Goal: Task Accomplishment & Management: Manage account settings

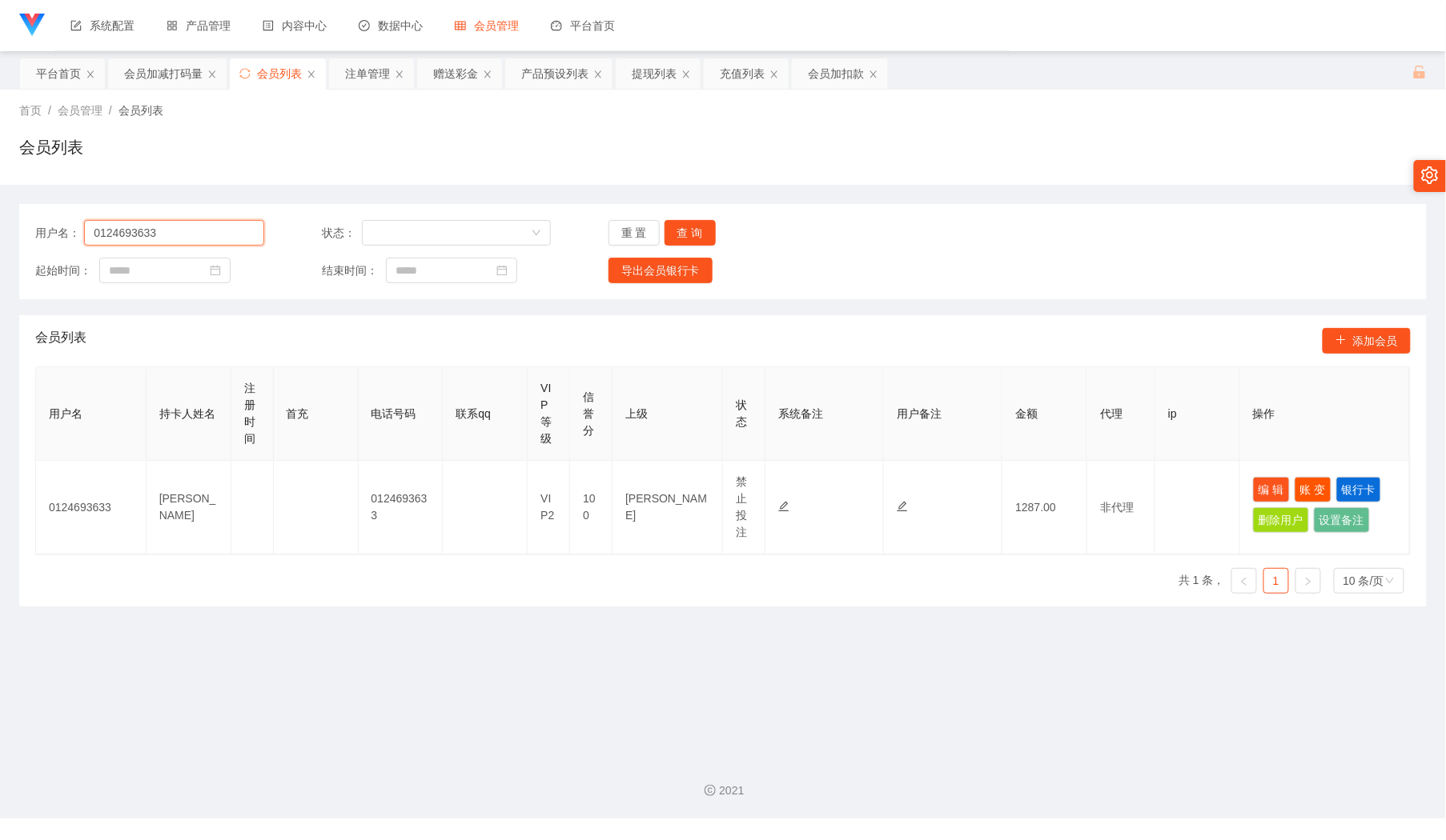
drag, startPoint x: 0, startPoint y: 0, endPoint x: 212, endPoint y: 225, distance: 309.1
click at [212, 225] on input "0124693633" at bounding box center [174, 233] width 180 height 26
paste input "Ting1987"
type input "Ting1987"
click at [683, 228] on button "查 询" at bounding box center [689, 233] width 51 height 26
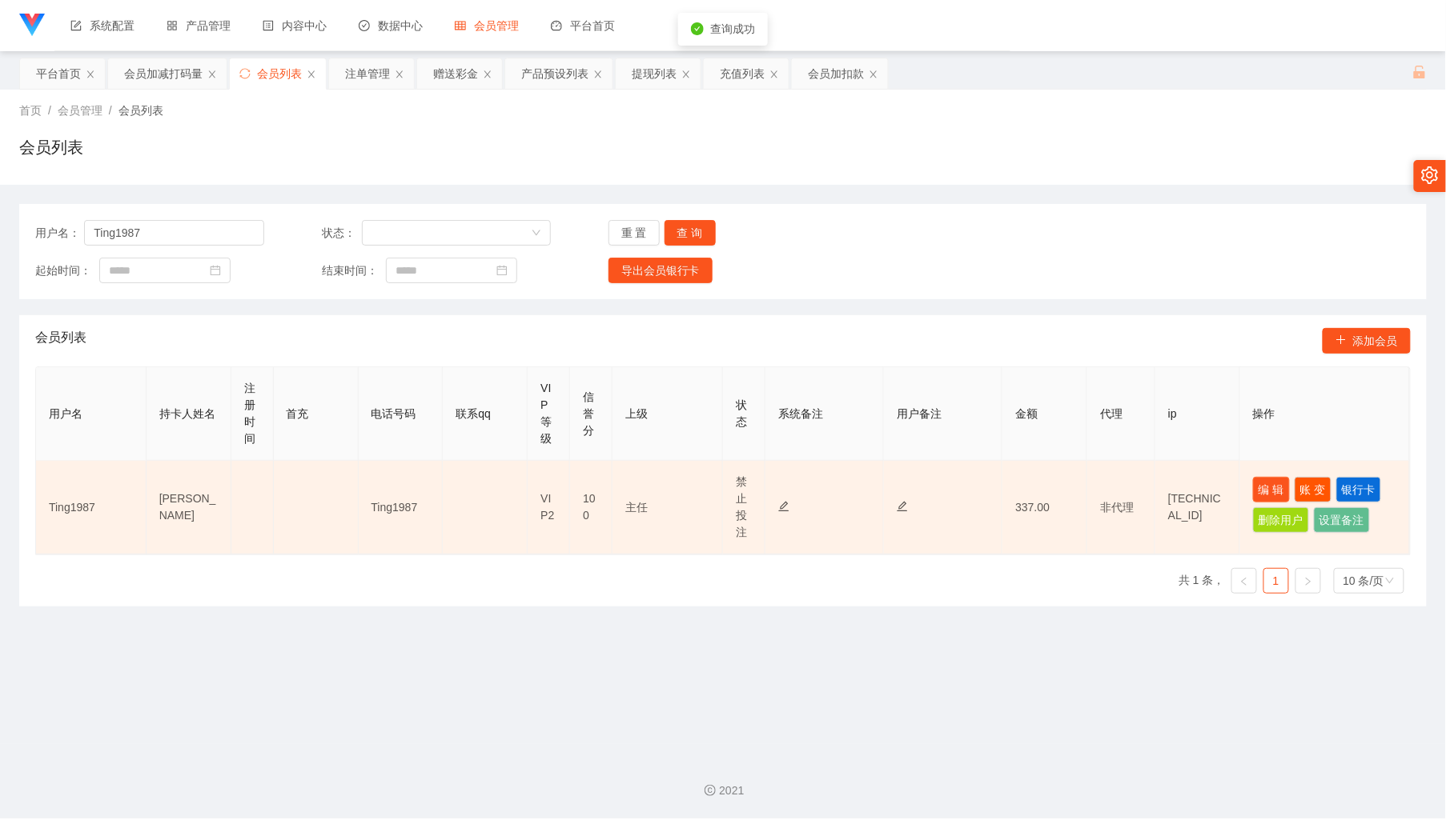
click at [1255, 493] on button "编 辑" at bounding box center [1272, 490] width 37 height 26
type input "Ting1987"
type input "[PERSON_NAME]"
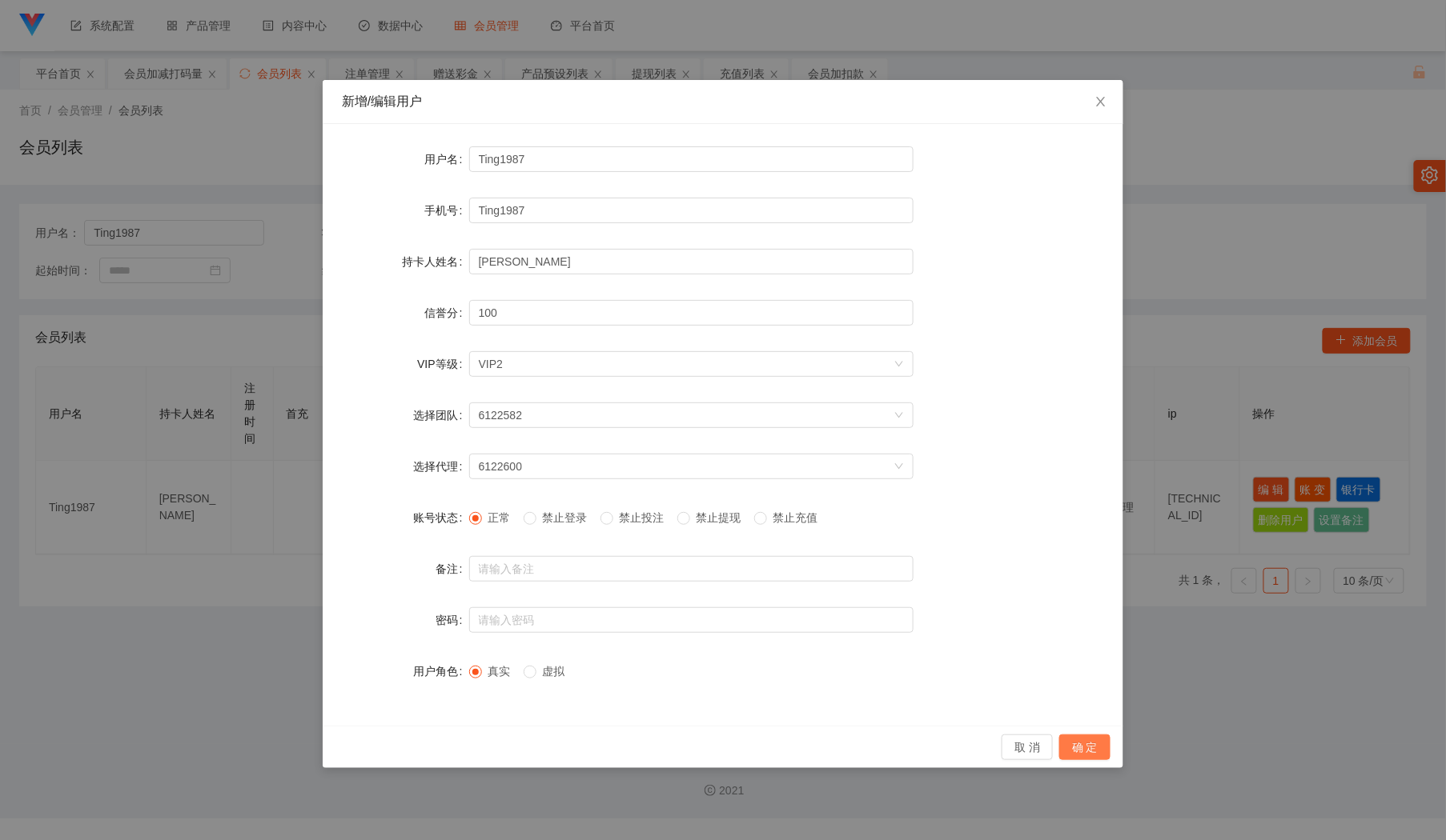
click at [1075, 743] on button "确 定" at bounding box center [1084, 747] width 51 height 26
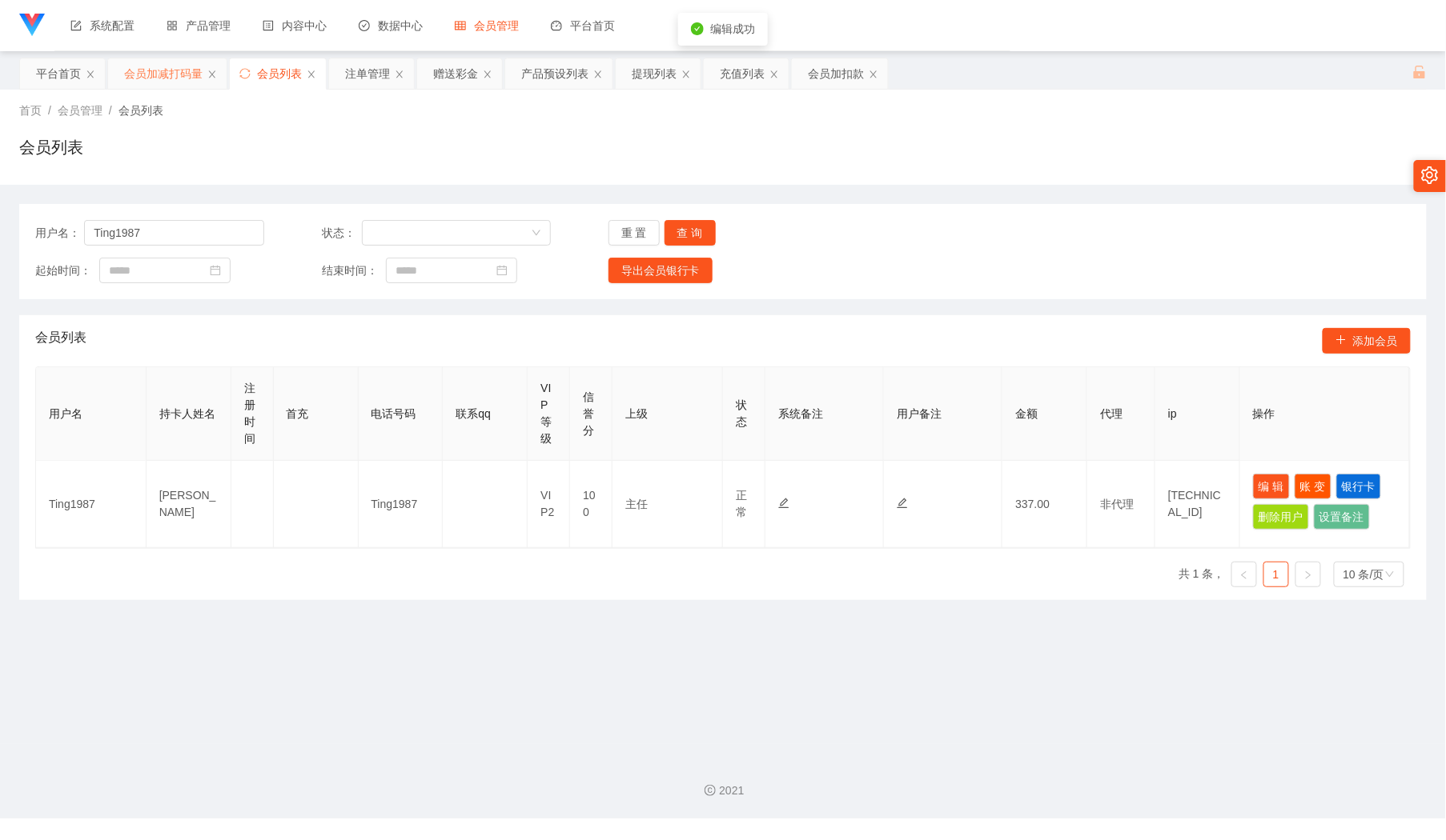
drag, startPoint x: 162, startPoint y: 88, endPoint x: 164, endPoint y: 78, distance: 10.2
click at [162, 82] on div "会员加减打码量" at bounding box center [164, 73] width 78 height 30
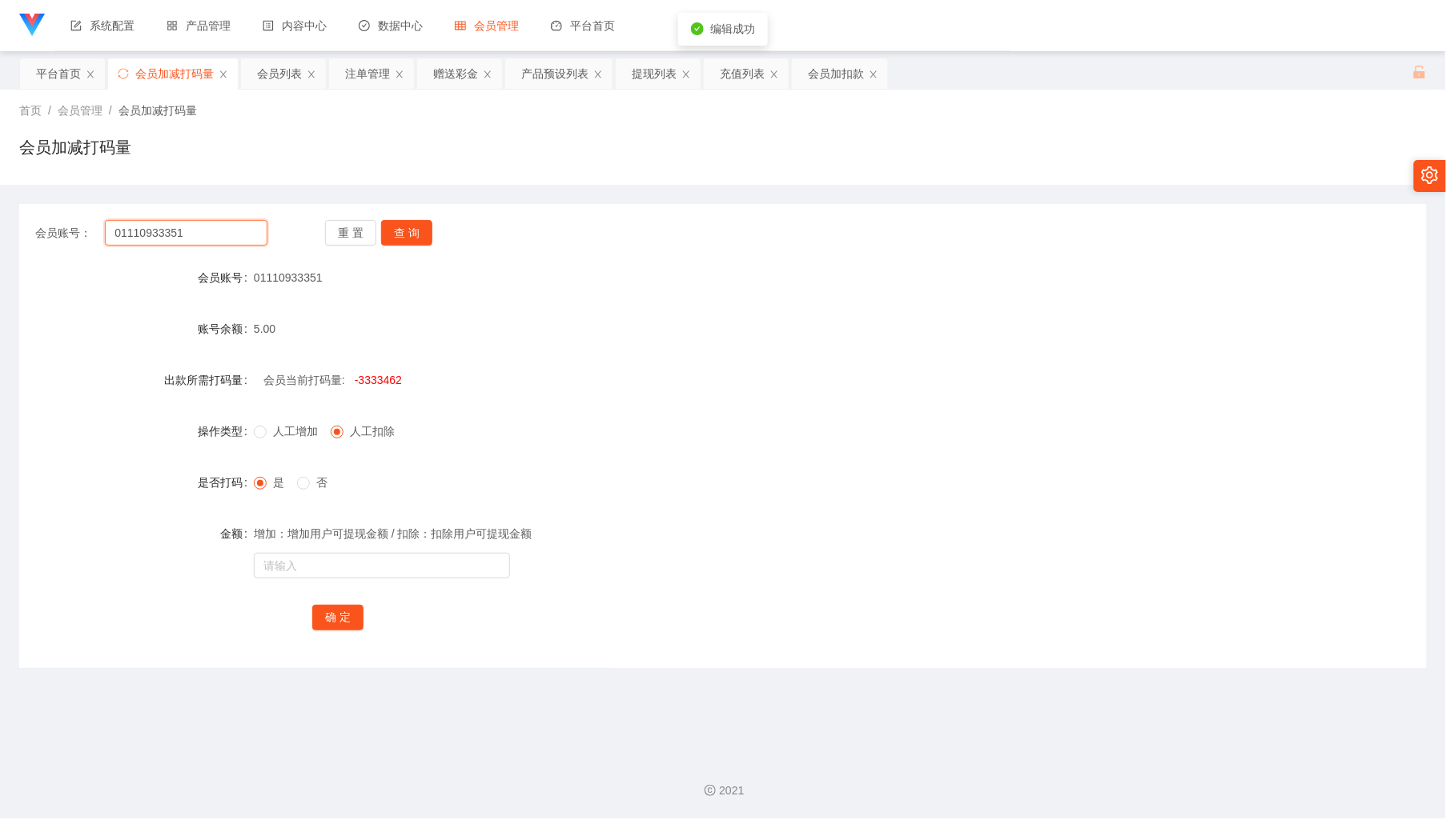
click at [194, 234] on input "01110933351" at bounding box center [186, 233] width 162 height 26
paste input "Ting1987"
type input "Ting1987"
click at [402, 227] on button "查 询" at bounding box center [406, 233] width 51 height 26
click at [375, 556] on input "text" at bounding box center [381, 566] width 256 height 26
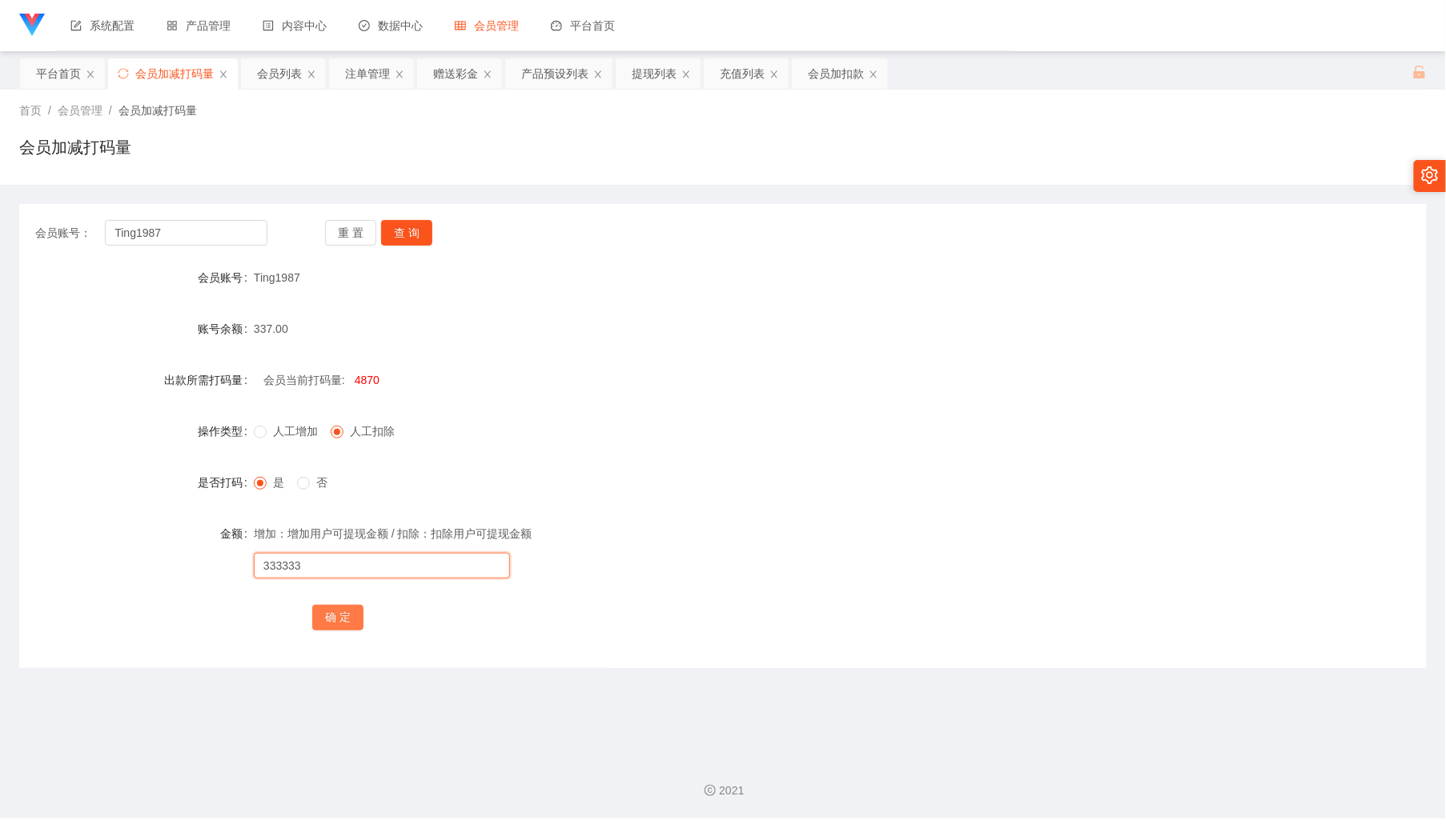
type input "333333"
click at [345, 624] on button "确 定" at bounding box center [337, 617] width 51 height 26
drag, startPoint x: 365, startPoint y: 381, endPoint x: 413, endPoint y: 383, distance: 48.0
click at [413, 383] on div "会员当前打码量: -328463" at bounding box center [664, 380] width 821 height 32
copy span "28463"
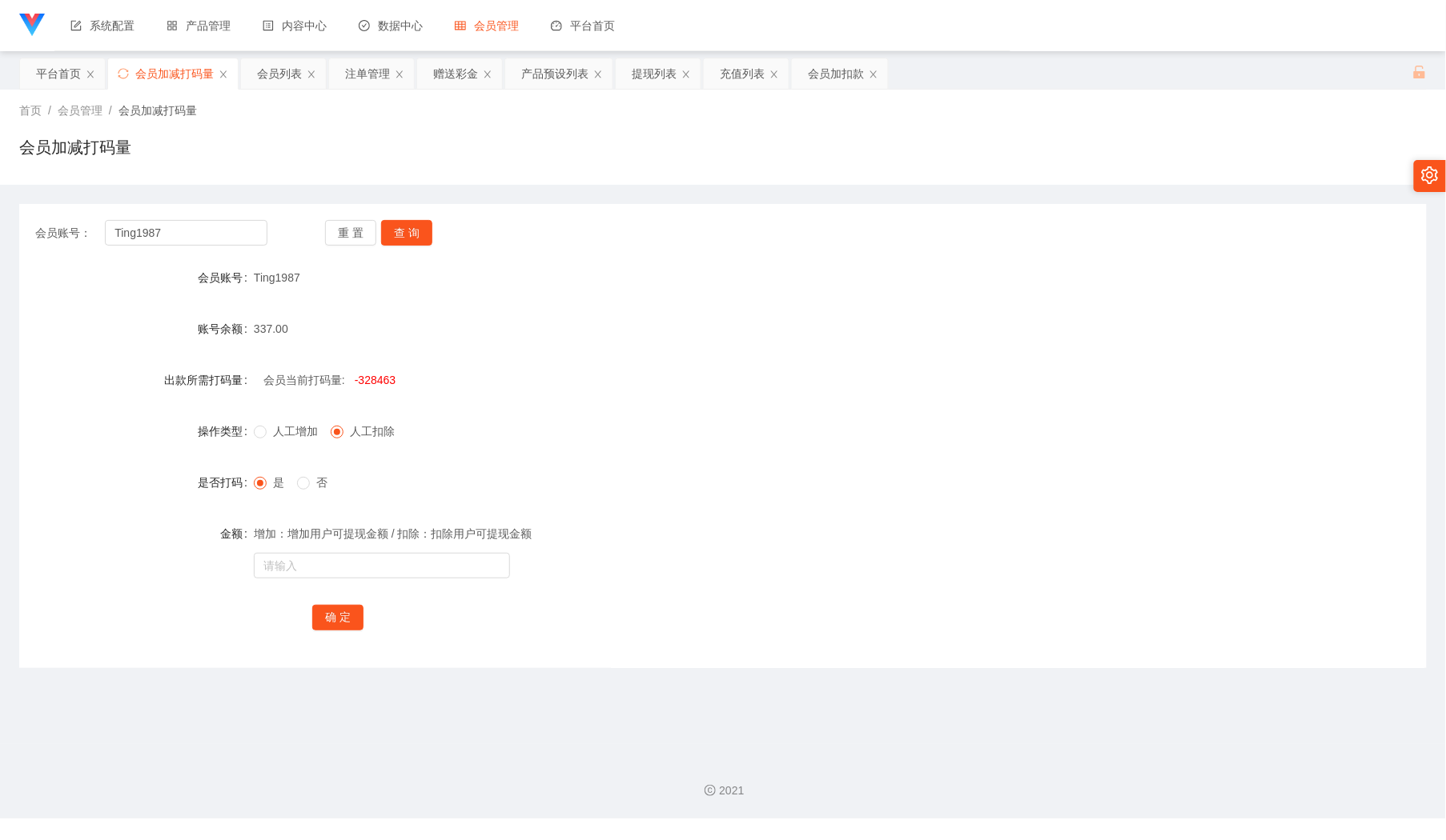
click at [267, 440] on label "人工增加" at bounding box center [289, 432] width 70 height 17
click at [350, 576] on input "text" at bounding box center [381, 566] width 256 height 26
paste input "28463"
type input "28463"
click at [346, 616] on button "确 定" at bounding box center [337, 617] width 51 height 26
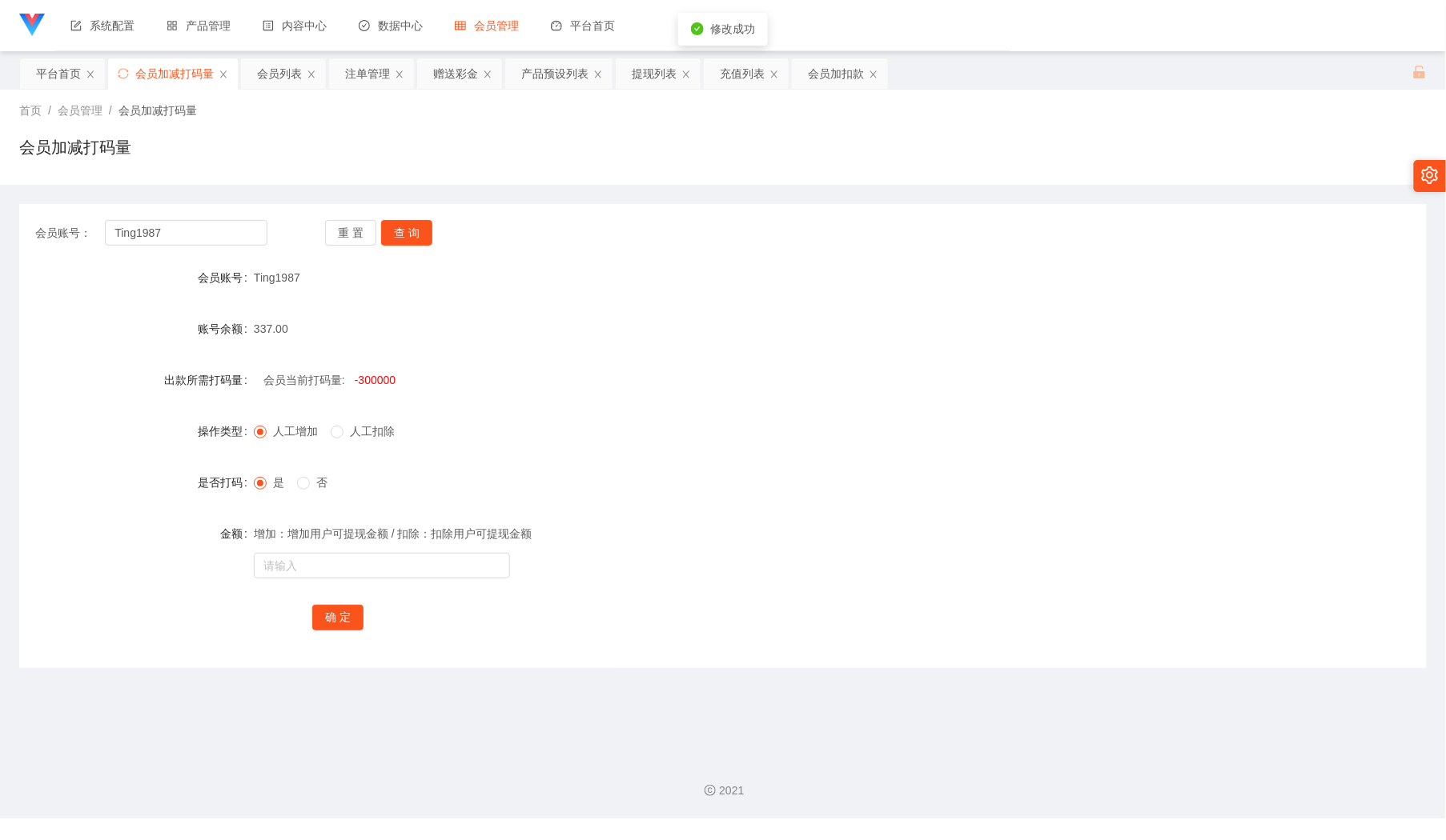
click at [364, 434] on span "人工扣除" at bounding box center [372, 430] width 58 height 13
click at [368, 567] on input "text" at bounding box center [381, 566] width 256 height 26
type input "300"
click at [340, 610] on button "确 定" at bounding box center [337, 617] width 51 height 26
click at [204, 241] on input "Ting1987" at bounding box center [186, 233] width 162 height 26
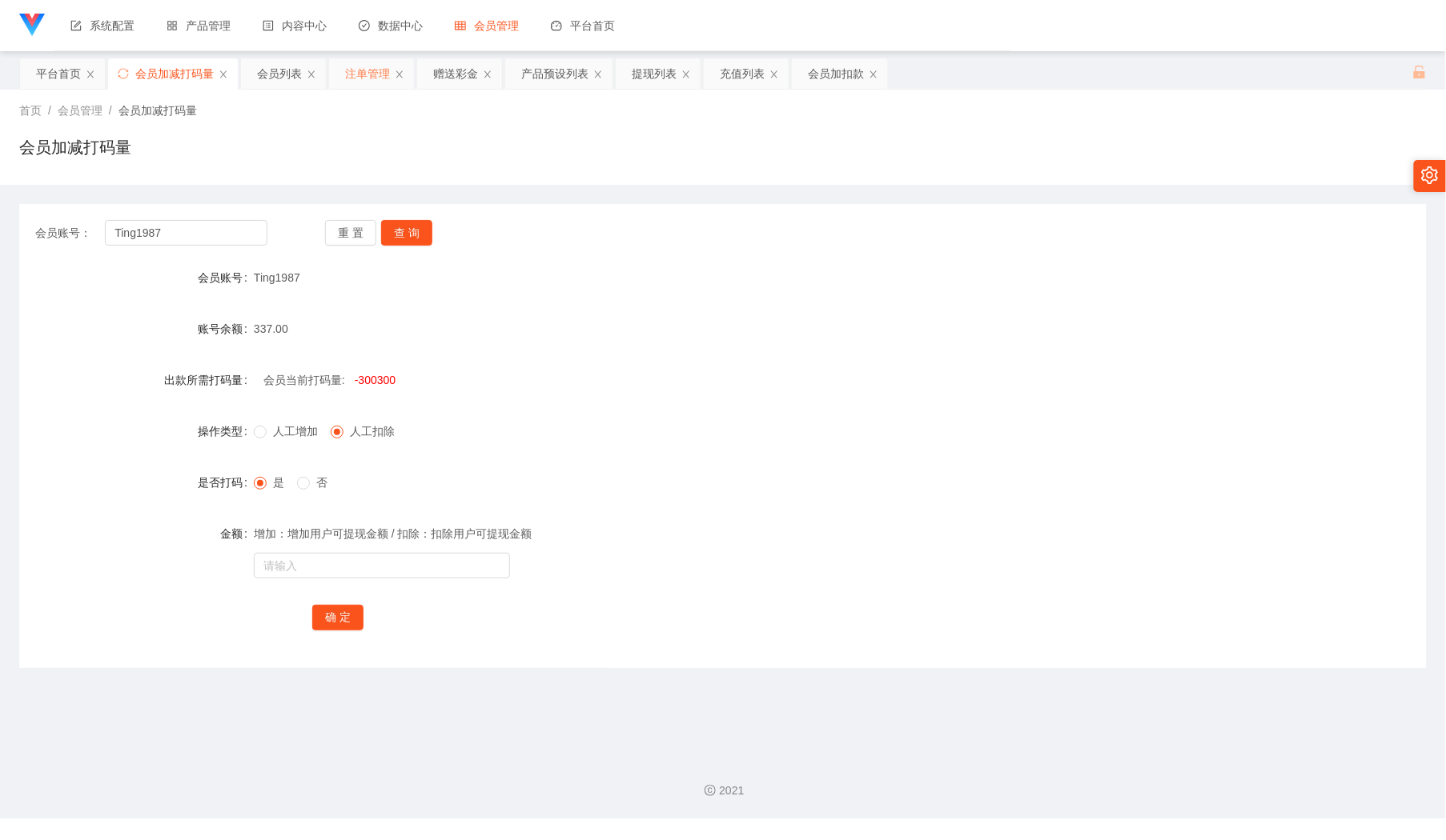
click at [375, 69] on div "注单管理" at bounding box center [368, 73] width 45 height 30
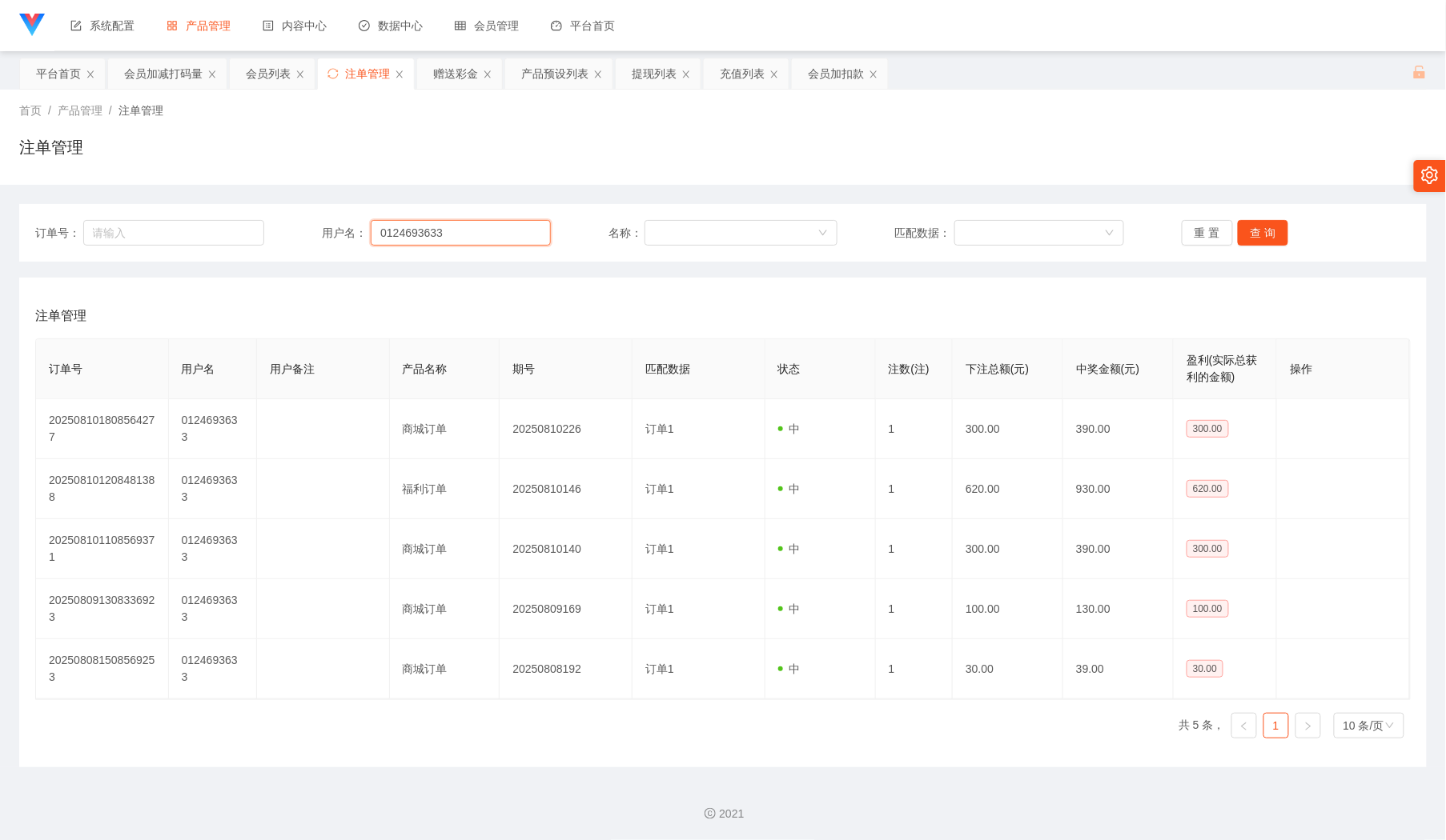
click at [481, 229] on input "0124693633" at bounding box center [461, 233] width 180 height 26
paste input "Ting1987"
type input "Ting1987"
click at [1244, 234] on button "查 询" at bounding box center [1262, 233] width 51 height 26
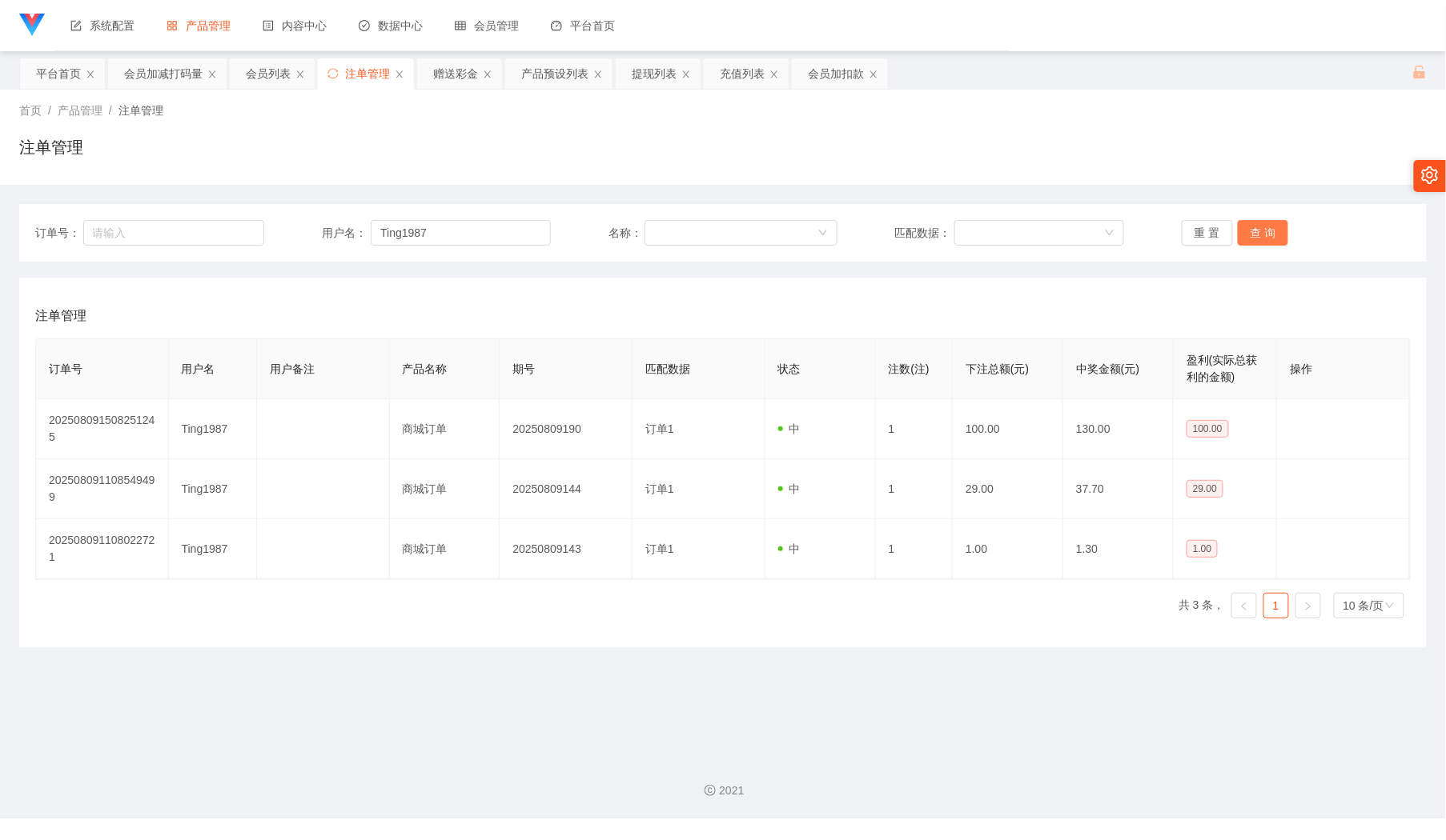
click at [1266, 235] on button "查 询" at bounding box center [1262, 233] width 51 height 26
click at [1258, 229] on button "查 询" at bounding box center [1262, 233] width 51 height 26
click at [1260, 229] on div "重 置 查 询" at bounding box center [1296, 233] width 229 height 26
click at [260, 75] on div "会员列表" at bounding box center [269, 73] width 45 height 30
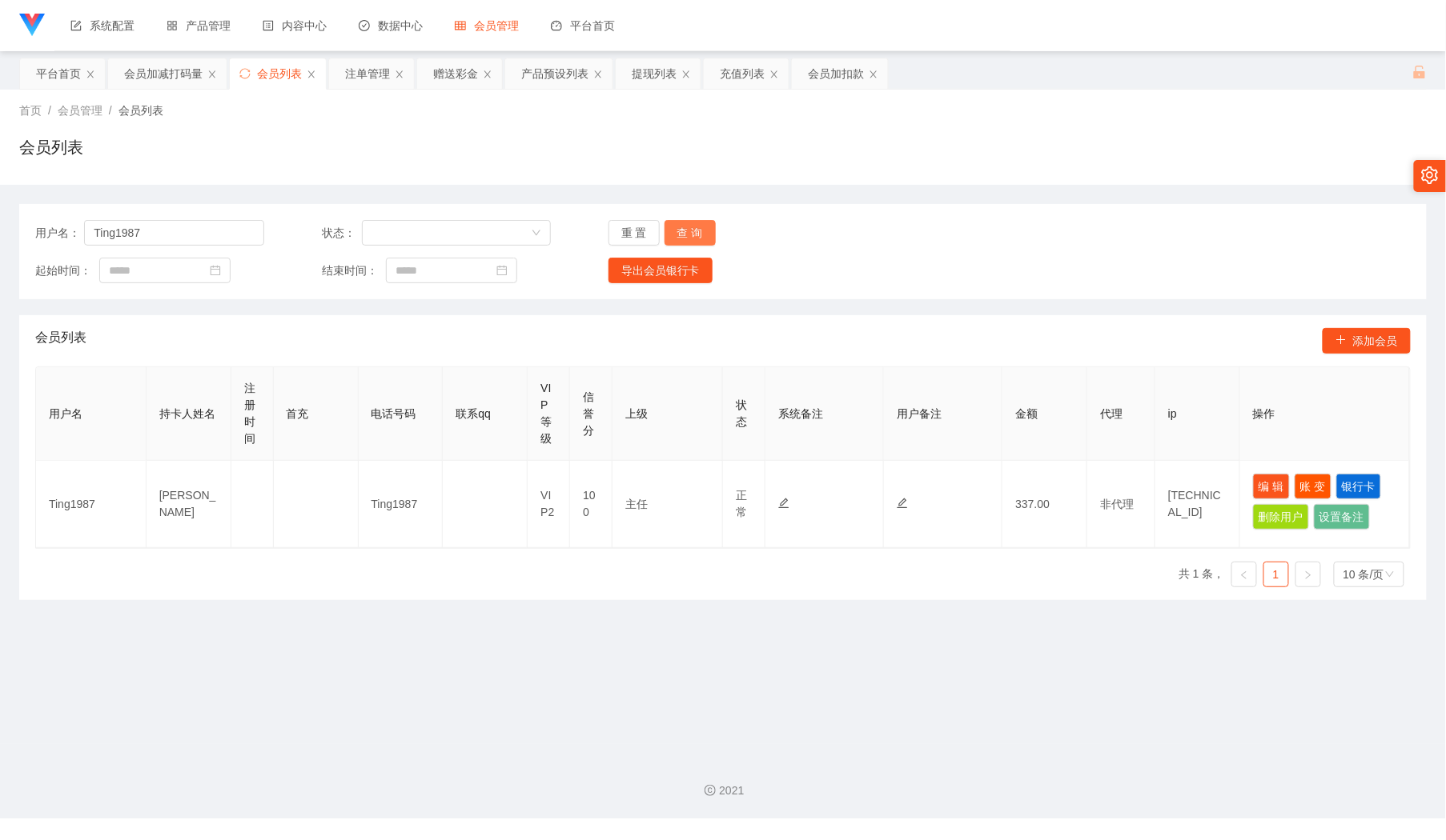
click at [699, 228] on button "查 询" at bounding box center [689, 233] width 51 height 26
click at [699, 227] on button "查 询" at bounding box center [689, 233] width 51 height 26
click at [699, 227] on div "重 置 查 询" at bounding box center [723, 233] width 229 height 26
click at [1129, 274] on div "起始时间： 结束时间： 导出会员银行卡" at bounding box center [723, 270] width 1375 height 26
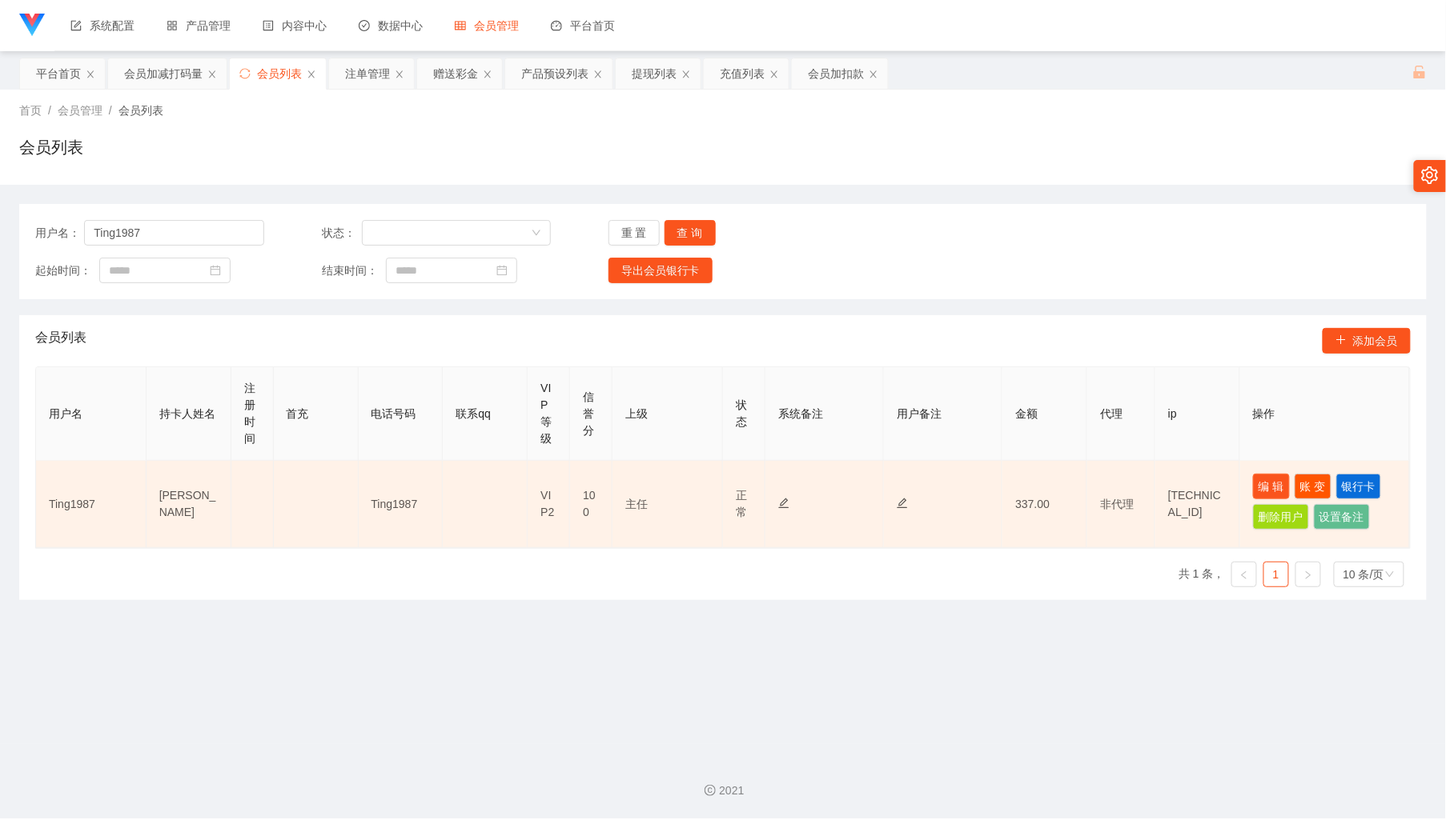
click at [1253, 482] on button "编 辑" at bounding box center [1272, 486] width 37 height 26
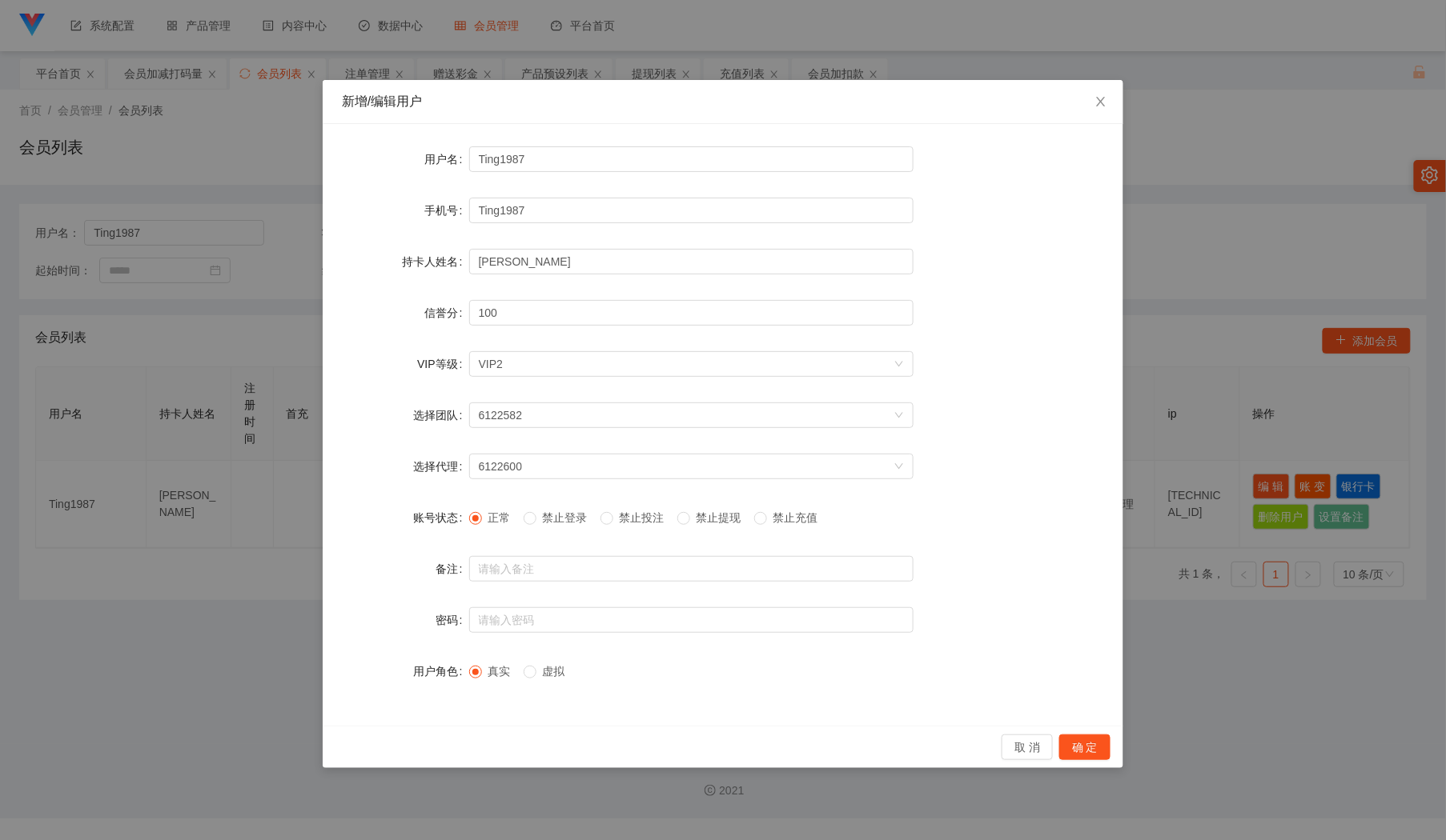
click at [645, 521] on span "禁止投注" at bounding box center [642, 517] width 58 height 13
click at [1087, 750] on button "确 定" at bounding box center [1084, 747] width 51 height 26
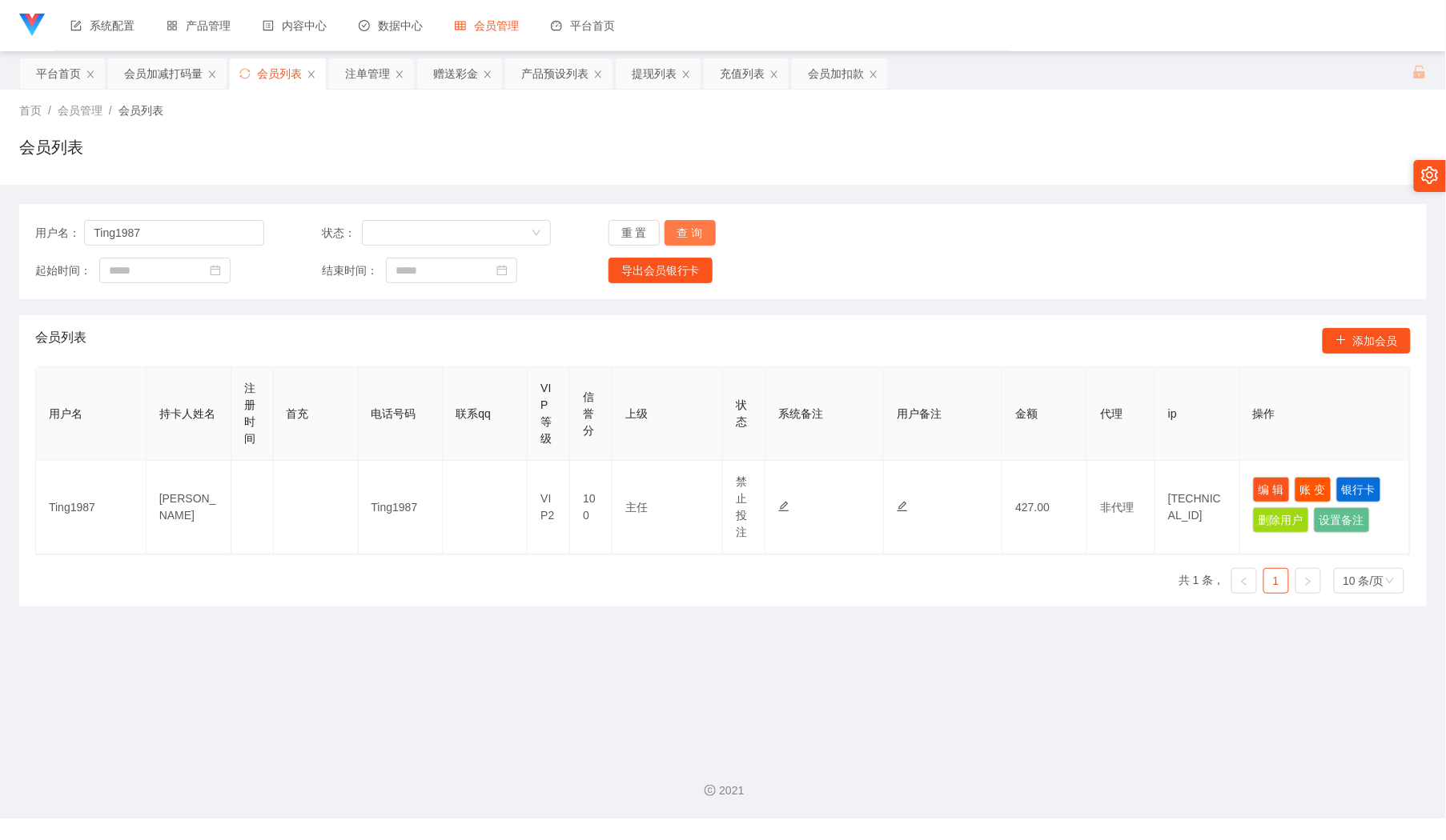
click at [696, 226] on button "查 询" at bounding box center [689, 233] width 51 height 26
click at [693, 222] on button "查 询" at bounding box center [689, 233] width 51 height 26
click at [174, 231] on input "Ting1987" at bounding box center [174, 233] width 180 height 26
paste input "Jiahung12345"
type input "Jiahung12345"
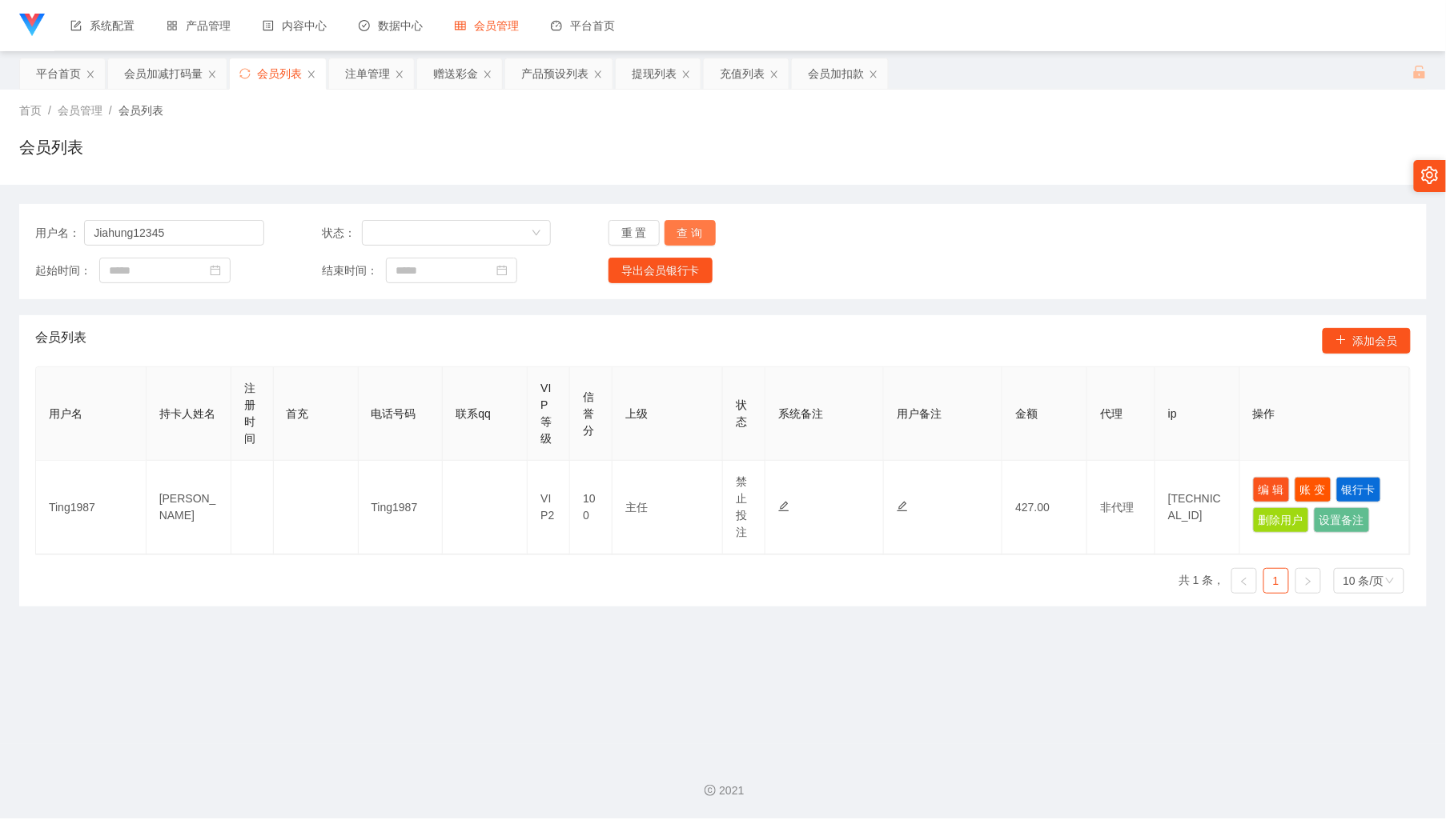
click at [693, 227] on button "查 询" at bounding box center [689, 233] width 51 height 26
click at [158, 77] on div "会员加减打码量" at bounding box center [164, 73] width 78 height 30
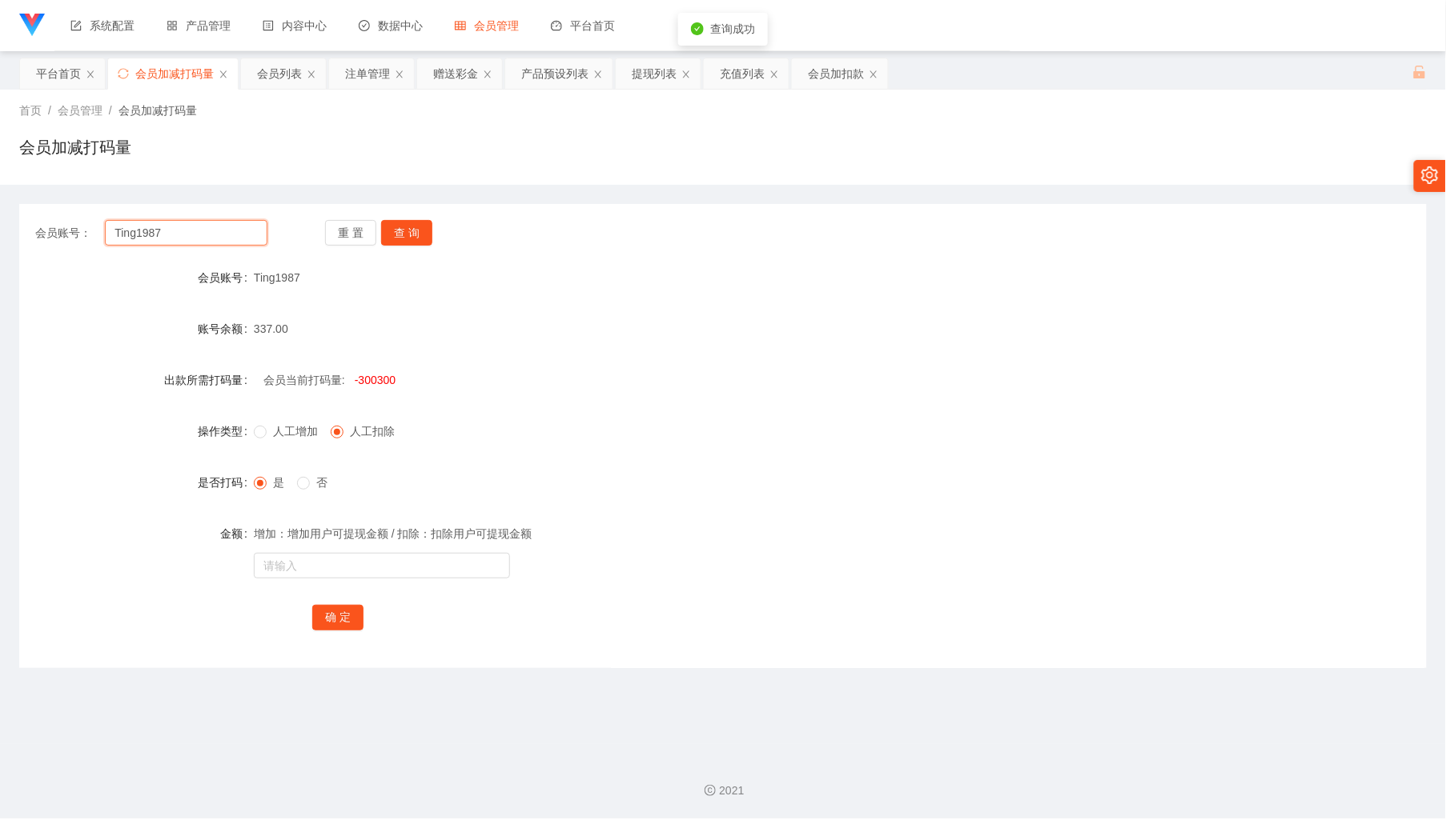
click at [237, 234] on input "Ting1987" at bounding box center [186, 233] width 162 height 26
paste input "Jiahung12345"
type input "Jiahung12345"
click at [426, 238] on button "查 询" at bounding box center [406, 233] width 51 height 26
click at [406, 565] on input "text" at bounding box center [381, 566] width 256 height 26
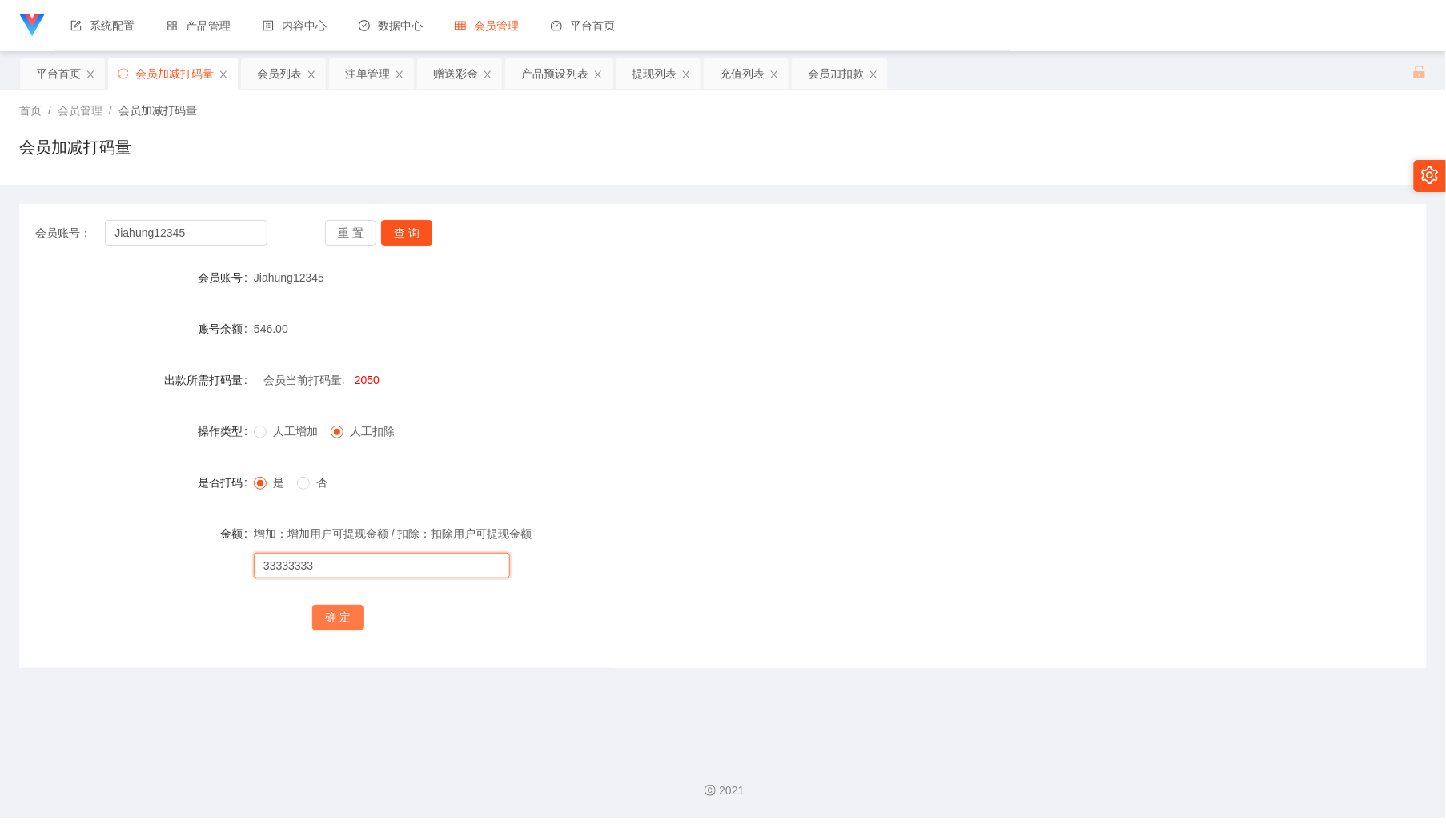
type input "33333333"
click at [345, 627] on button "确 定" at bounding box center [337, 617] width 51 height 26
drag, startPoint x: 554, startPoint y: 154, endPoint x: 471, endPoint y: 129, distance: 86.7
click at [554, 154] on div "会员加减打码量" at bounding box center [723, 153] width 1408 height 37
click at [365, 85] on div "注单管理" at bounding box center [368, 73] width 45 height 30
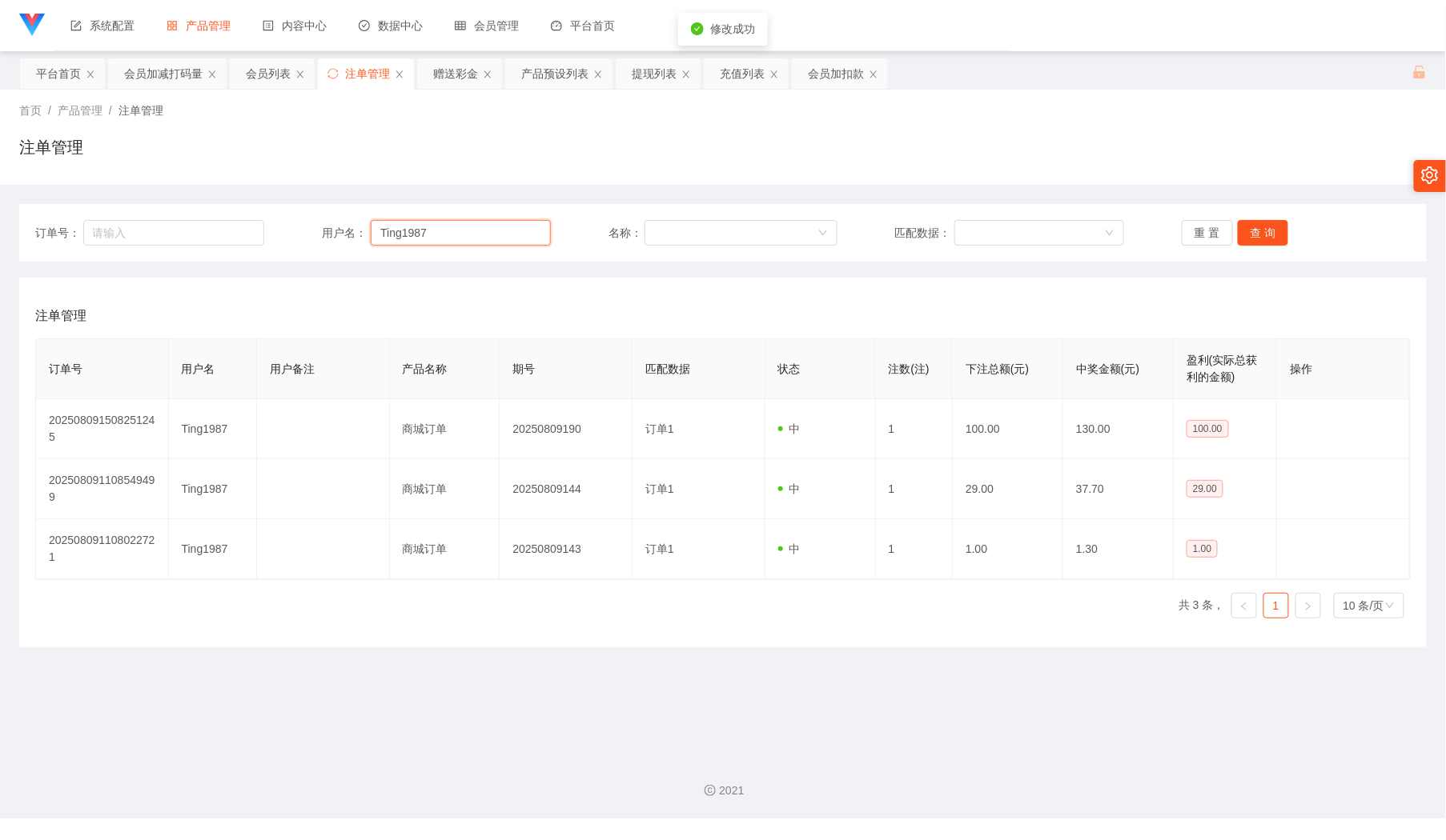
drag, startPoint x: 446, startPoint y: 228, endPoint x: 497, endPoint y: 231, distance: 51.1
click at [446, 228] on input "Ting1987" at bounding box center [461, 233] width 180 height 26
paste input "Jiahung12345"
type input "Jiahung12345"
drag, startPoint x: 1243, startPoint y: 218, endPoint x: 1247, endPoint y: 226, distance: 8.9
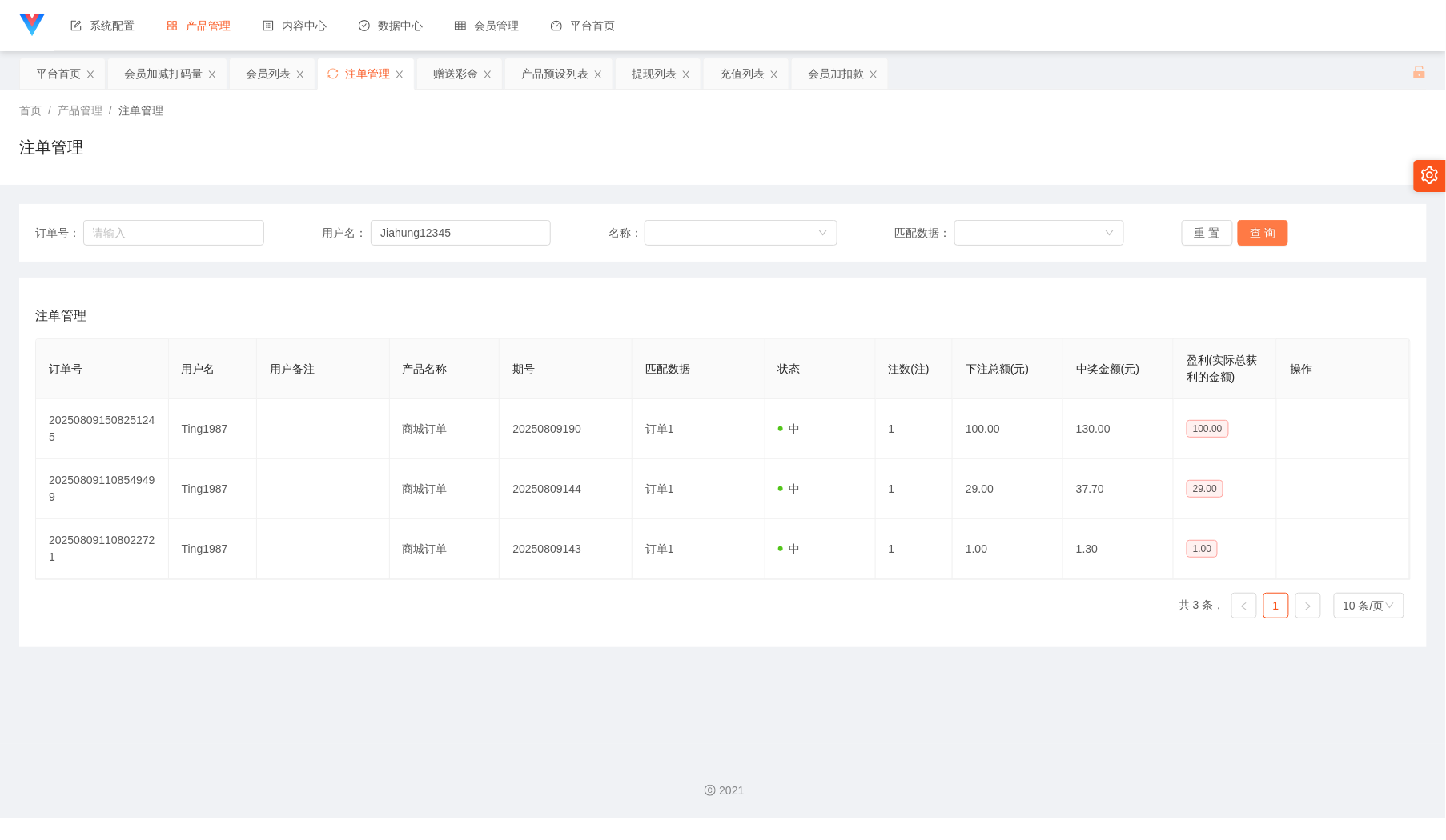
click at [1247, 224] on div "订单号： 用户名： Jiahung12345 名称： 匹配数据： 重 置 查 询" at bounding box center [723, 233] width 1408 height 58
click at [1251, 229] on button "查 询" at bounding box center [1262, 233] width 51 height 26
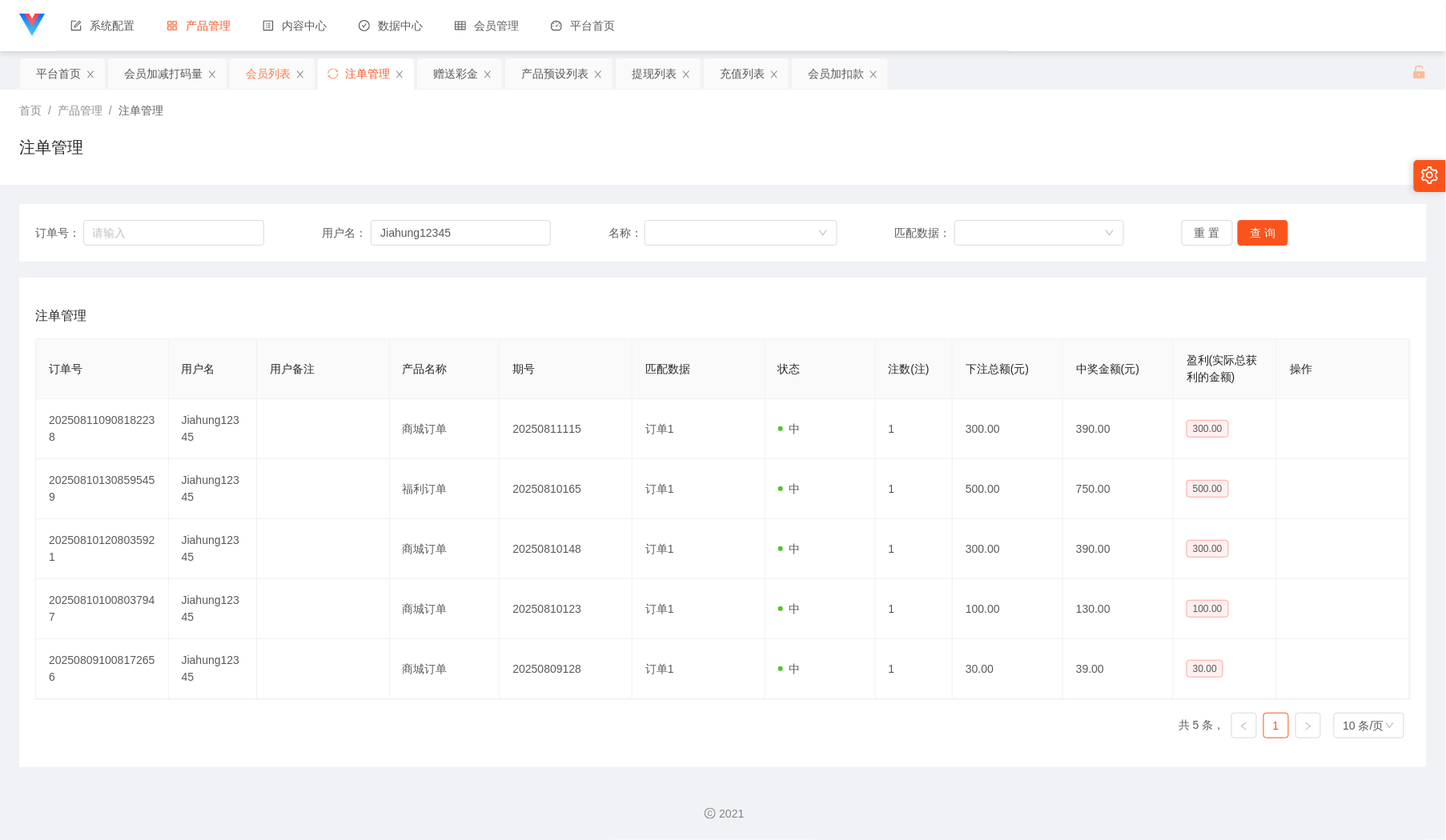
click at [275, 78] on div "会员列表" at bounding box center [269, 73] width 45 height 30
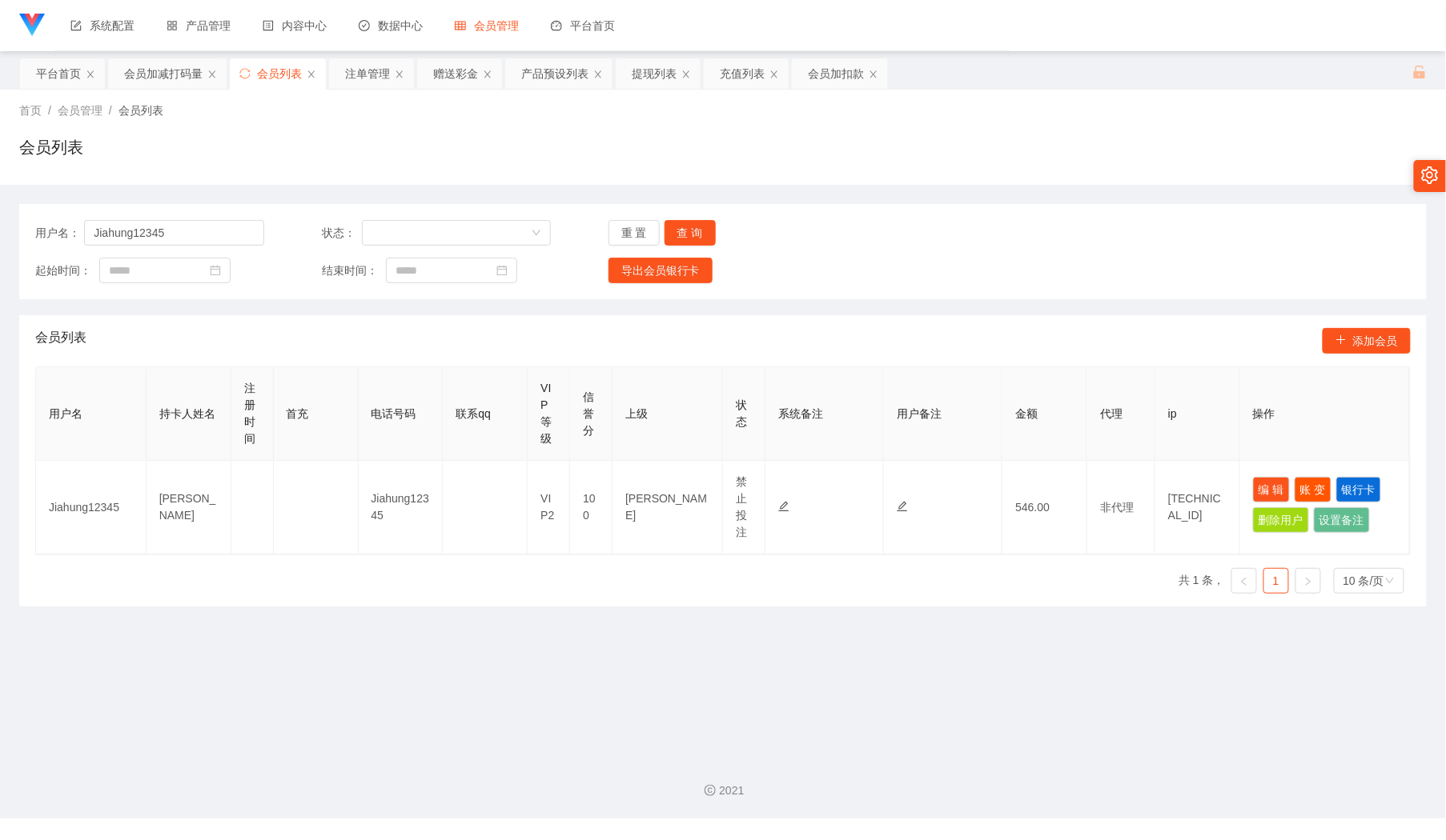
drag, startPoint x: 1153, startPoint y: 272, endPoint x: 1187, endPoint y: 357, distance: 91.5
click at [1153, 273] on div "起始时间： 结束时间： 导出会员银行卡" at bounding box center [723, 270] width 1375 height 26
drag, startPoint x: 1247, startPoint y: 487, endPoint x: 1223, endPoint y: 568, distance: 84.5
click at [1253, 487] on button "编 辑" at bounding box center [1272, 490] width 37 height 26
type input "Jiahung12345"
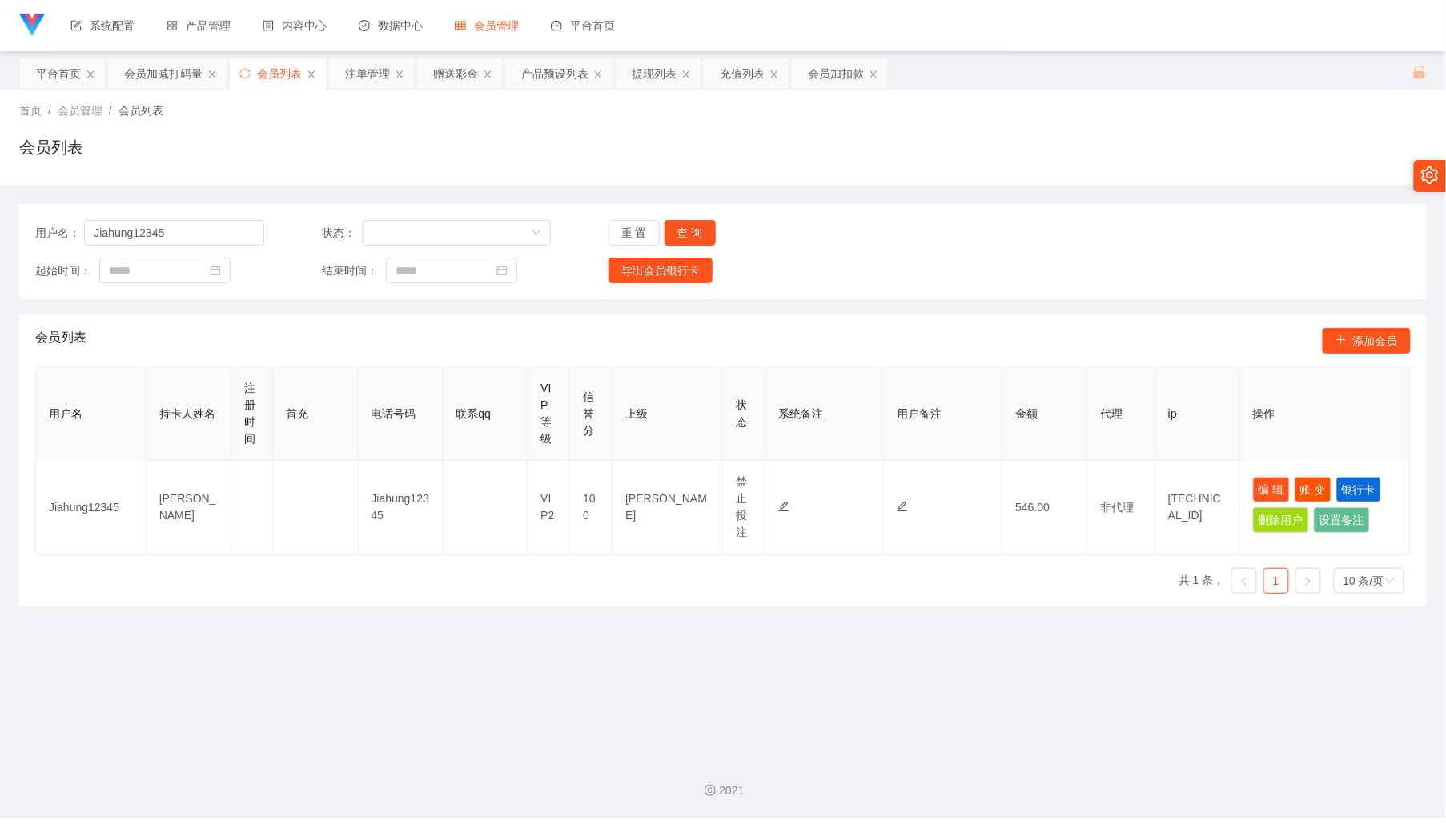
type input "Jiahung12345"
type input "[PERSON_NAME]"
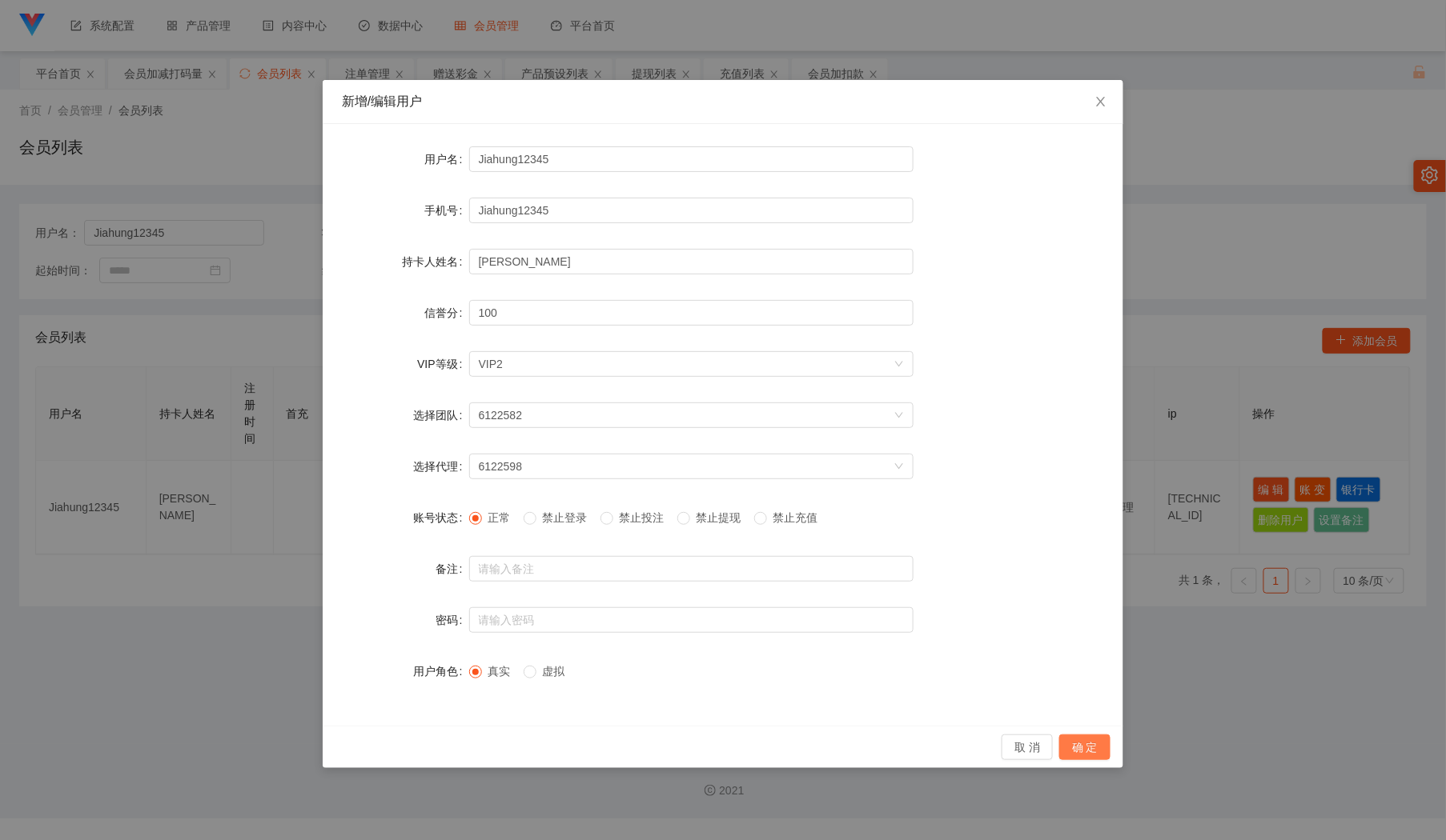
click at [1084, 743] on button "确 定" at bounding box center [1084, 747] width 51 height 26
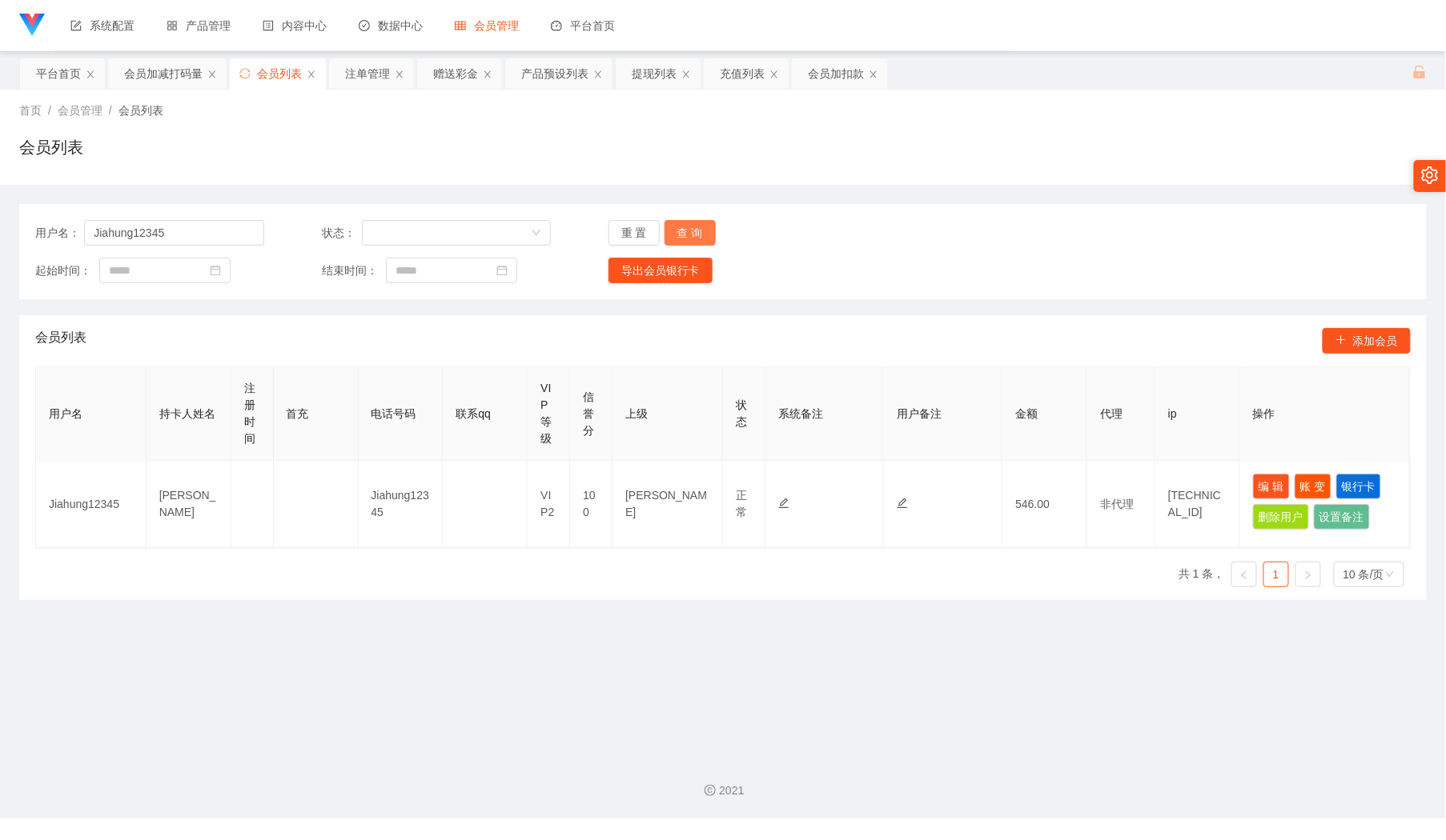
click at [701, 232] on button "查 询" at bounding box center [689, 233] width 51 height 26
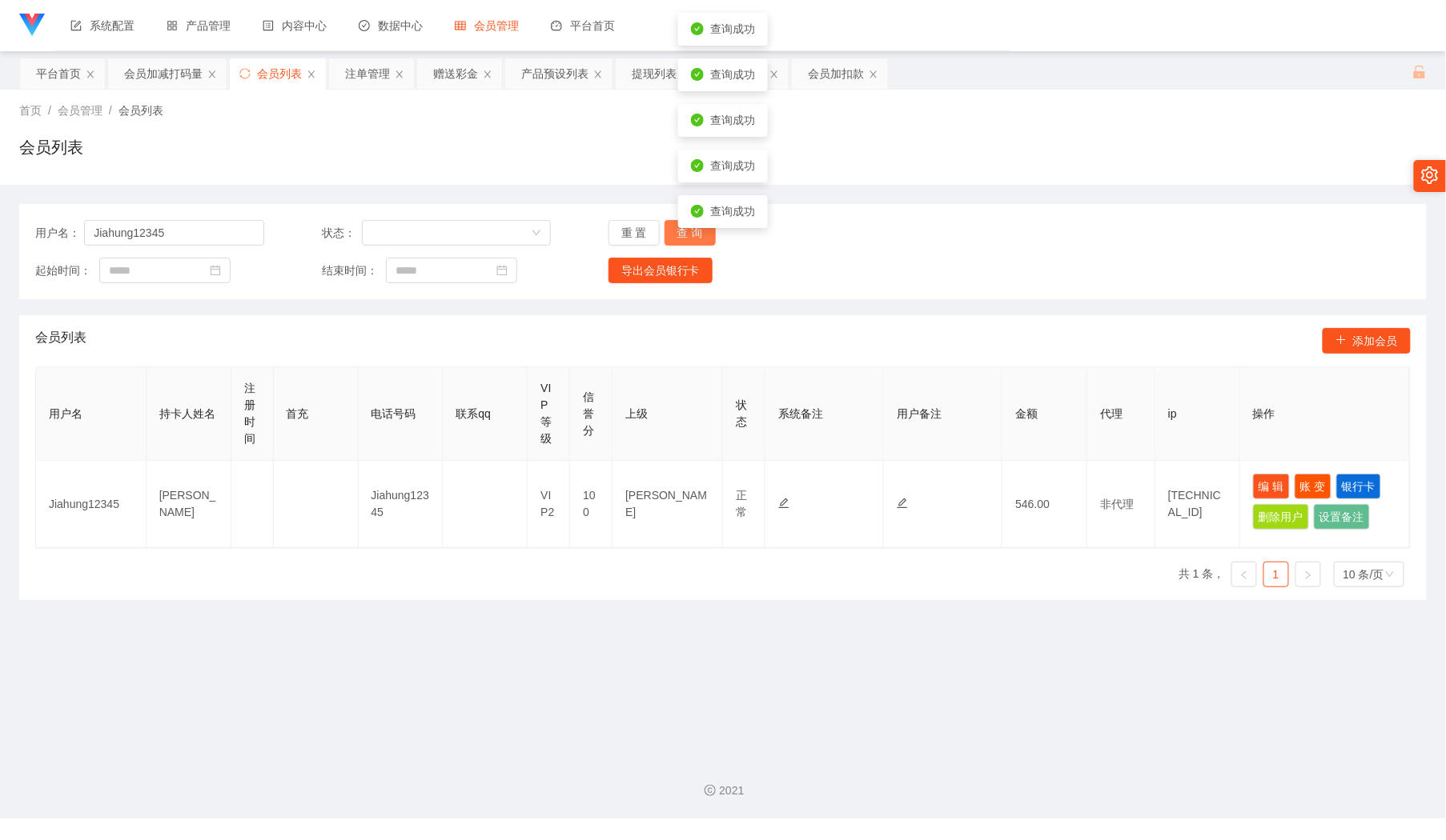
click at [701, 232] on button "查 询" at bounding box center [689, 233] width 51 height 26
click at [986, 616] on main "关闭左侧 关闭右侧 关闭其它 刷新页面 平台首页 会员加减打码量 会员列表 注单管理 赠送彩金 产品预设列表 提现列表 充值列表 会员加扣款 首页 / 会员管…" at bounding box center [723, 397] width 1446 height 693
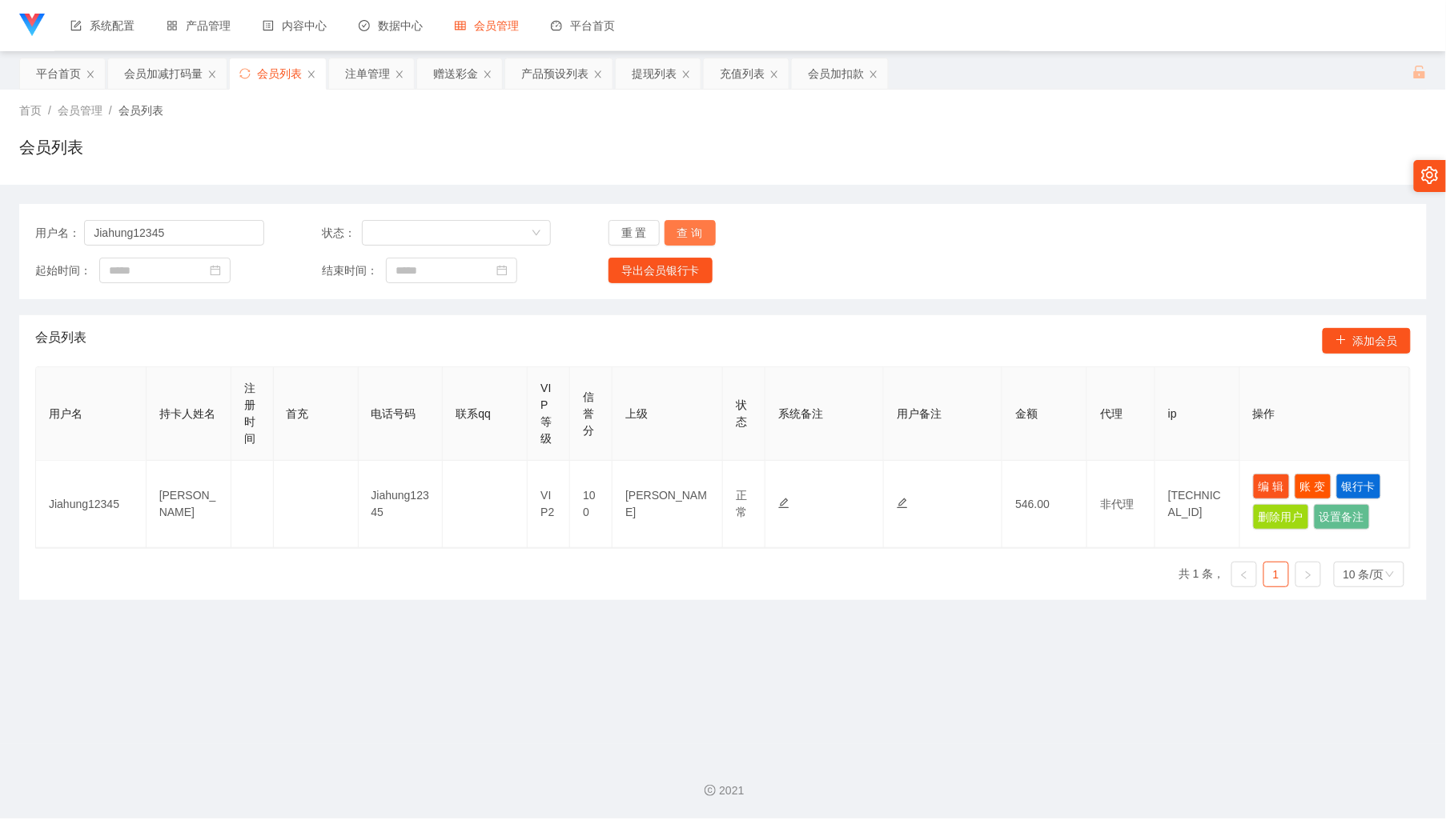
click at [670, 226] on button "查 询" at bounding box center [689, 233] width 51 height 26
click at [1253, 484] on button "编 辑" at bounding box center [1272, 486] width 37 height 26
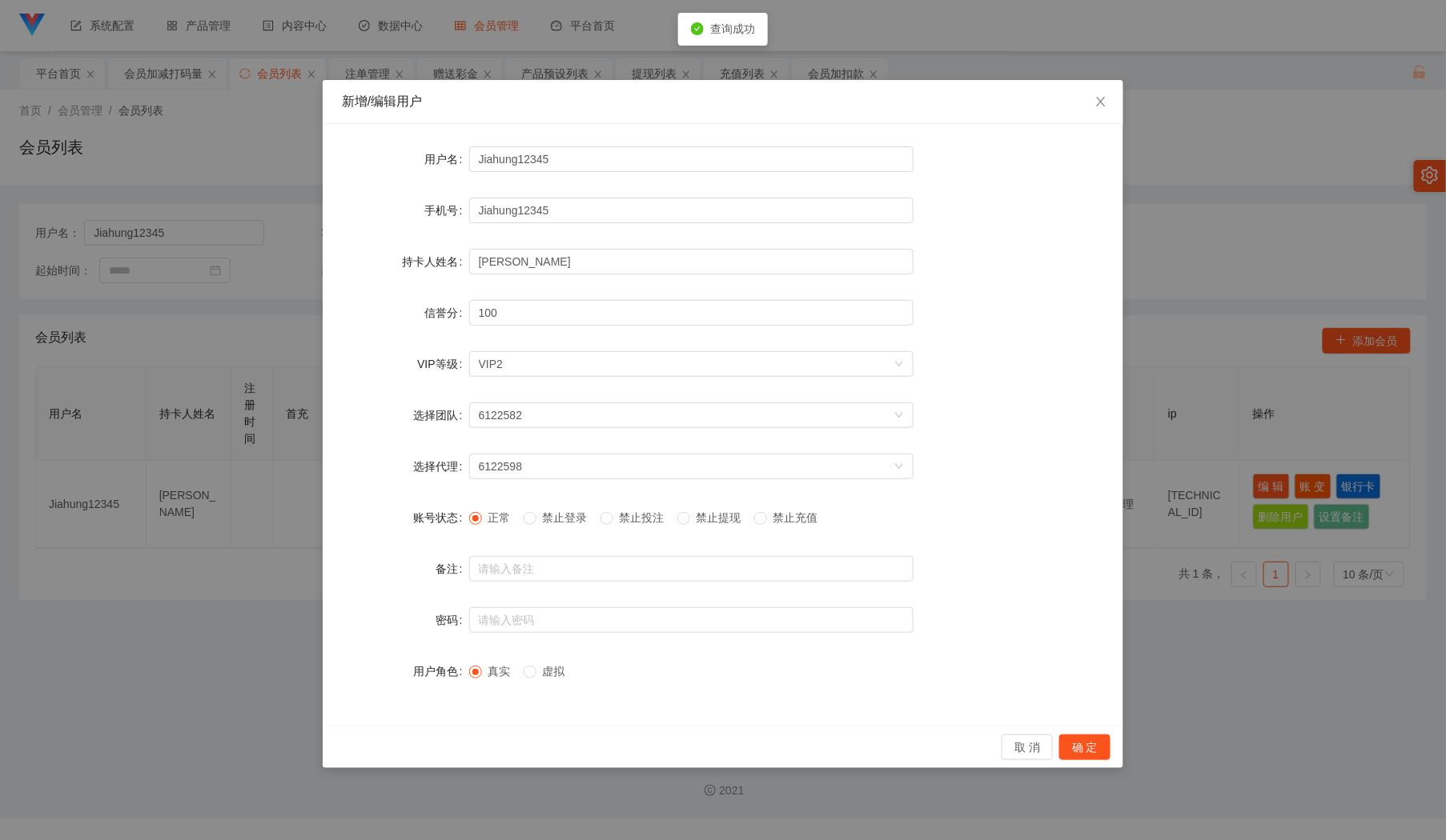
drag, startPoint x: 632, startPoint y: 516, endPoint x: 645, endPoint y: 522, distance: 14.3
click at [632, 516] on span "禁止投注" at bounding box center [642, 517] width 58 height 13
click at [1075, 746] on button "确 定" at bounding box center [1084, 747] width 51 height 26
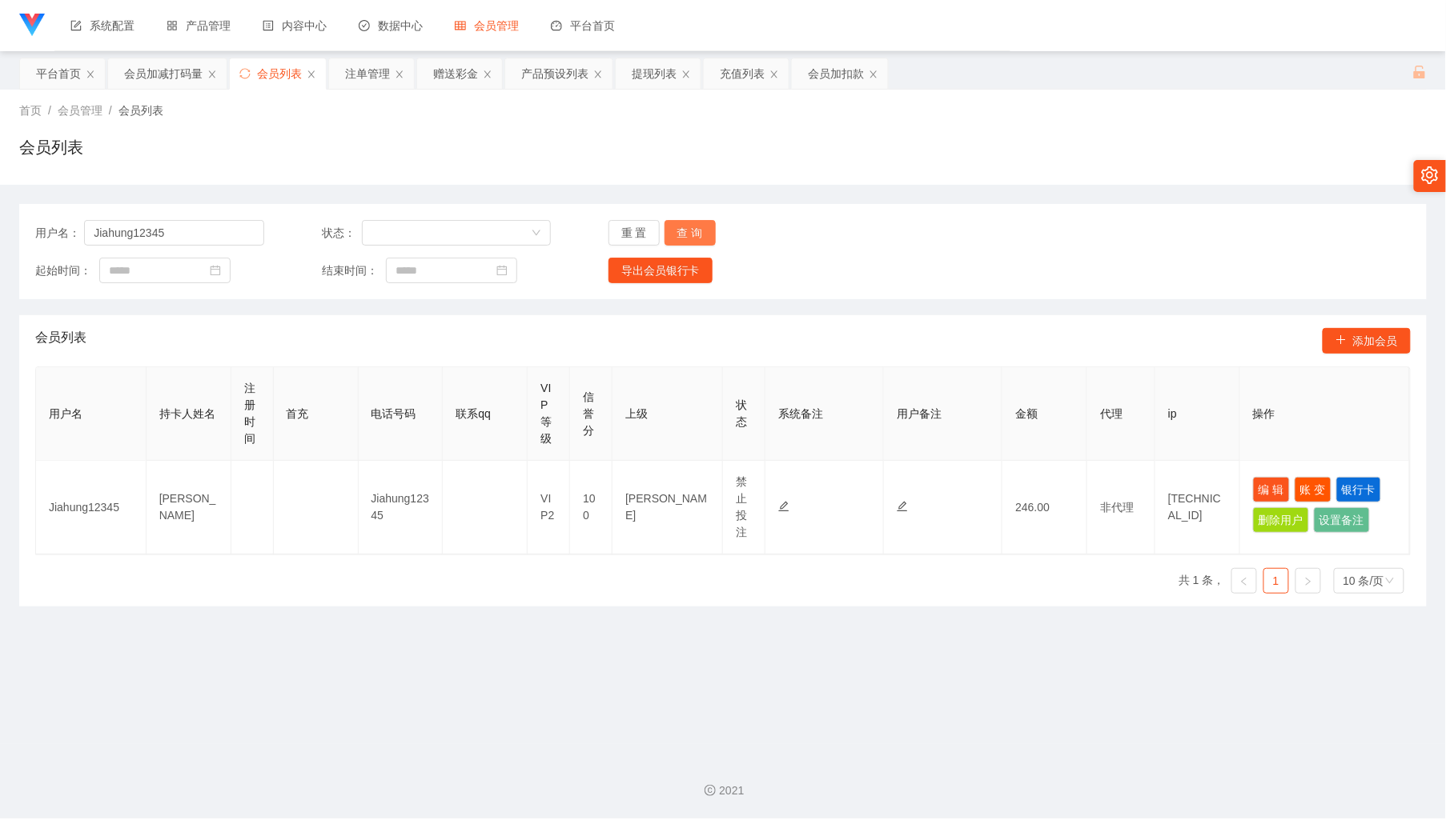
click at [683, 221] on button "查 询" at bounding box center [689, 233] width 51 height 26
click at [468, 85] on div "赠送彩金" at bounding box center [456, 73] width 45 height 30
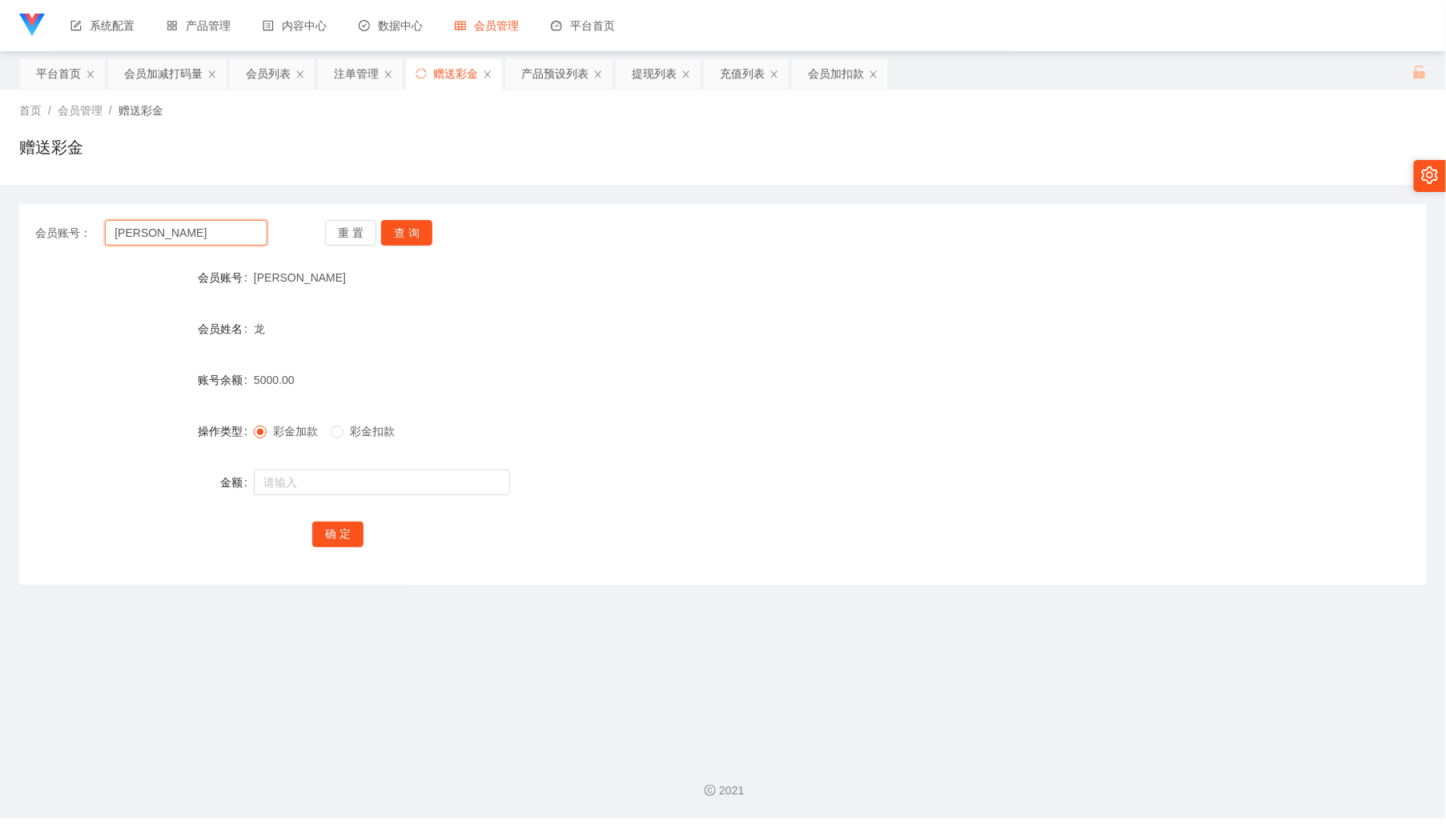
click at [218, 241] on input "[PERSON_NAME]" at bounding box center [186, 233] width 162 height 26
click at [401, 232] on button "查 询" at bounding box center [406, 233] width 51 height 26
click at [399, 477] on input "text" at bounding box center [381, 482] width 256 height 26
click at [376, 426] on span "彩金扣款" at bounding box center [372, 430] width 58 height 13
click at [382, 487] on input "text" at bounding box center [381, 482] width 256 height 26
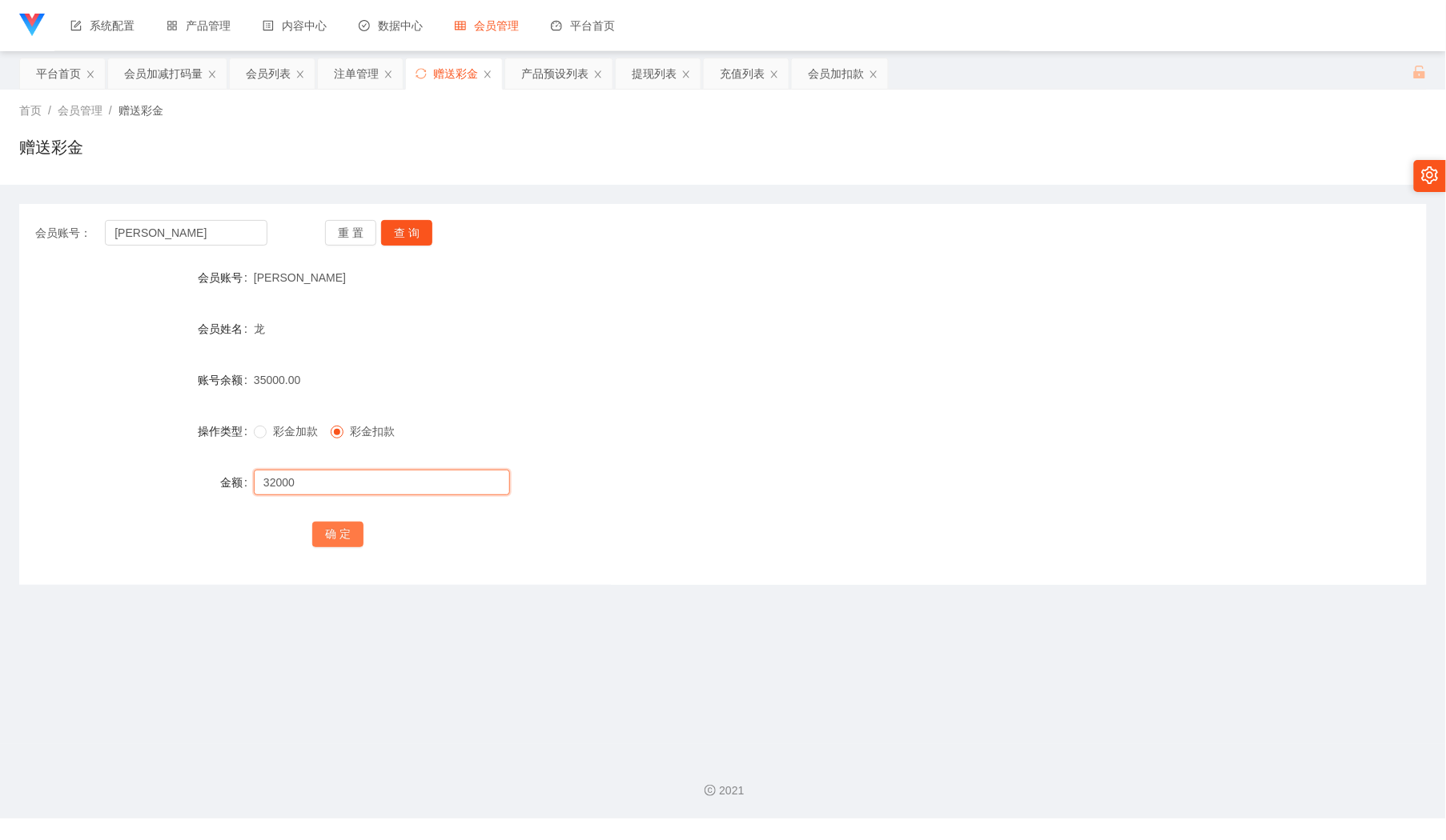
type input "32000"
click at [355, 529] on button "确 定" at bounding box center [337, 535] width 51 height 26
click at [196, 221] on input "[PERSON_NAME]" at bounding box center [186, 233] width 162 height 26
paste input "LAWLEE"
type input "LAWLEE"
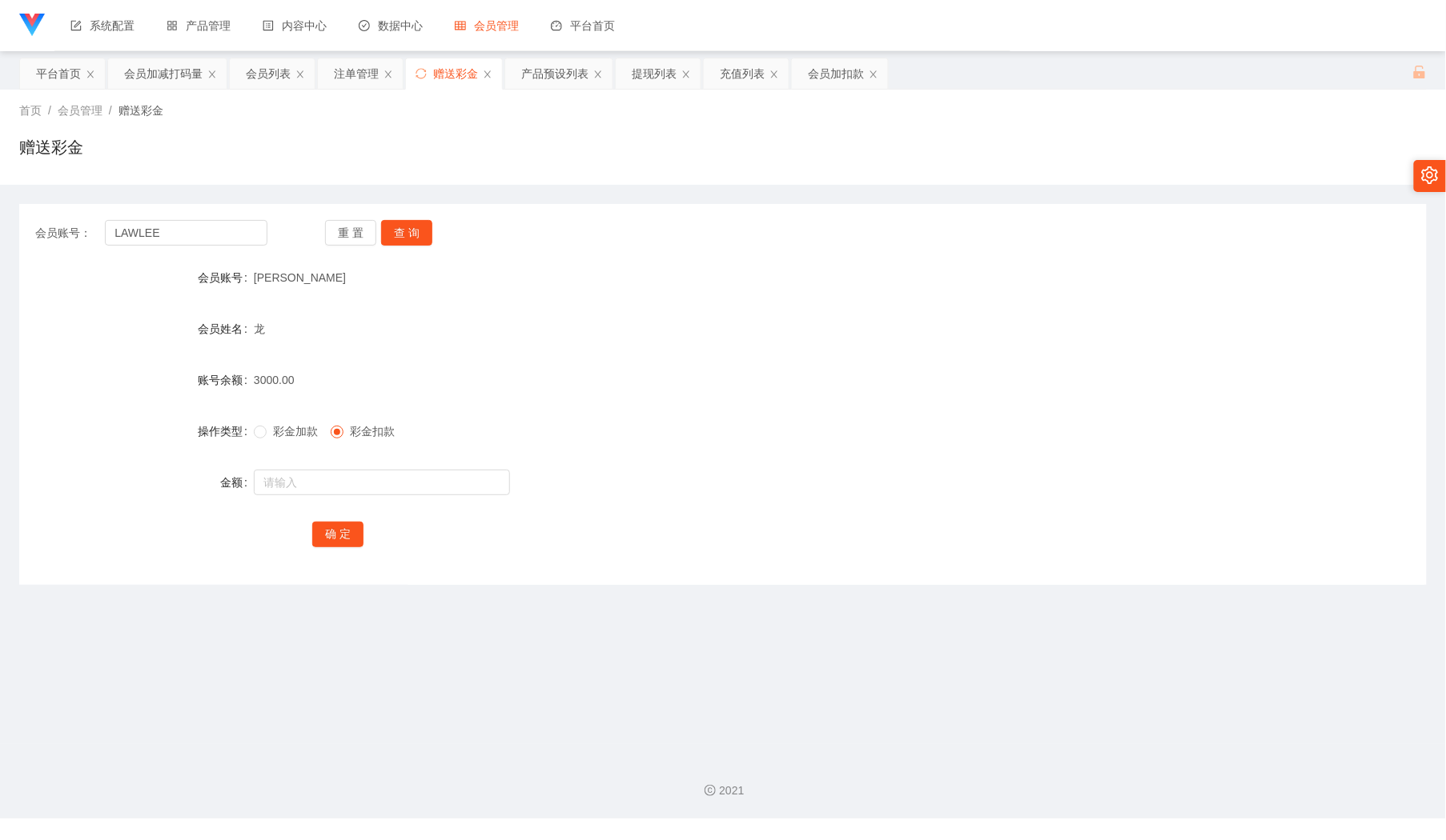
click at [375, 234] on div "重 置 查 询" at bounding box center [441, 233] width 232 height 26
click at [410, 244] on button "查 询" at bounding box center [406, 233] width 51 height 26
click at [357, 477] on input "text" at bounding box center [381, 482] width 256 height 26
drag, startPoint x: 356, startPoint y: 474, endPoint x: 209, endPoint y: 463, distance: 147.4
click at [209, 463] on form "会员账号 LAWLEE 会员姓名 账号余额 5000.00 操作类型 彩金加款 彩金扣款 金额 3 确 定" at bounding box center [723, 405] width 1408 height 288
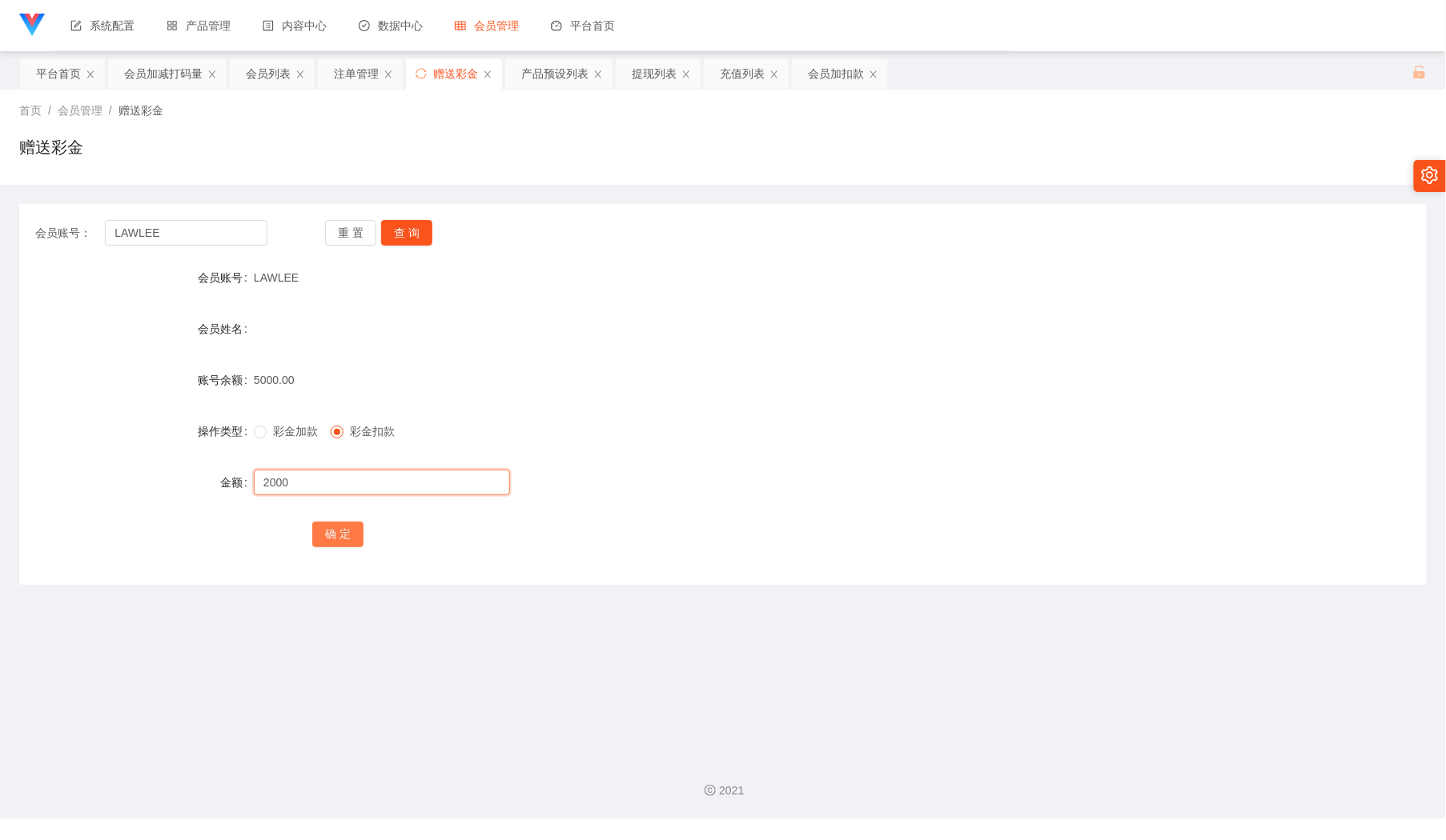
type input "2000"
drag, startPoint x: 338, startPoint y: 532, endPoint x: 385, endPoint y: 545, distance: 48.8
click at [338, 535] on button "确 定" at bounding box center [337, 535] width 51 height 26
drag, startPoint x: 267, startPoint y: 71, endPoint x: 244, endPoint y: 205, distance: 136.0
click at [265, 73] on div "会员列表" at bounding box center [269, 73] width 45 height 30
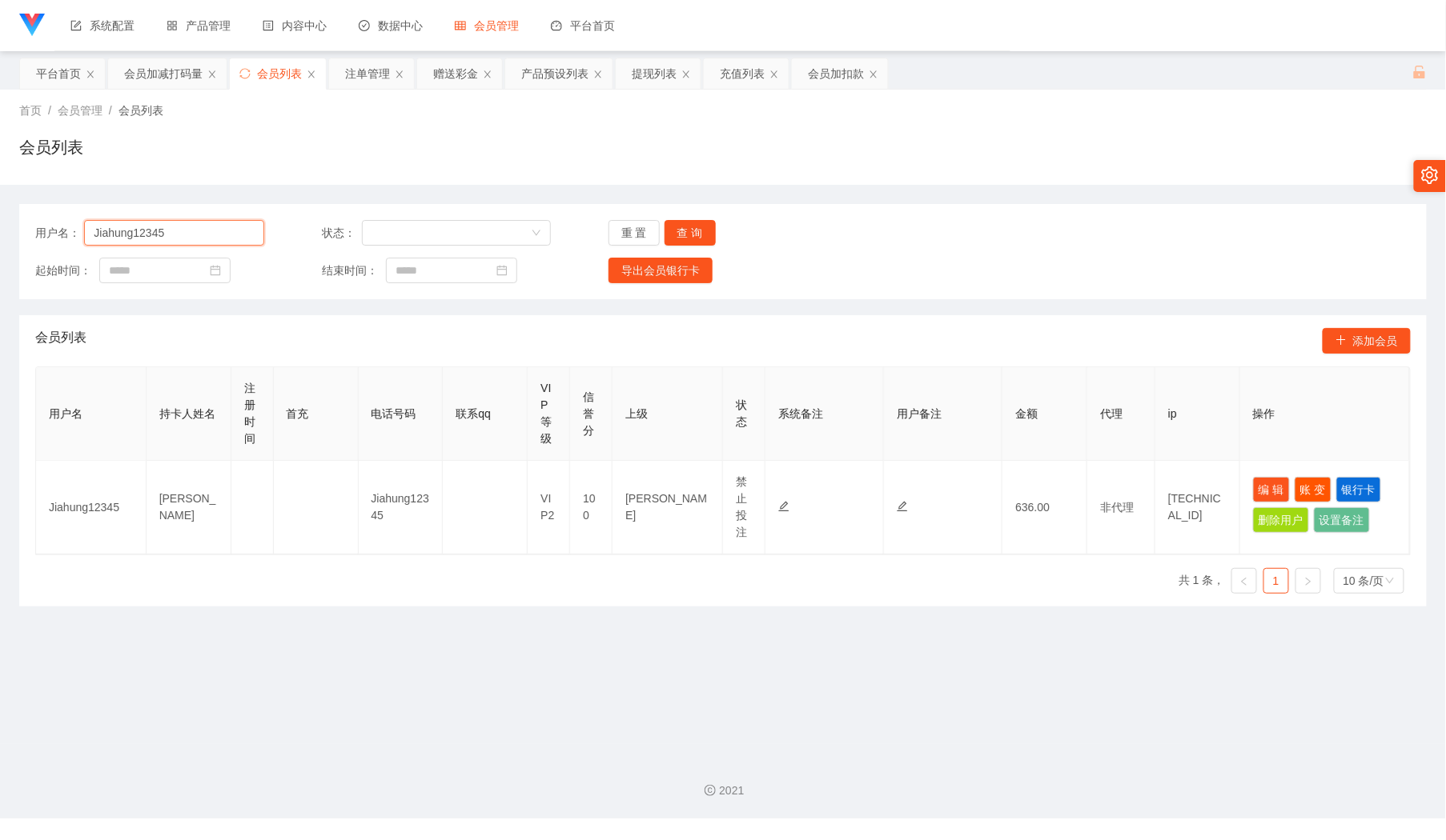
click at [238, 227] on input "Jiahung12345" at bounding box center [174, 233] width 180 height 26
paste input "jayson987"
type input "jayson9875"
drag, startPoint x: 712, startPoint y: 237, endPoint x: 734, endPoint y: 237, distance: 22.0
click at [713, 237] on div "重 置 查 询" at bounding box center [723, 233] width 229 height 26
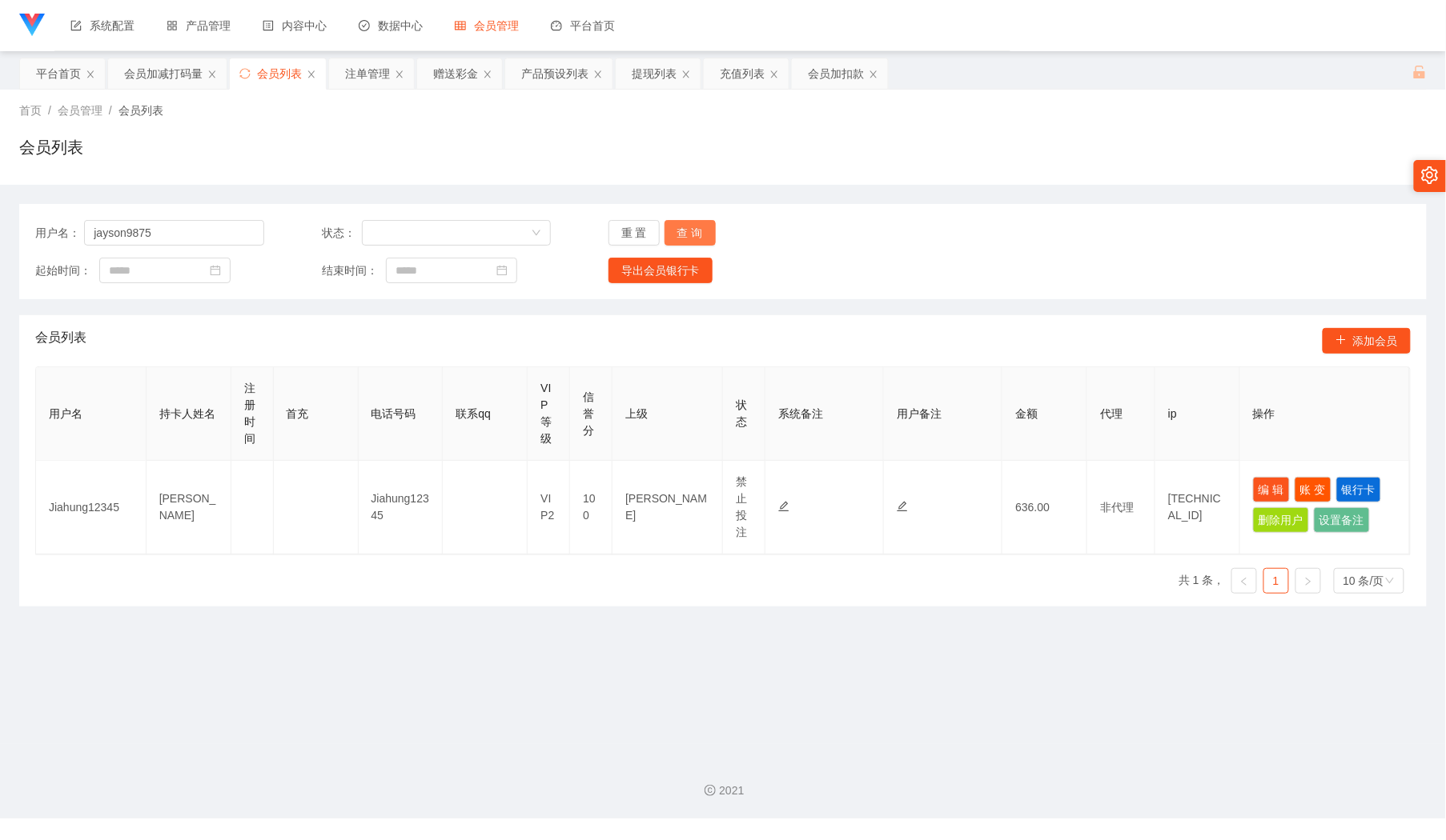
click at [693, 230] on button "查 询" at bounding box center [689, 233] width 51 height 26
drag, startPoint x: 1266, startPoint y: 490, endPoint x: 1251, endPoint y: 500, distance: 18.0
click at [1267, 490] on button "编 辑" at bounding box center [1272, 490] width 37 height 26
type input "jayson9875"
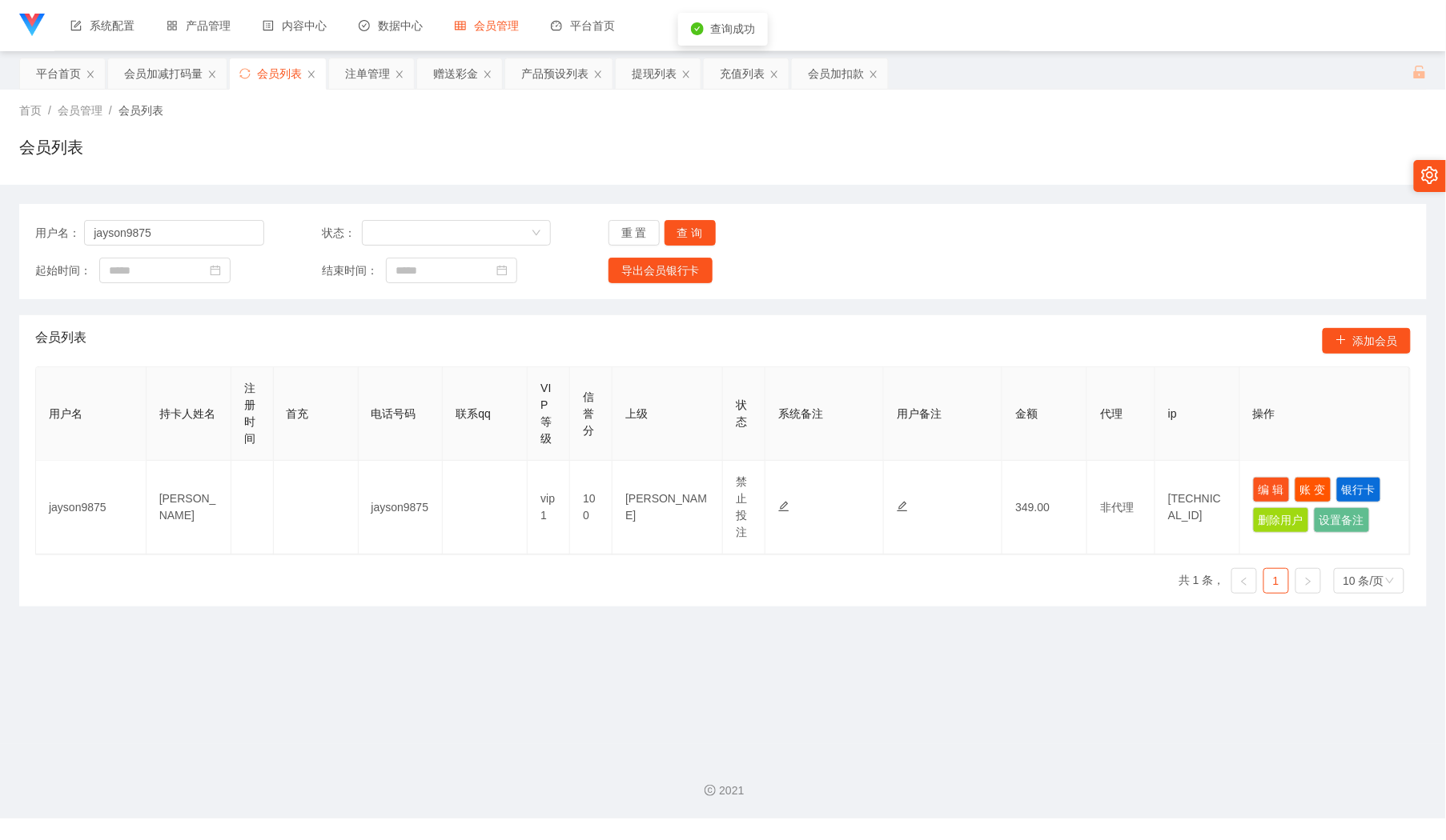
type input "[PERSON_NAME]"
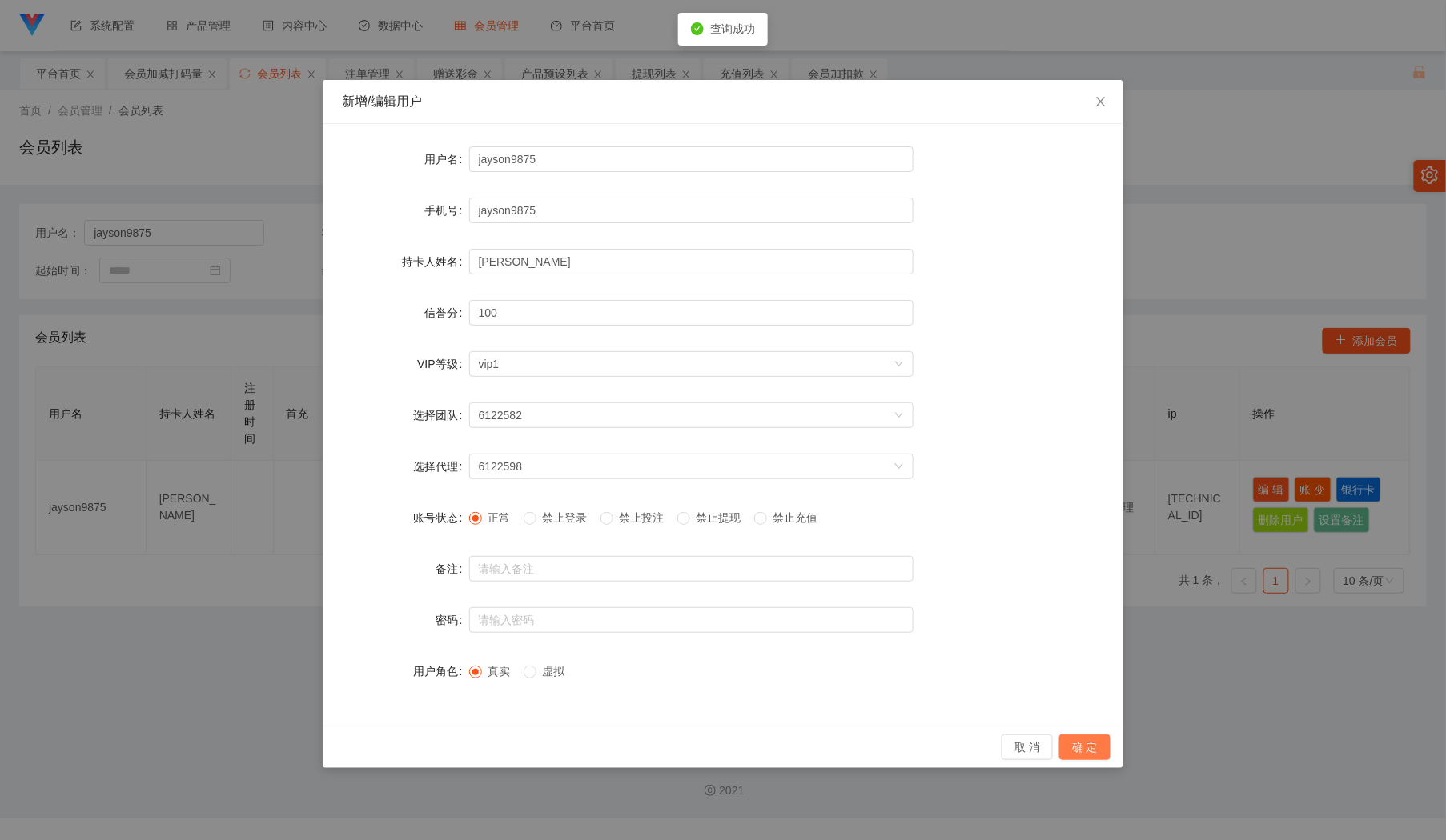
drag, startPoint x: 1090, startPoint y: 740, endPoint x: 1086, endPoint y: 728, distance: 12.6
click at [1091, 740] on button "确 定" at bounding box center [1084, 747] width 51 height 26
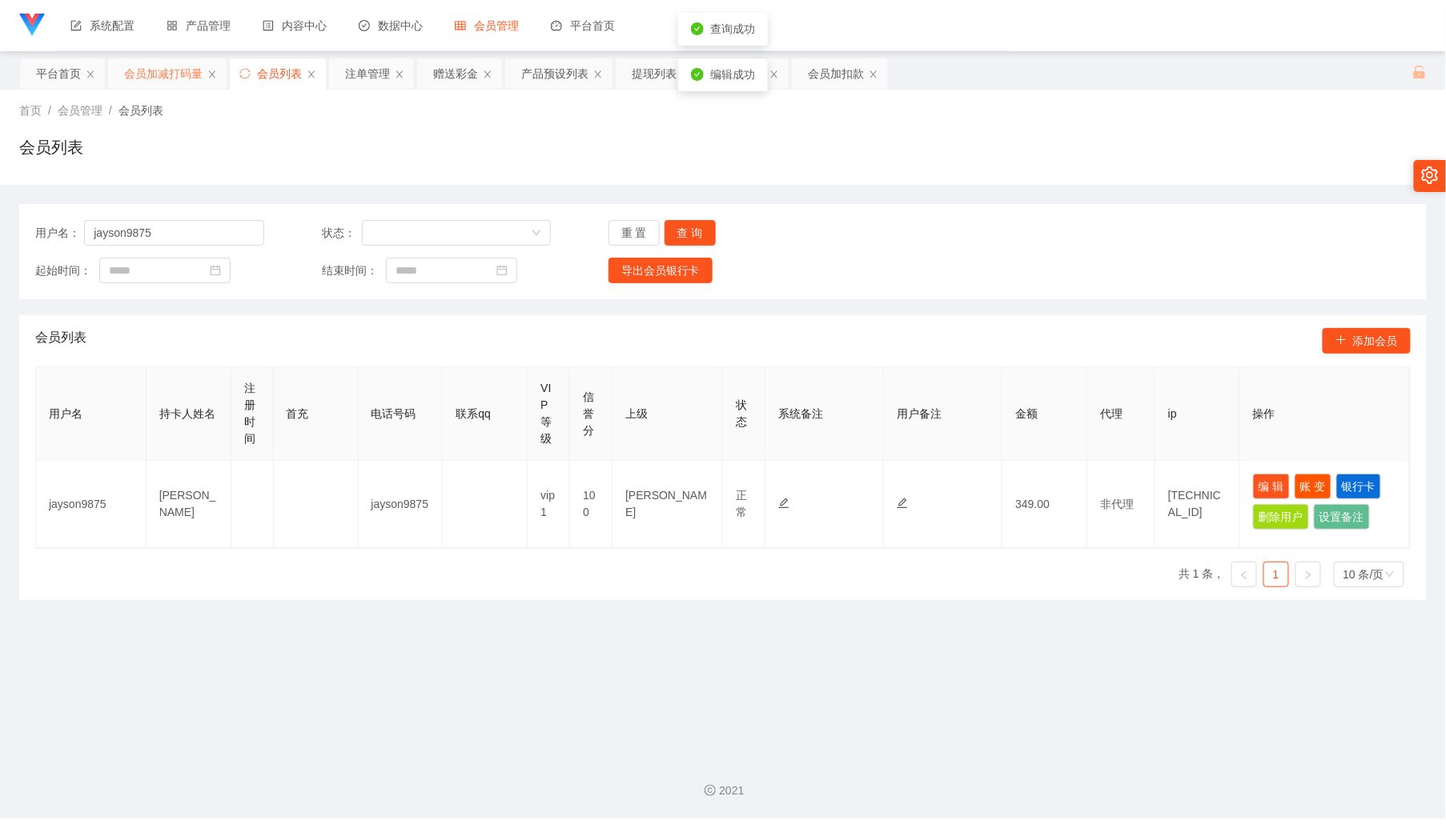
click at [158, 81] on div "会员加减打码量" at bounding box center [164, 73] width 78 height 30
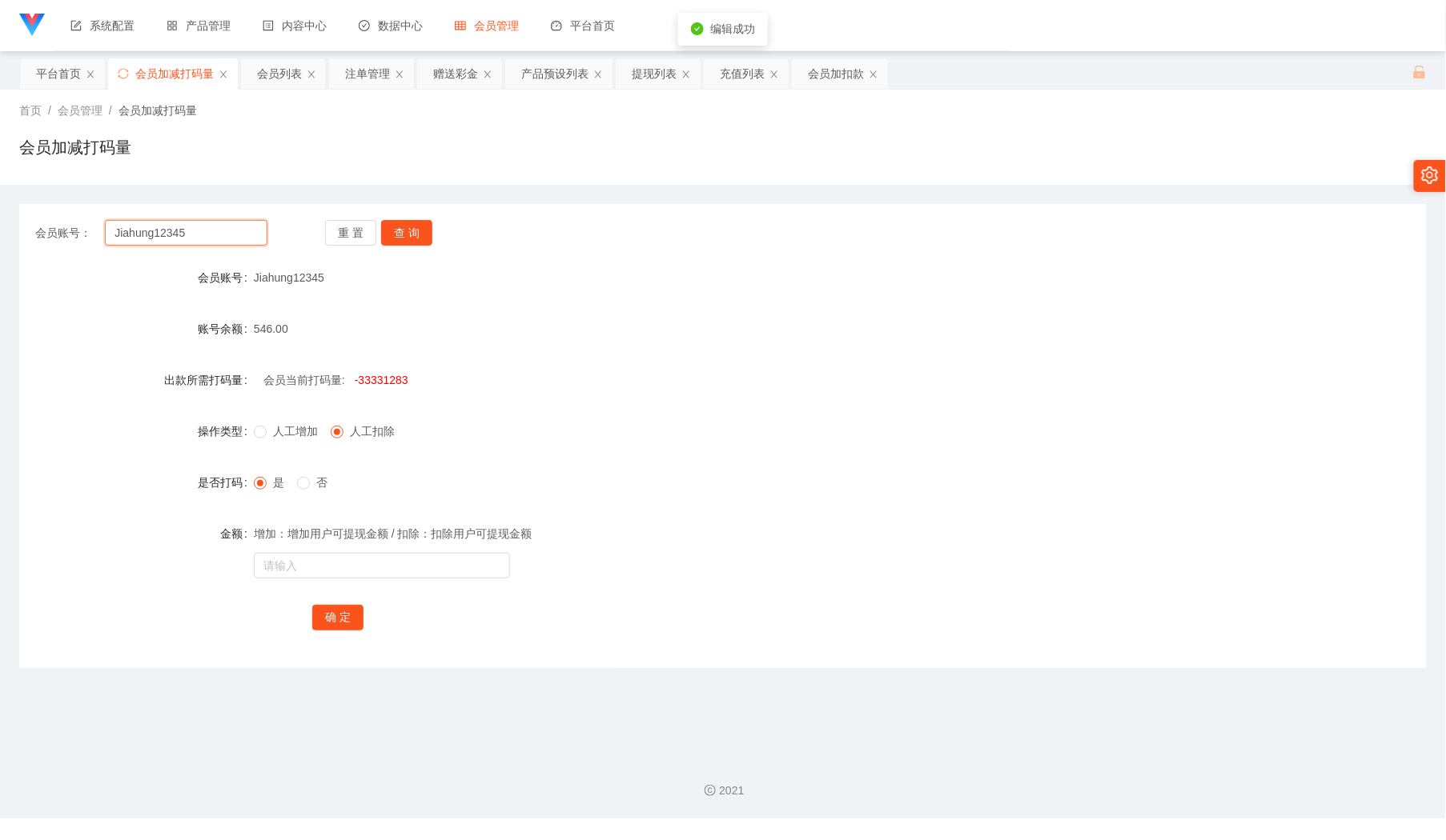
drag, startPoint x: 197, startPoint y: 230, endPoint x: 305, endPoint y: 245, distance: 109.0
click at [197, 230] on input "Jiahung12345" at bounding box center [186, 233] width 162 height 26
paste input "jayson987"
type input "jayson9875"
click at [423, 229] on button "查 询" at bounding box center [406, 233] width 51 height 26
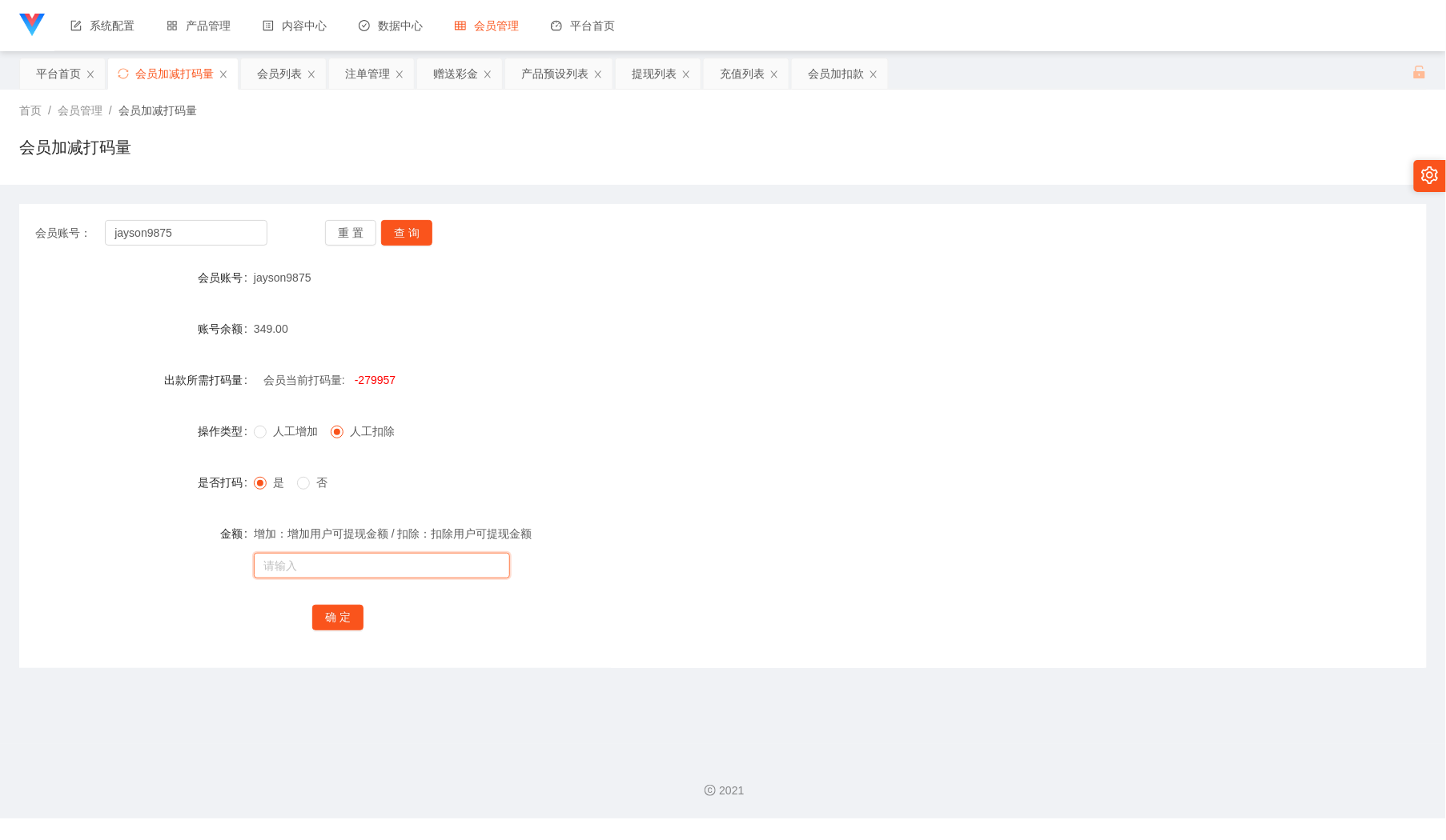
click at [413, 557] on input "text" at bounding box center [381, 566] width 256 height 26
click at [369, 73] on div "注单管理" at bounding box center [368, 73] width 45 height 30
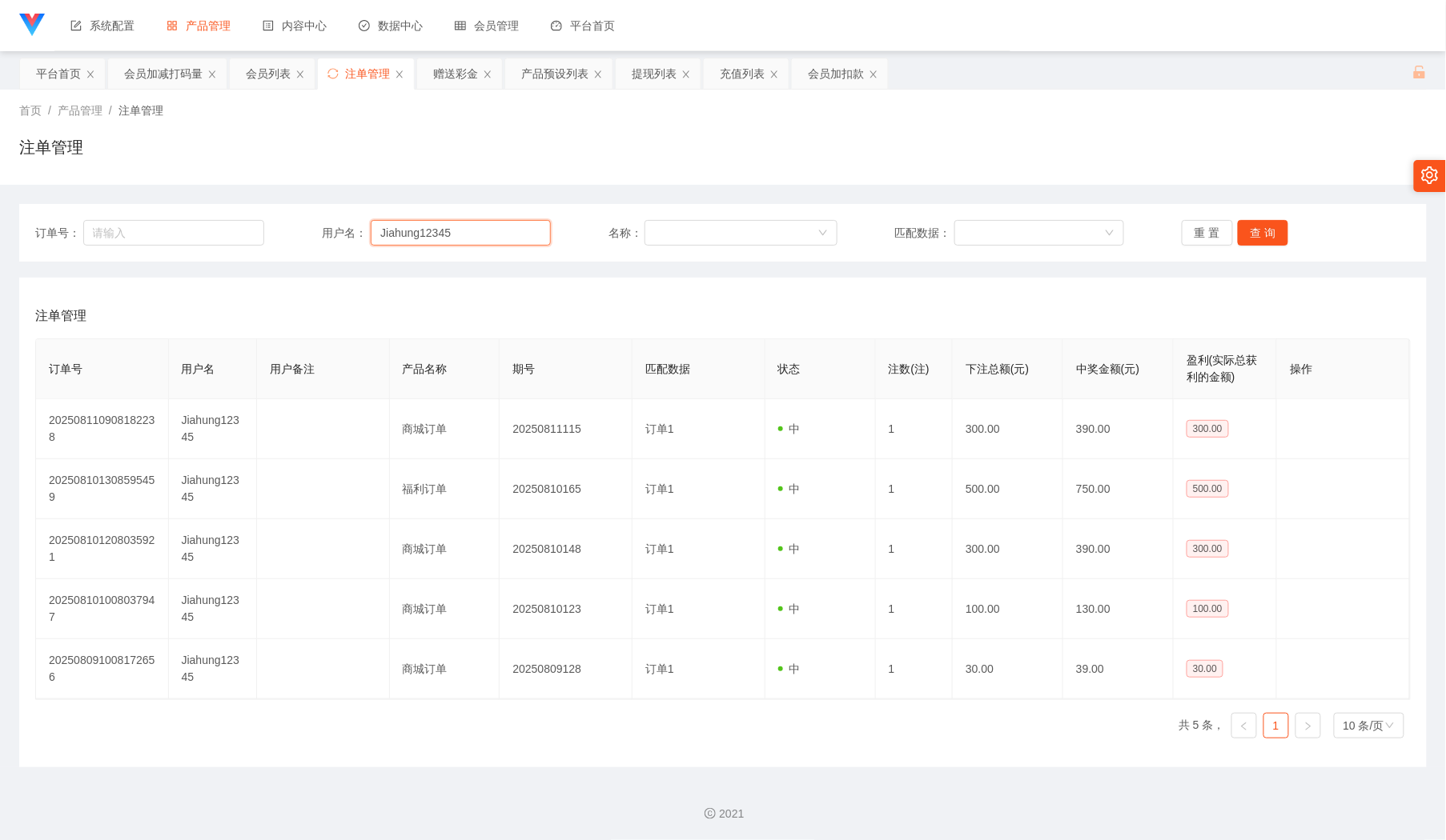
click at [465, 226] on input "Jiahung12345" at bounding box center [461, 233] width 180 height 26
paste input "jayson987"
type input "jayson9875"
click at [1258, 230] on button "查 询" at bounding box center [1262, 233] width 51 height 26
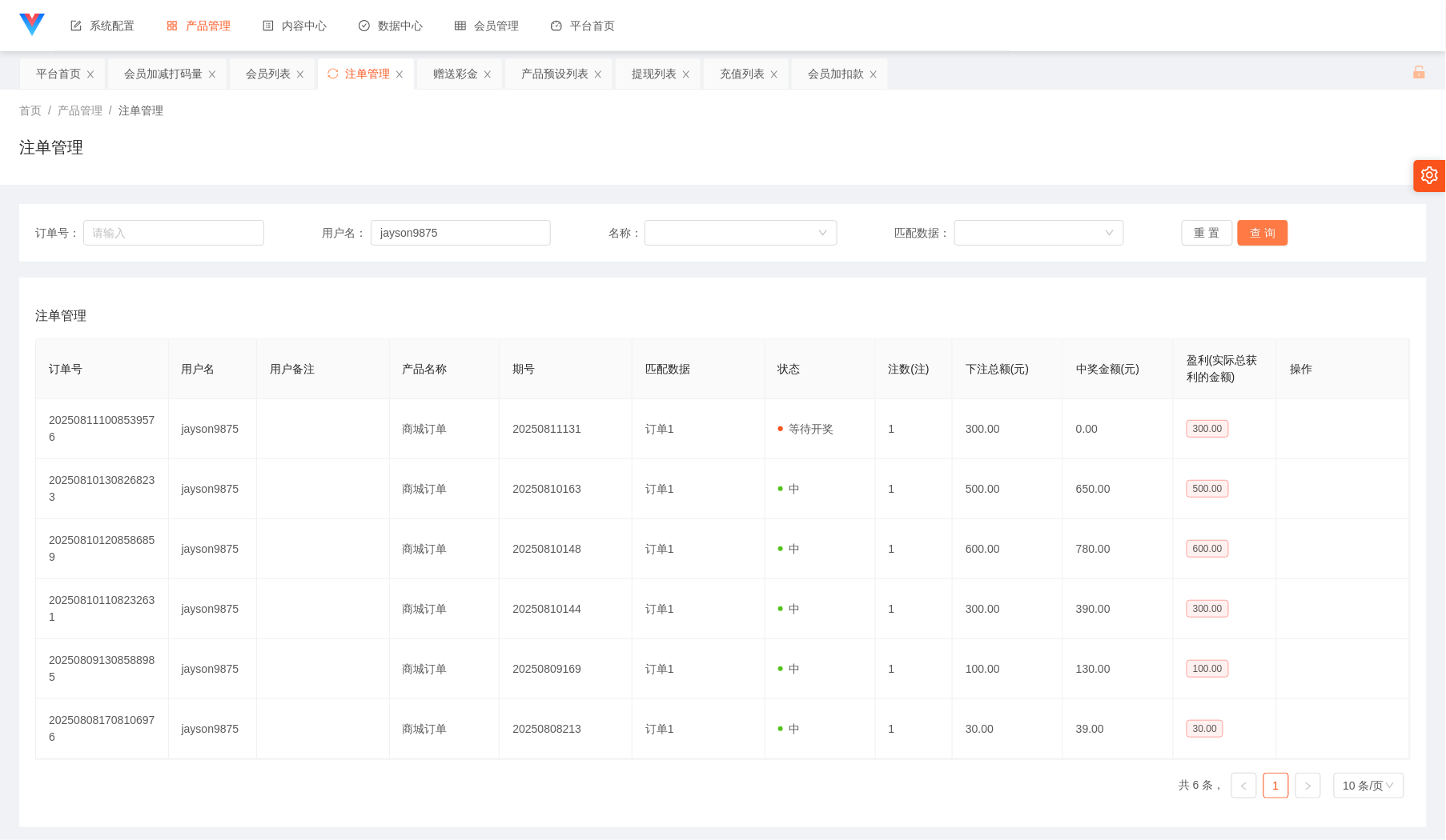
drag, startPoint x: 1258, startPoint y: 235, endPoint x: 1166, endPoint y: 222, distance: 92.9
click at [1259, 235] on button "查 询" at bounding box center [1262, 233] width 51 height 26
click at [254, 80] on link "产品列表" at bounding box center [214, 76] width 103 height 32
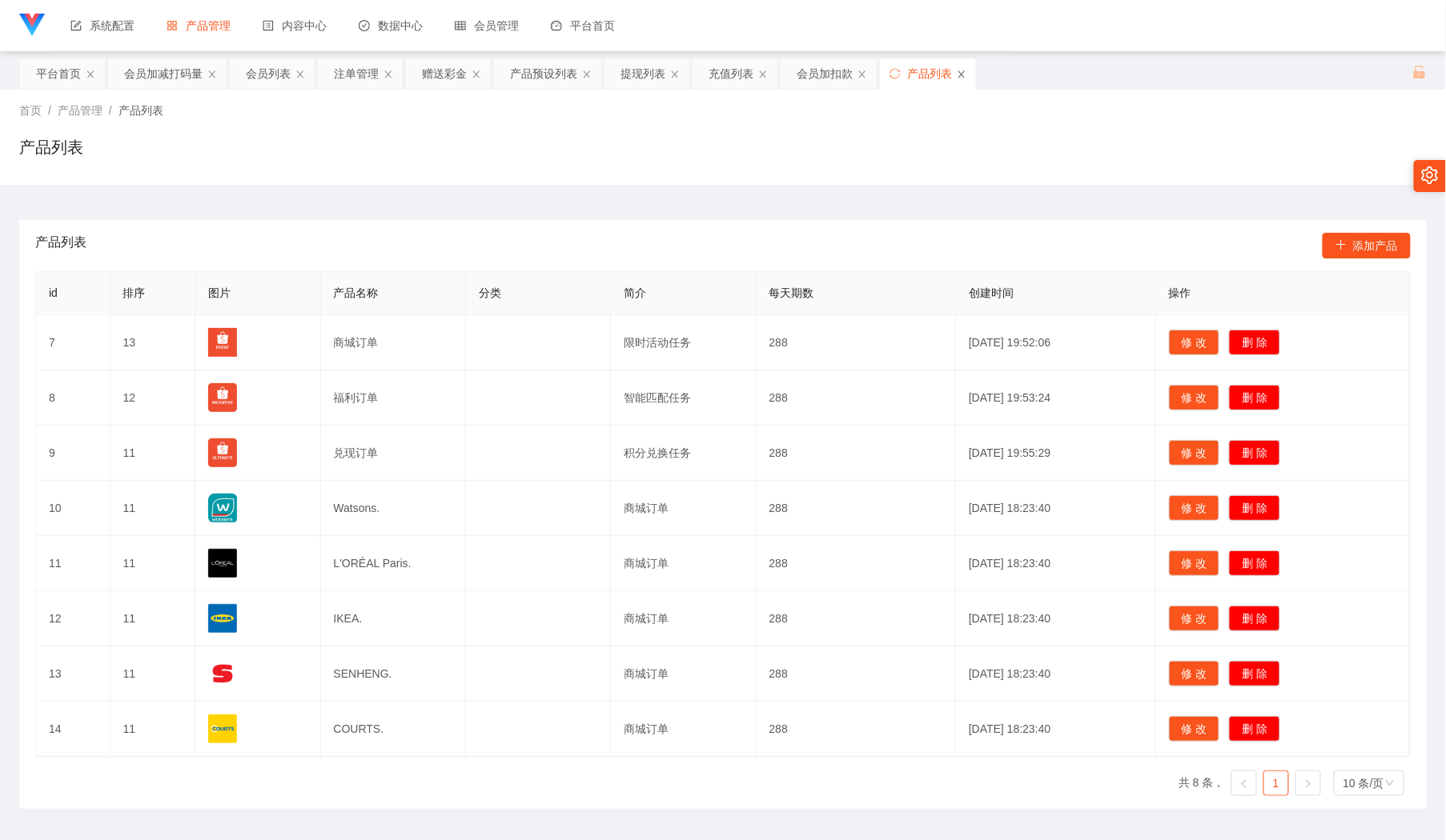
click at [966, 75] on icon "图标: close" at bounding box center [962, 74] width 10 height 10
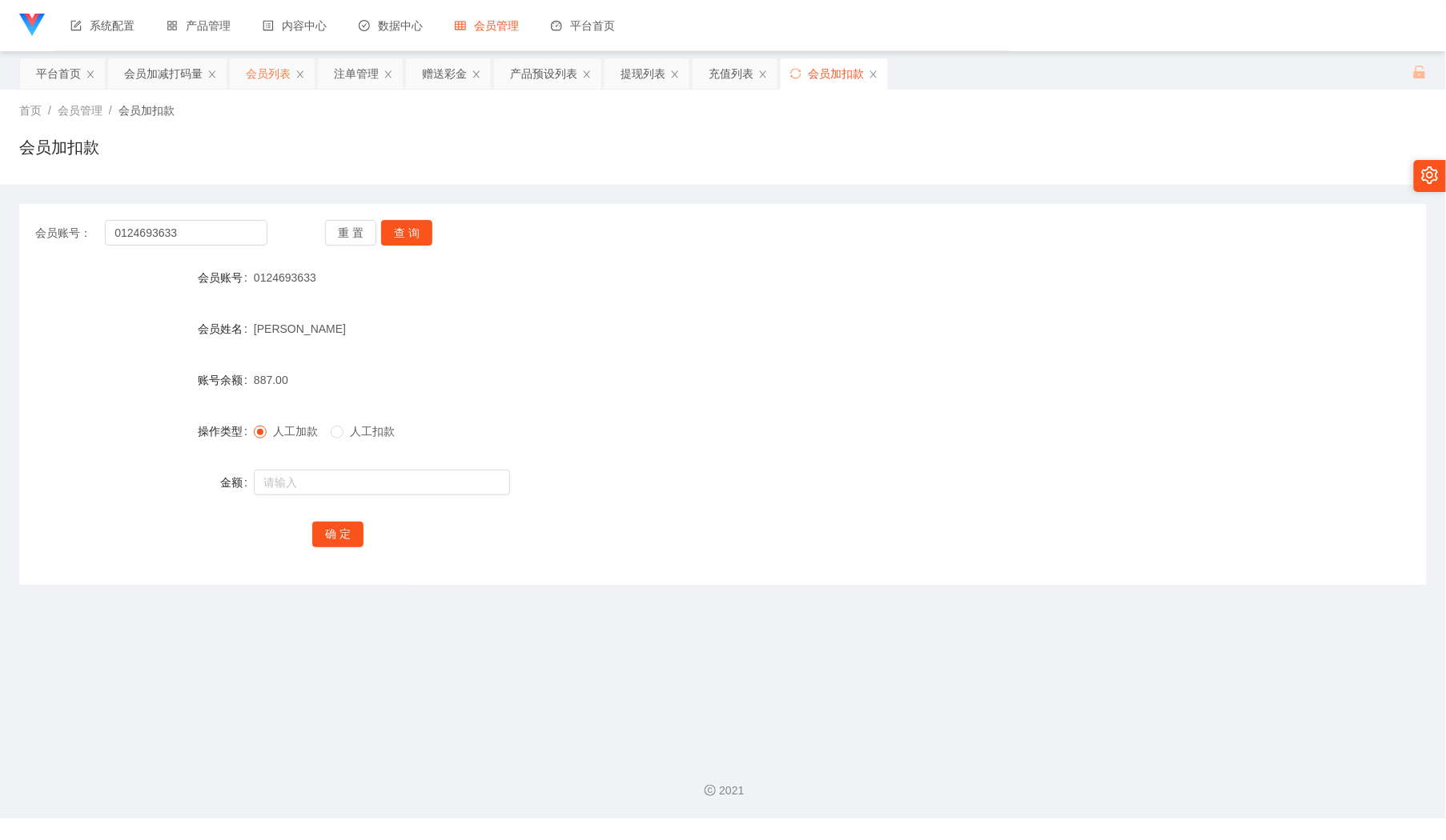
click at [280, 73] on div "会员列表" at bounding box center [269, 73] width 45 height 30
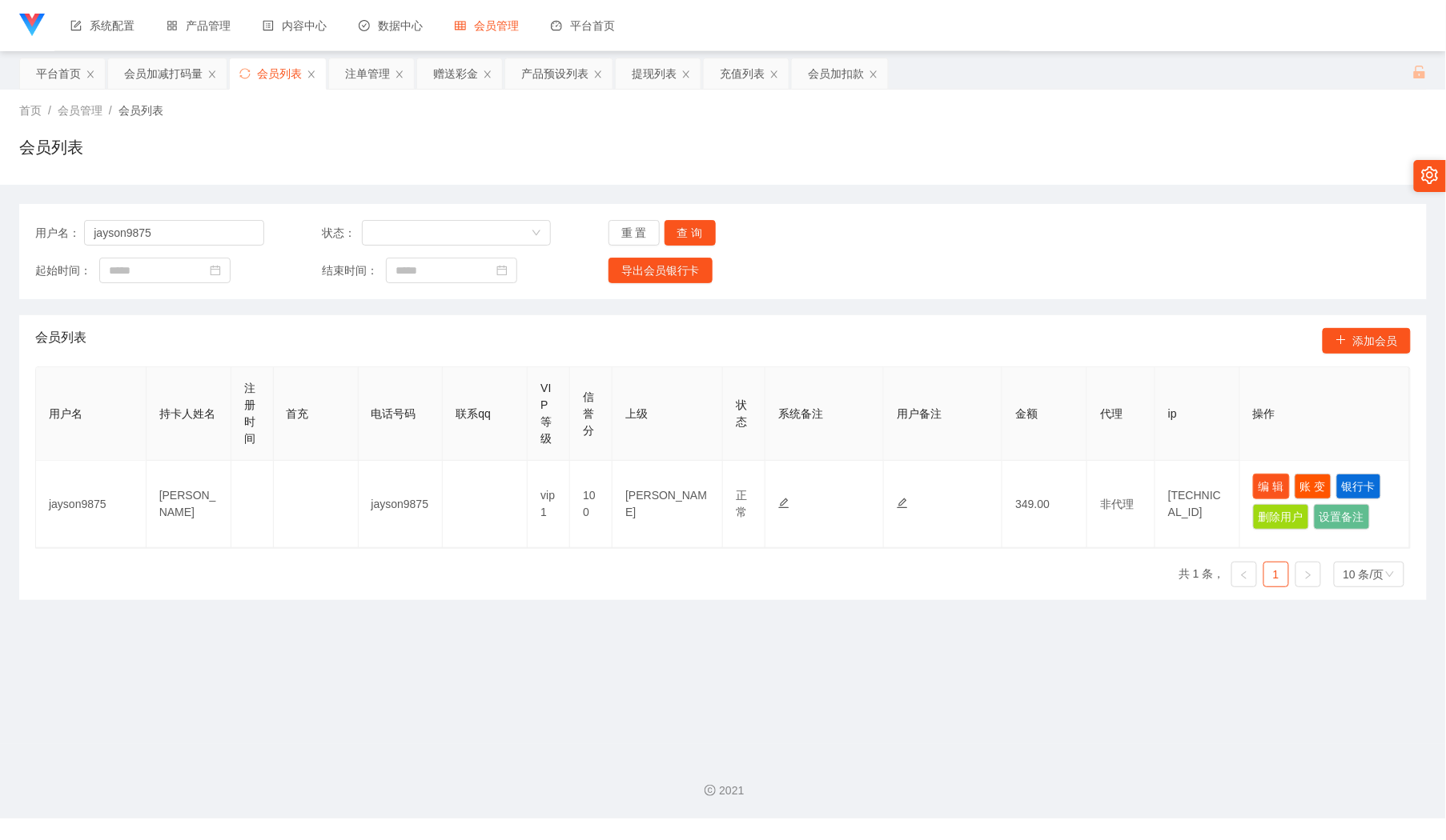
click at [1272, 485] on button "编 辑" at bounding box center [1272, 486] width 37 height 26
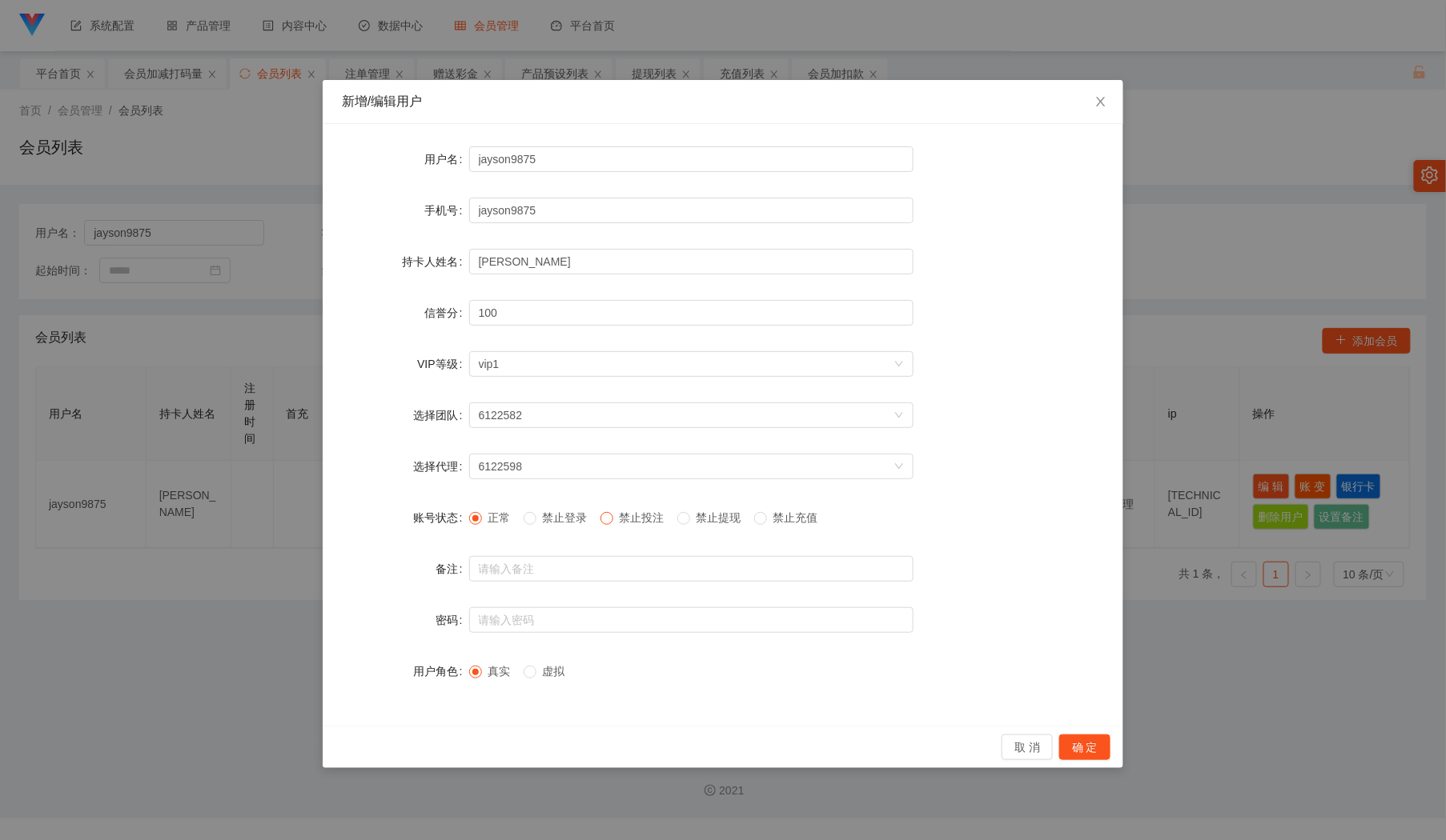
click at [613, 516] on span at bounding box center [607, 518] width 13 height 13
click at [1100, 746] on button "确 定" at bounding box center [1084, 747] width 51 height 26
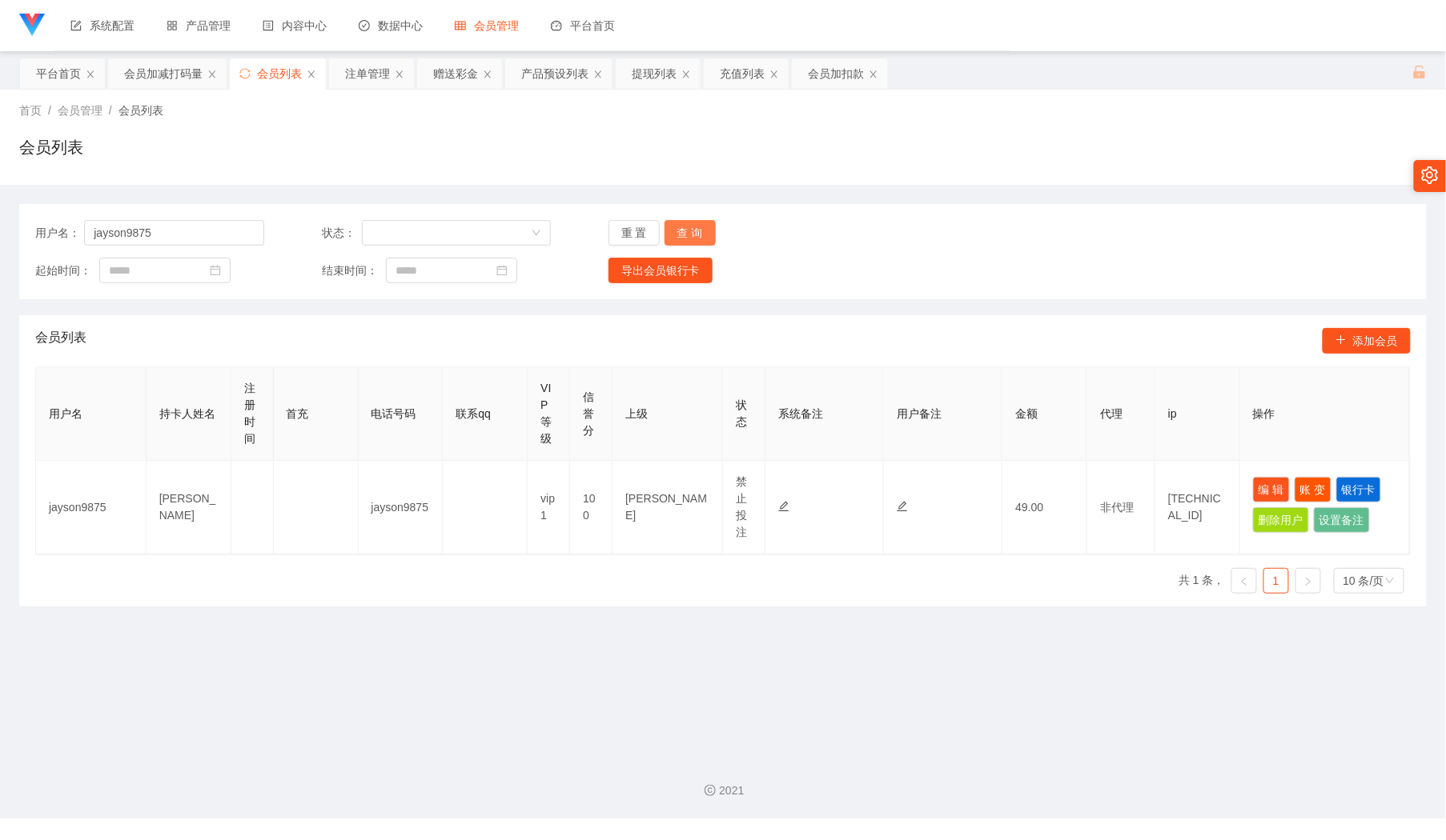
click at [703, 224] on button "查 询" at bounding box center [689, 233] width 51 height 26
click at [453, 70] on div "赠送彩金" at bounding box center [456, 73] width 45 height 30
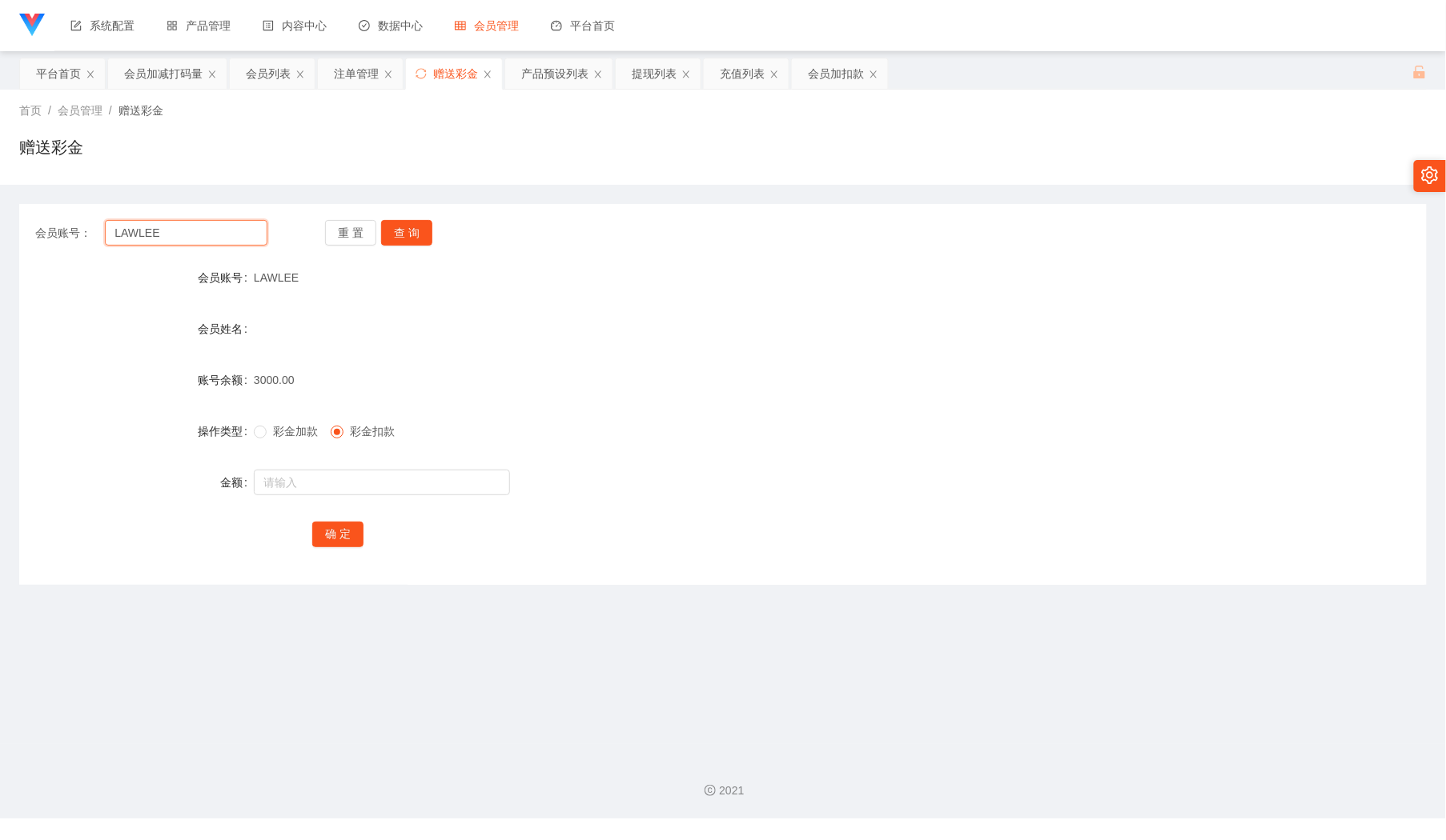
click at [180, 229] on input "LAWLEE" at bounding box center [186, 233] width 162 height 26
paste input "[PERSON_NAME]"
click at [411, 225] on button "查 询" at bounding box center [406, 233] width 51 height 26
click at [379, 479] on input "text" at bounding box center [381, 482] width 256 height 26
click at [234, 235] on input "[PERSON_NAME]" at bounding box center [186, 233] width 162 height 26
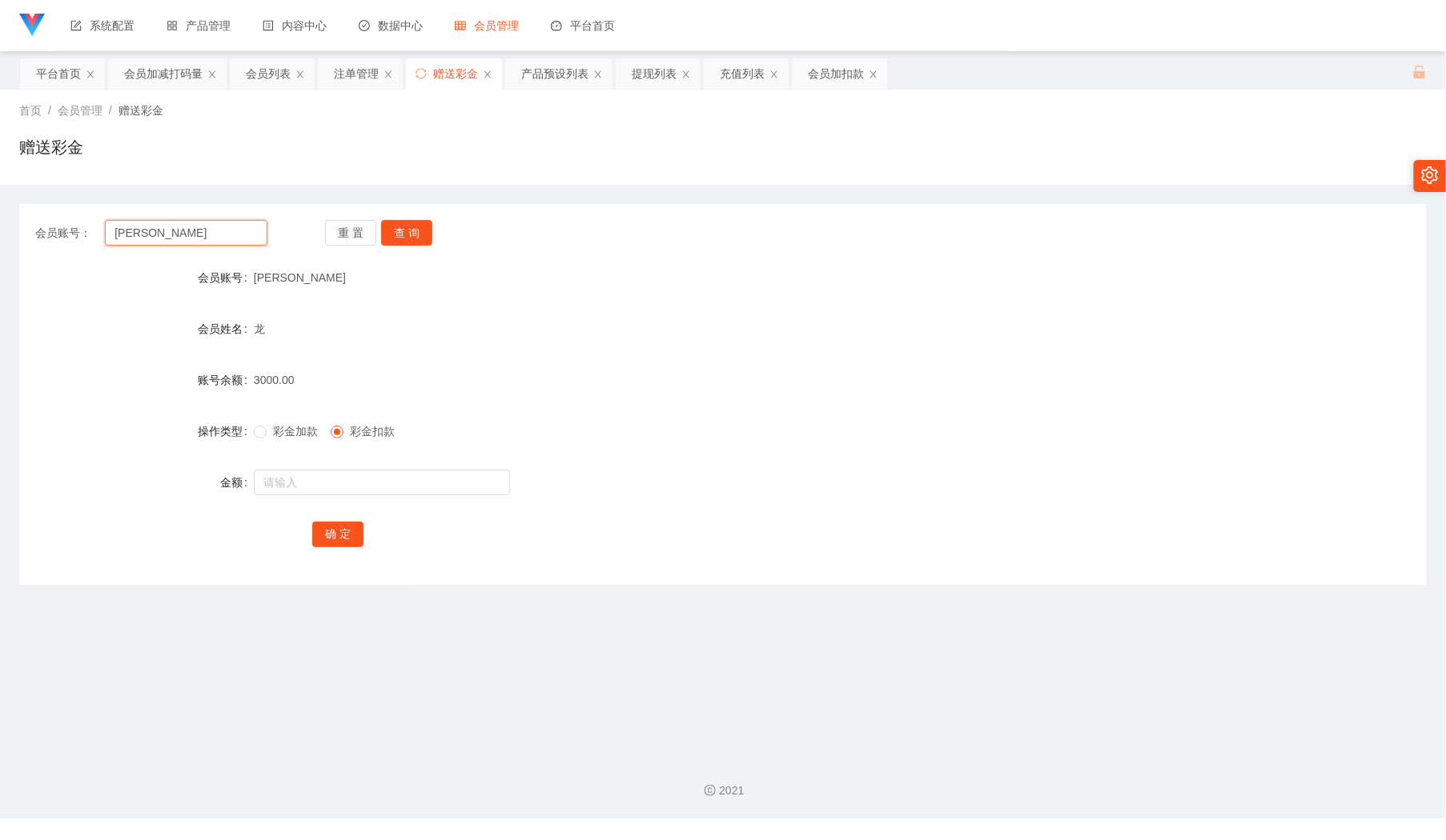
paste input "LAWLEE"
type input "LAWLEE"
click at [391, 227] on button "查 询" at bounding box center [406, 233] width 51 height 26
type input "[PERSON_NAME]"
click at [391, 227] on button "查 询" at bounding box center [406, 233] width 51 height 26
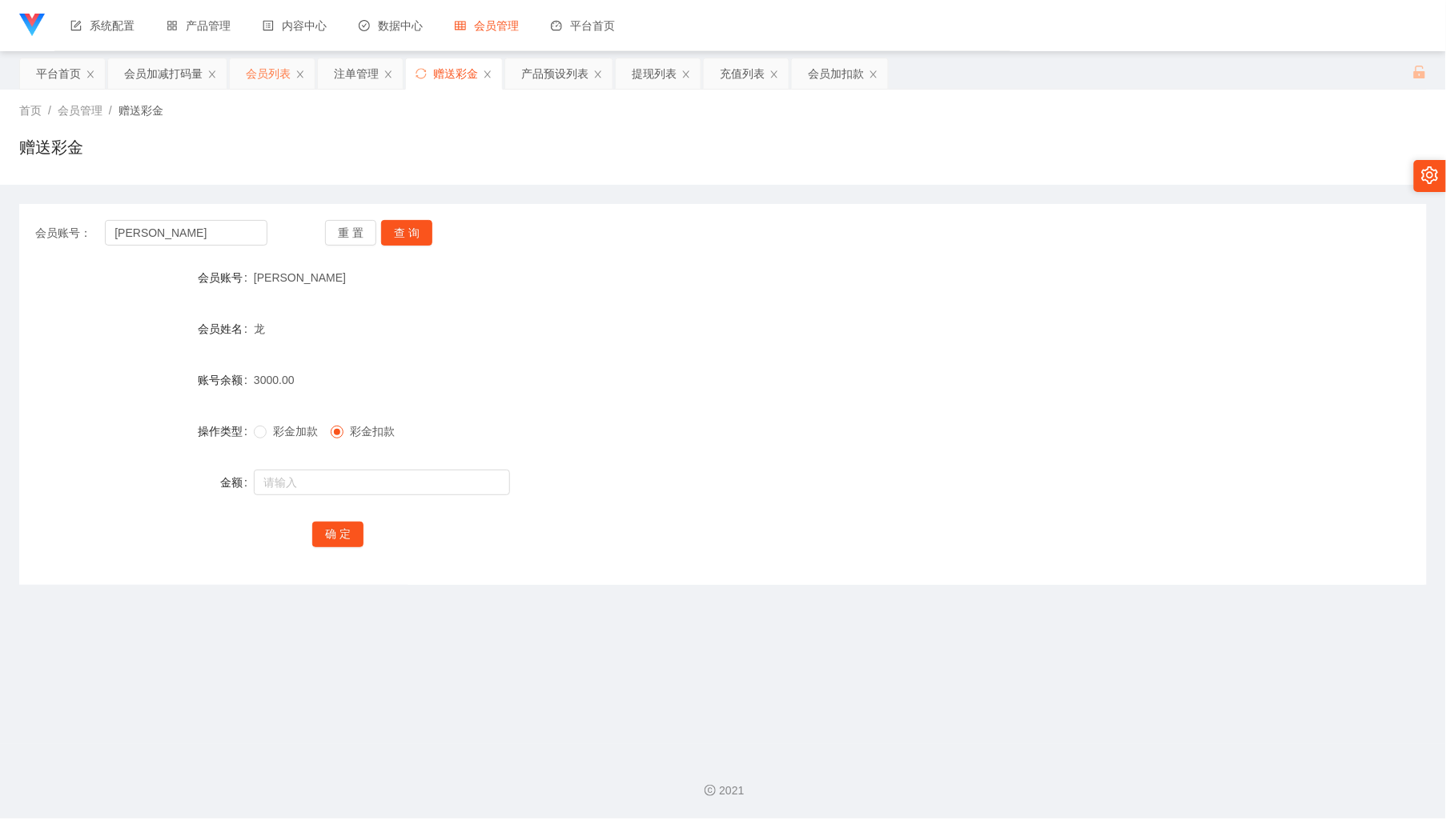
click at [270, 72] on div "会员列表" at bounding box center [269, 73] width 45 height 30
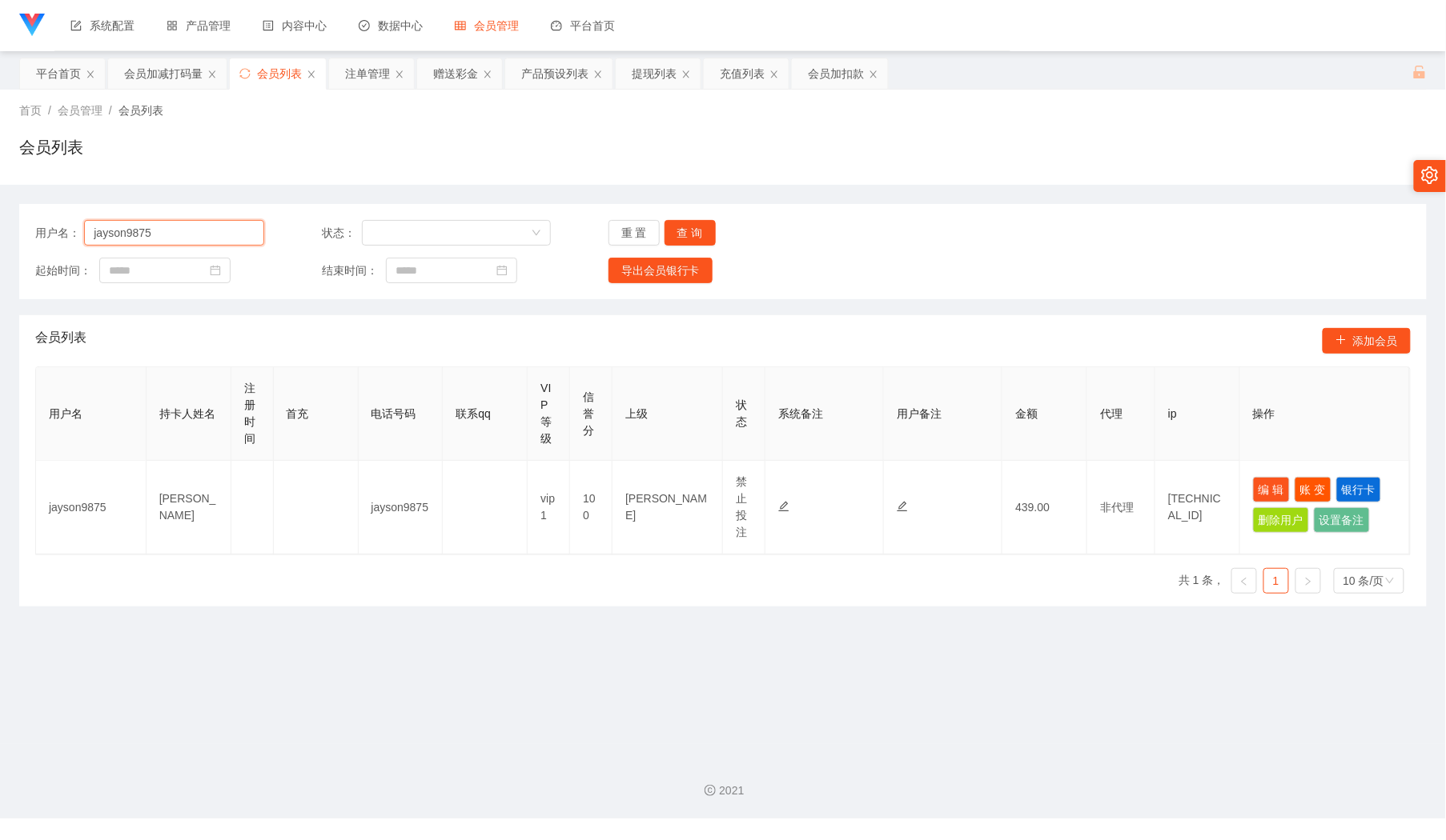
drag, startPoint x: 206, startPoint y: 232, endPoint x: 214, endPoint y: 234, distance: 8.2
click at [206, 232] on input "jayson9875" at bounding box center [174, 233] width 180 height 26
paste input "Jiahung1234"
type input "Jiahung12345"
click at [701, 223] on div "用户名： Jiahung12345 状态： 重 置 查 询 起始时间： 结束时间： 导出会员银行卡" at bounding box center [723, 252] width 1408 height 95
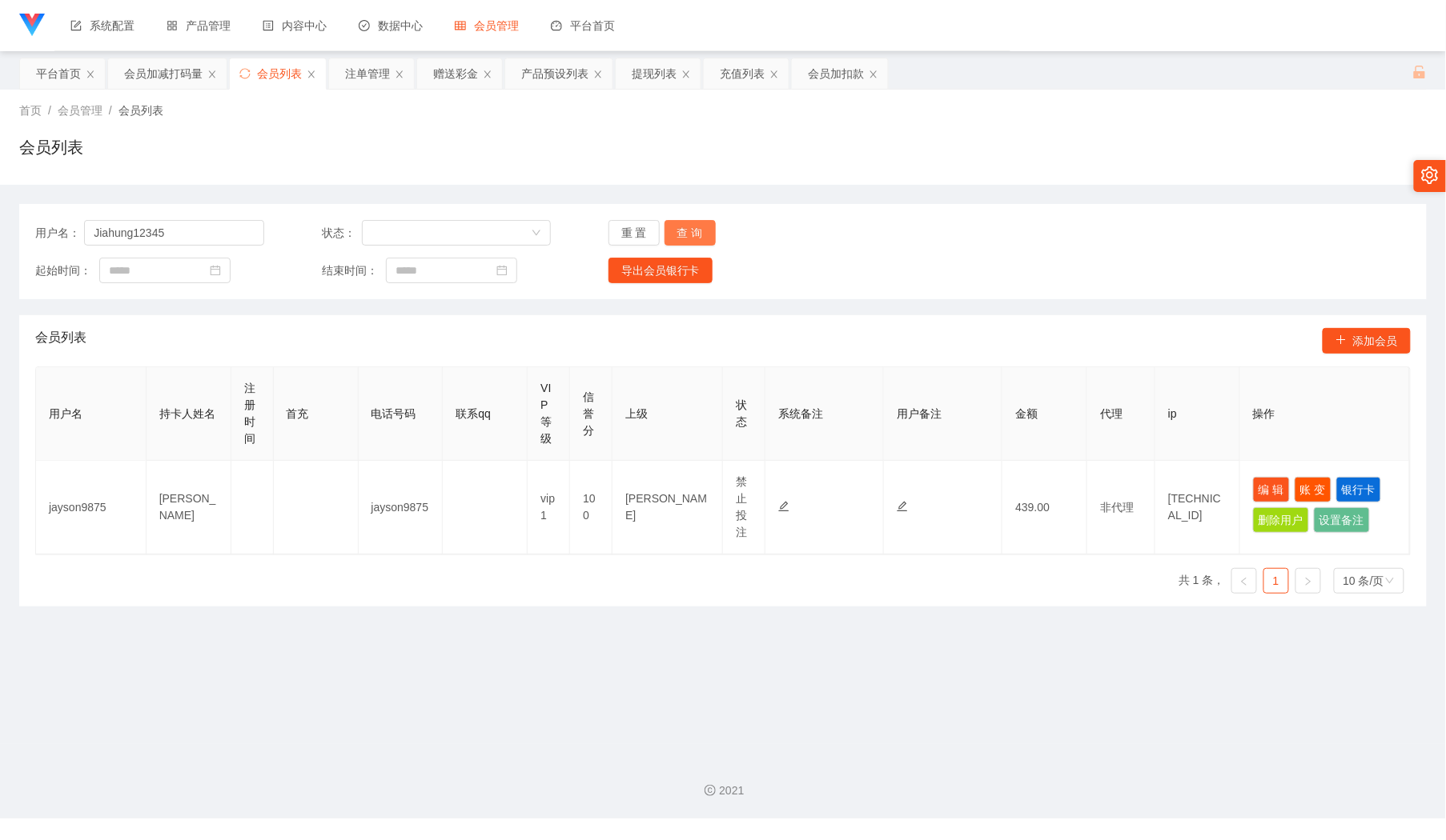
click at [695, 231] on button "查 询" at bounding box center [689, 233] width 51 height 26
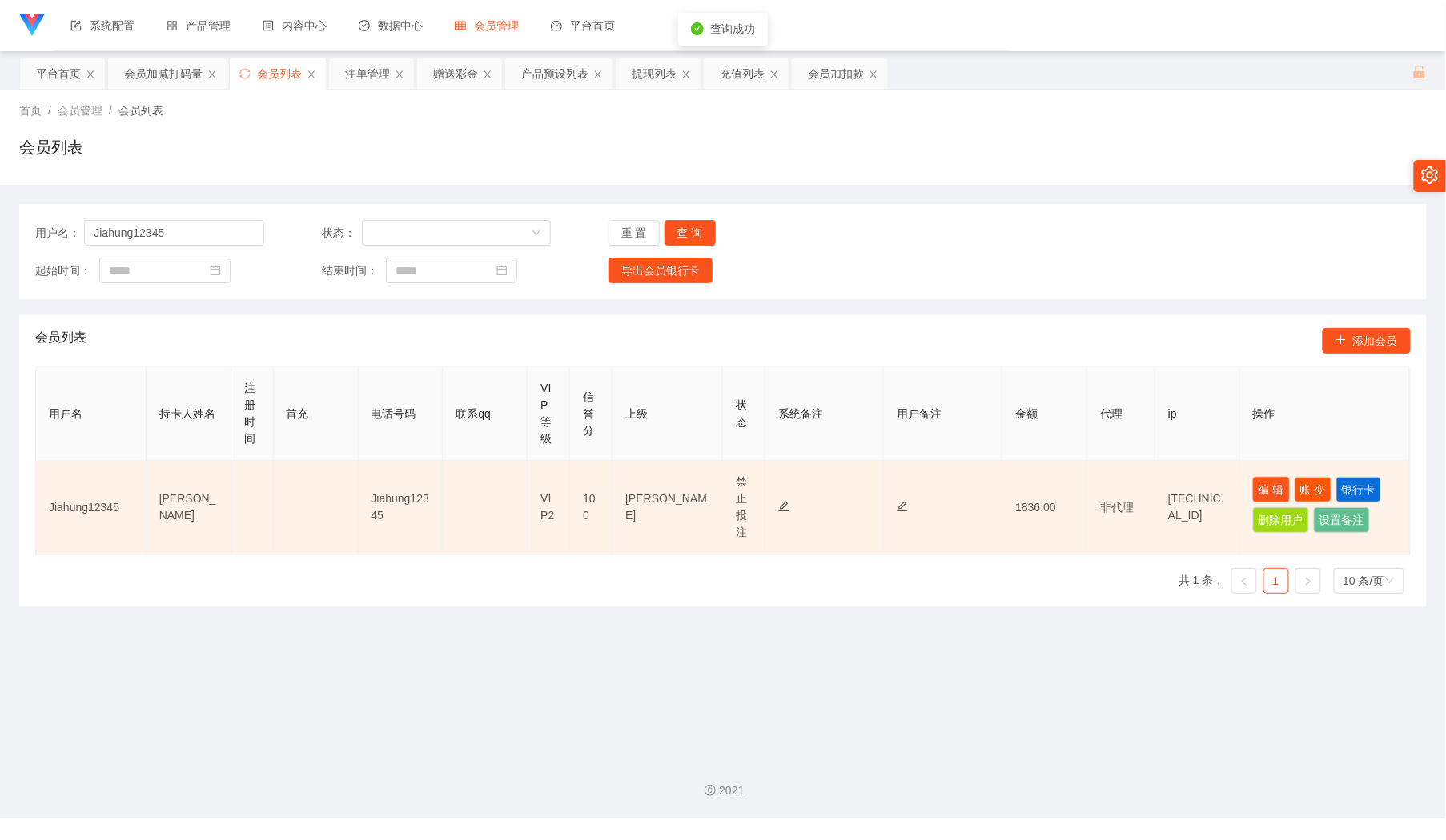
click at [1253, 482] on button "编 辑" at bounding box center [1272, 490] width 37 height 26
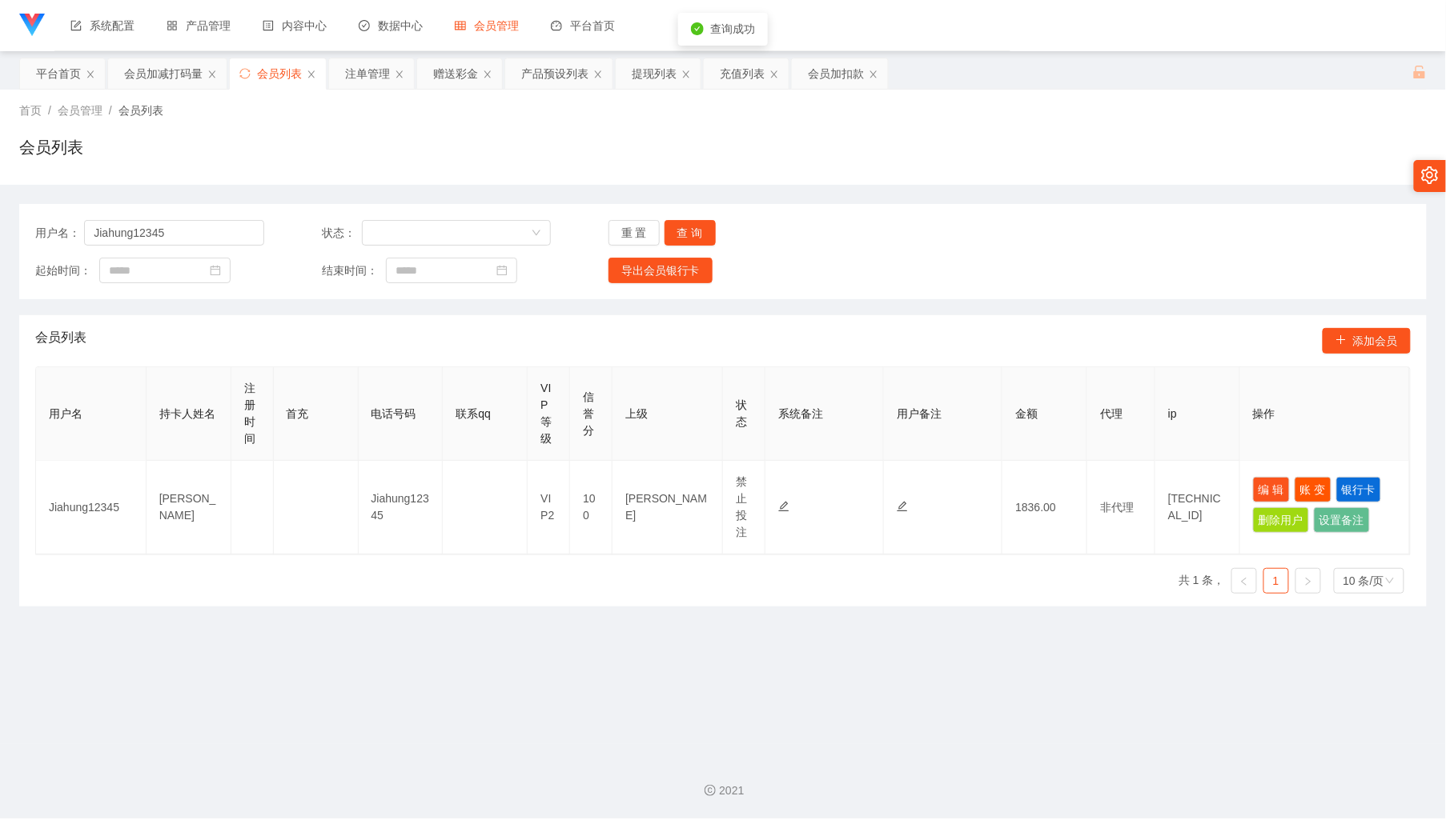
type input "Jiahung12345"
type input "[PERSON_NAME]"
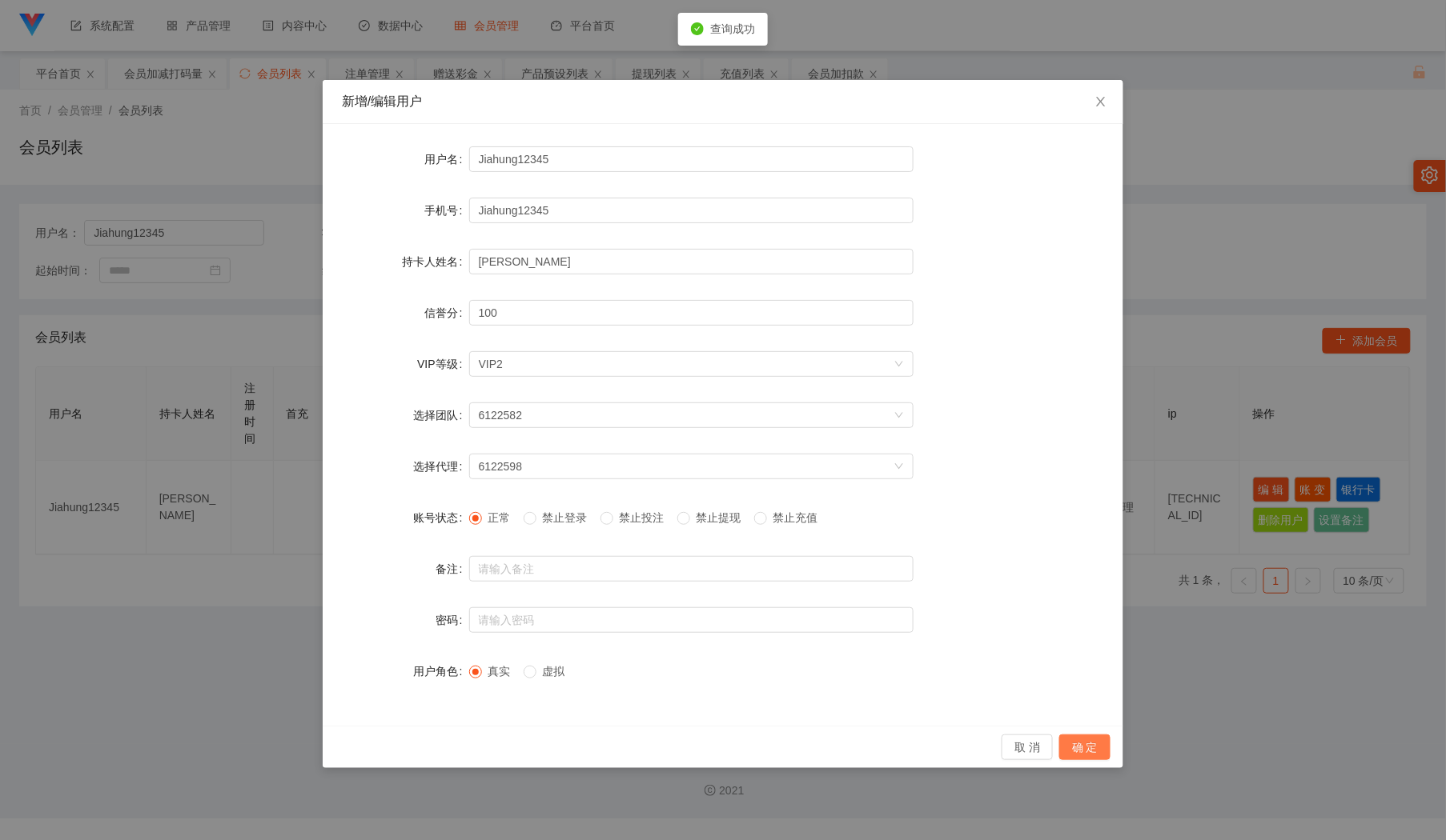
click at [1087, 747] on button "确 定" at bounding box center [1084, 747] width 51 height 26
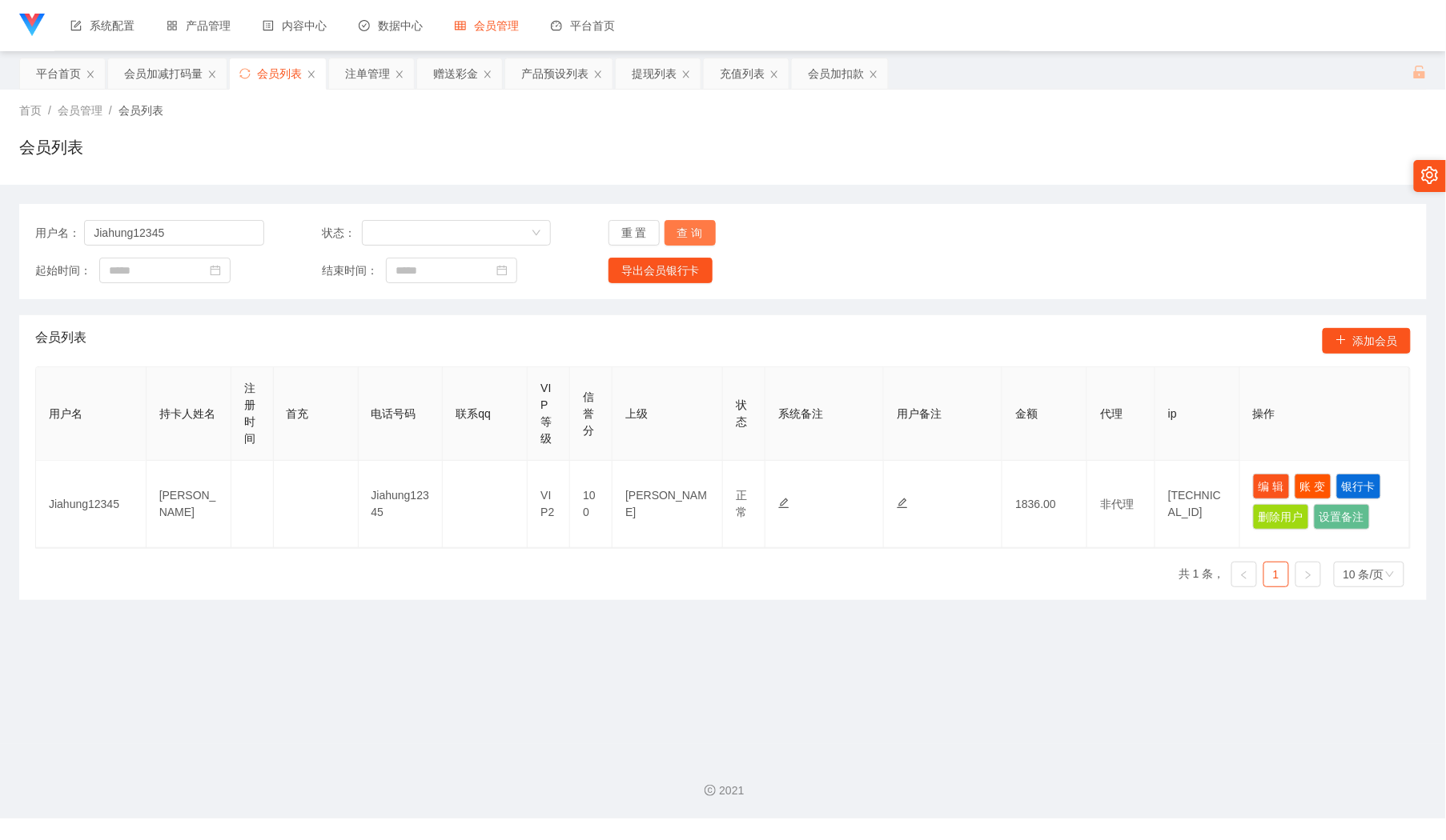
click at [683, 232] on button "查 询" at bounding box center [689, 233] width 51 height 26
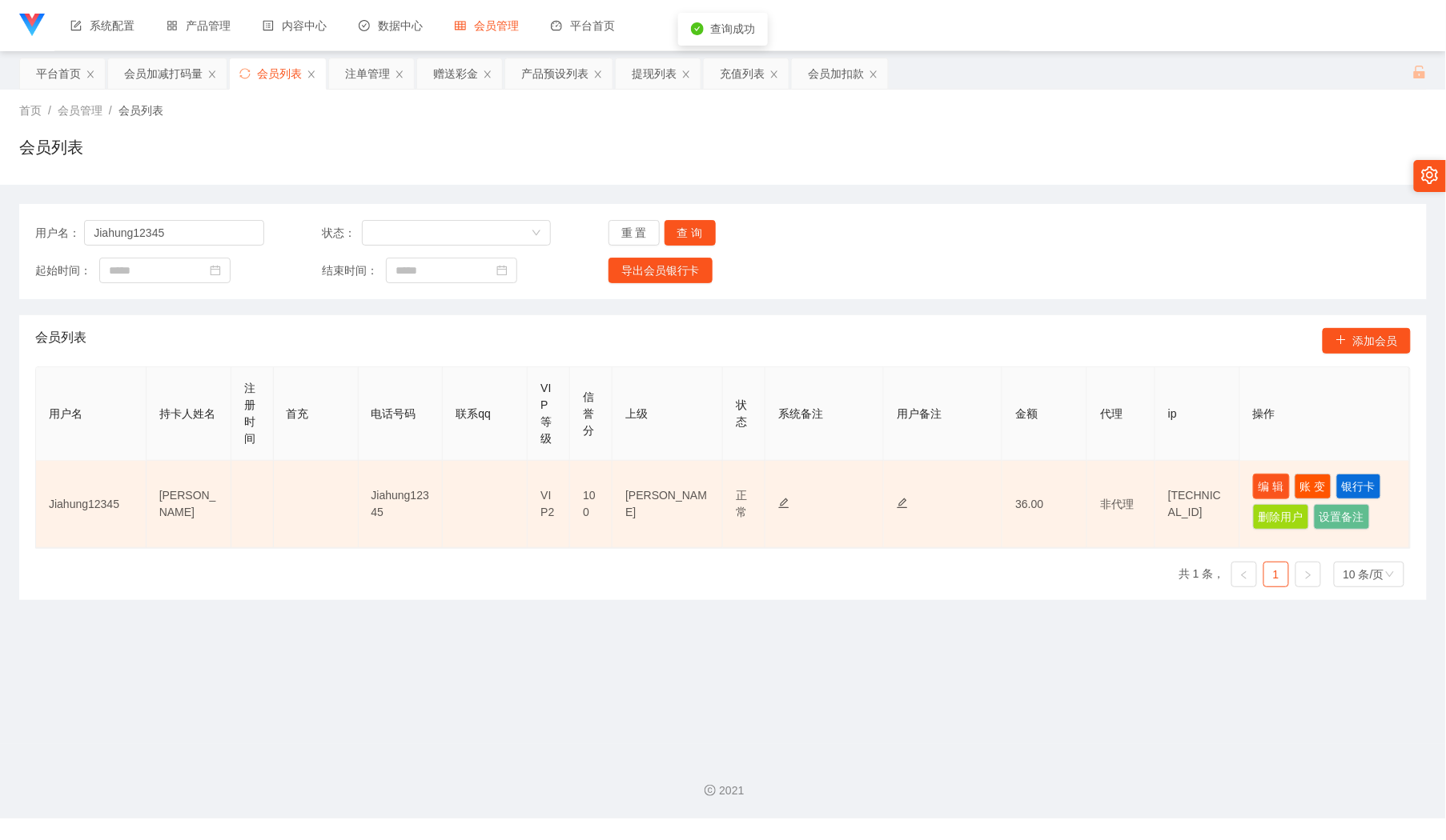
click at [1269, 487] on button "编 辑" at bounding box center [1272, 486] width 37 height 26
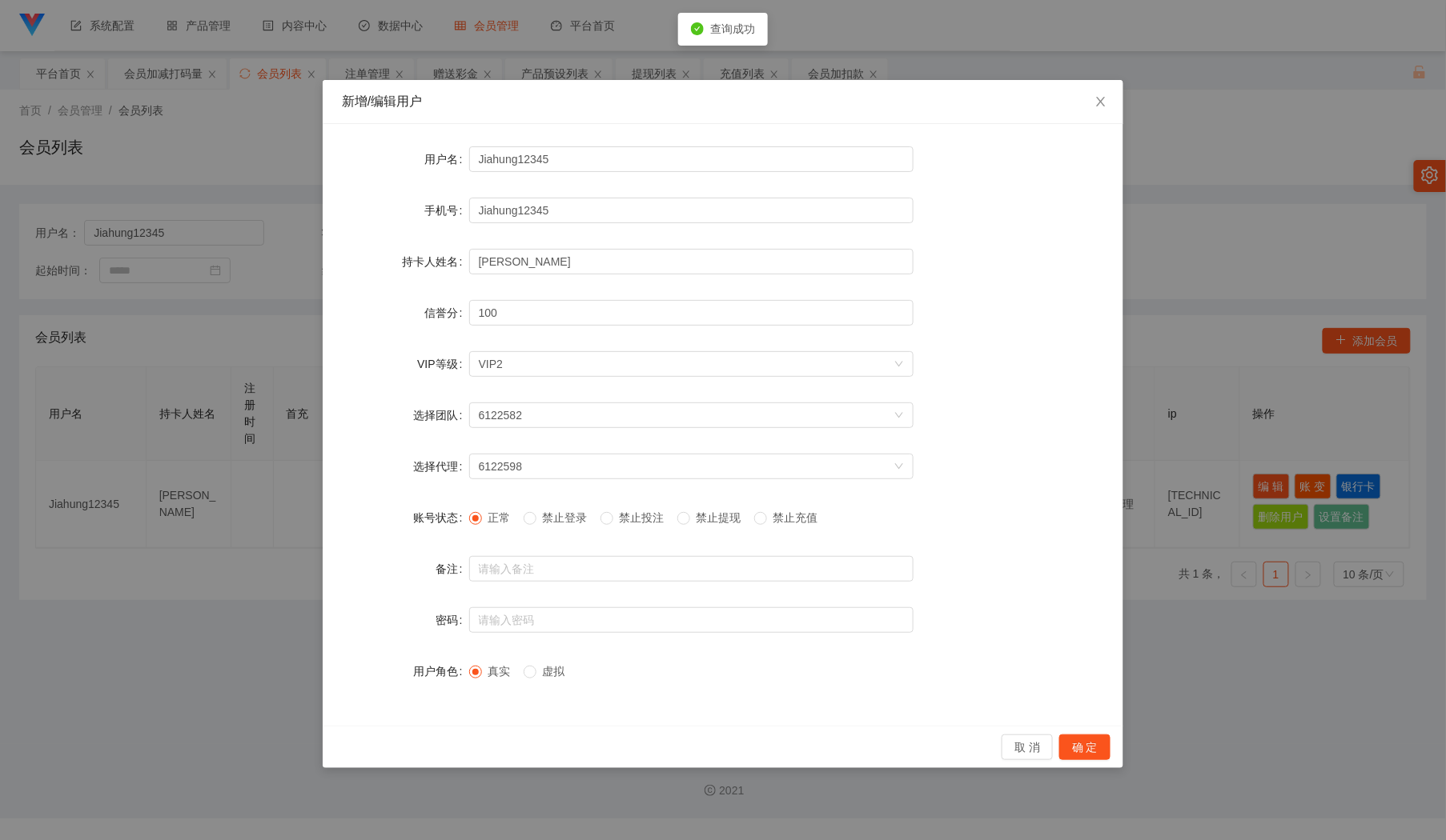
click at [653, 521] on span "禁止投注" at bounding box center [642, 517] width 58 height 13
click at [1108, 741] on button "确 定" at bounding box center [1084, 747] width 51 height 26
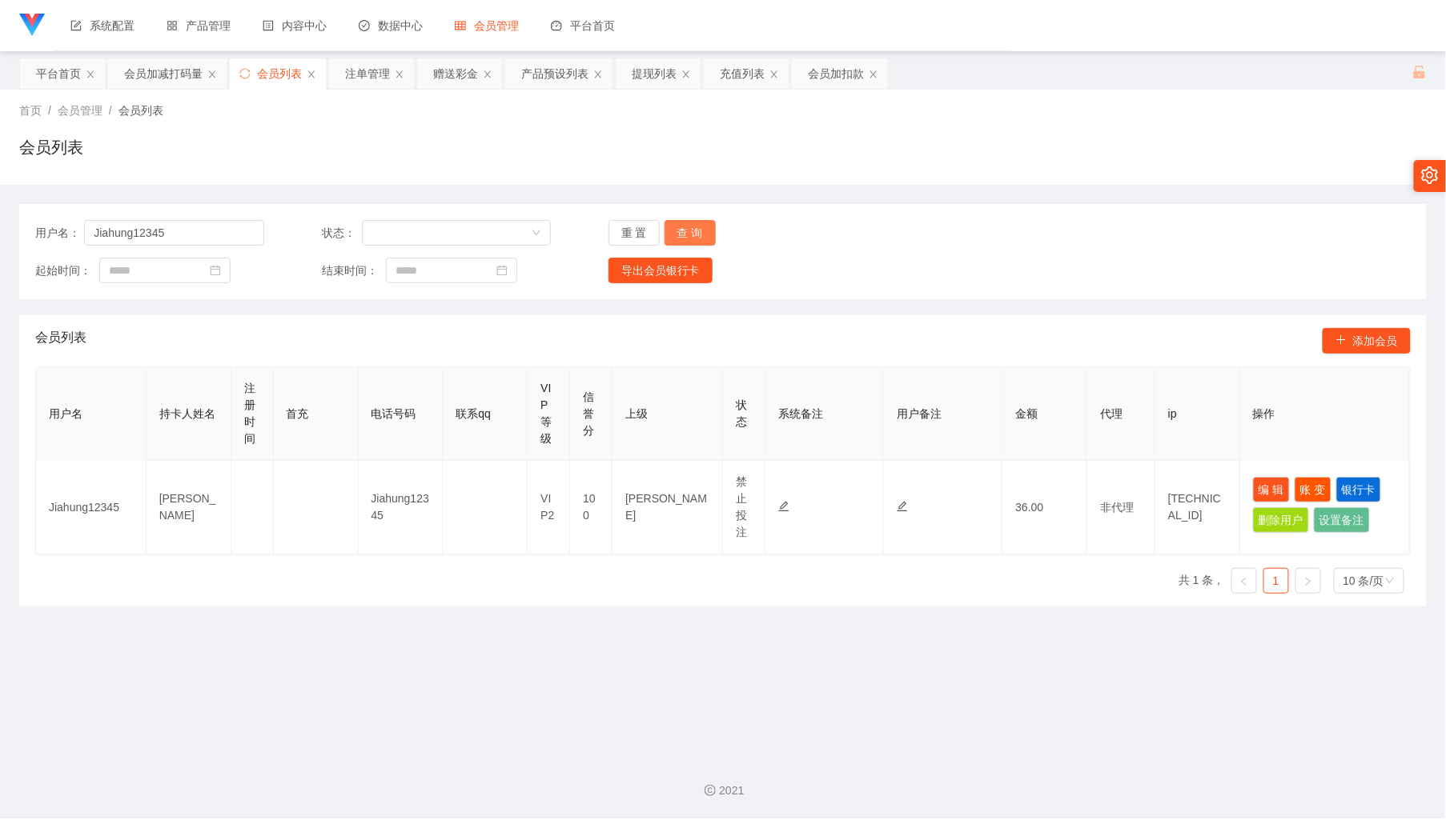
click at [686, 229] on button "查 询" at bounding box center [689, 233] width 51 height 26
click at [686, 229] on div "重 置 查 询" at bounding box center [723, 233] width 229 height 26
click at [446, 75] on div "赠送彩金" at bounding box center [456, 73] width 45 height 30
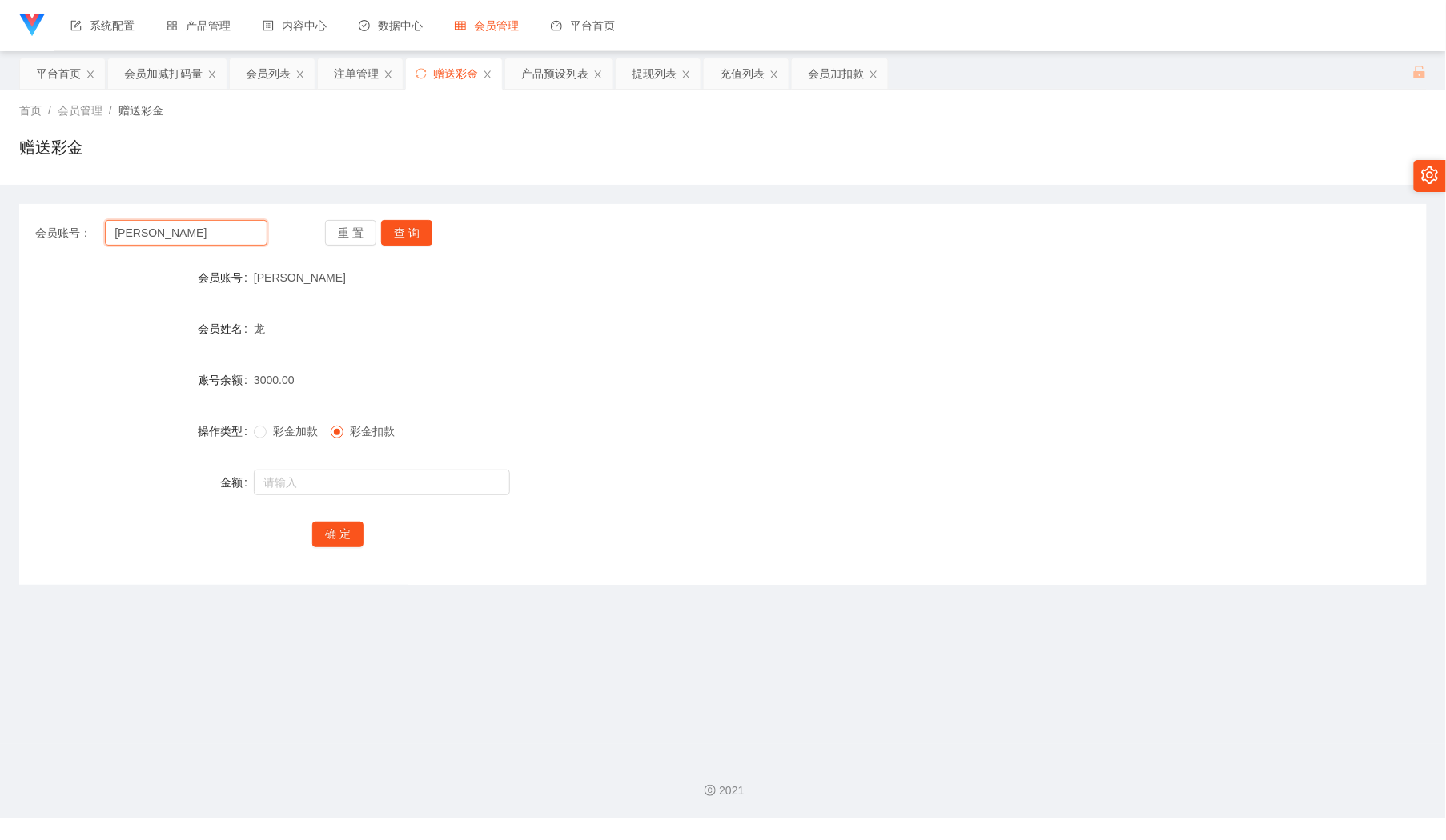
click at [247, 229] on input "[PERSON_NAME]" at bounding box center [186, 233] width 162 height 26
click at [414, 241] on button "查 询" at bounding box center [406, 233] width 51 height 26
click at [385, 481] on input "text" at bounding box center [381, 482] width 256 height 26
type input "3"
type input "5000"
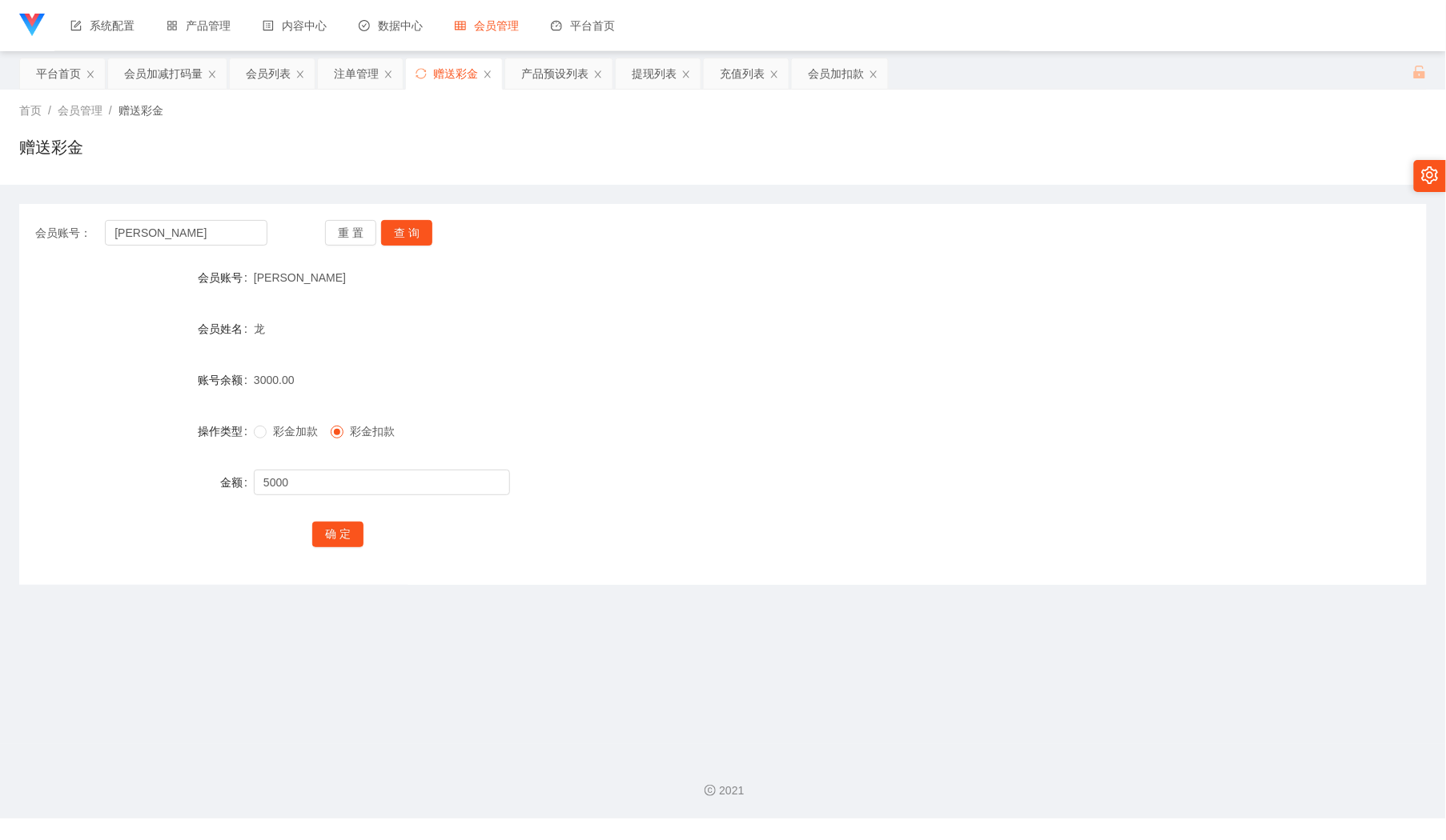
drag, startPoint x: 296, startPoint y: 432, endPoint x: 305, endPoint y: 456, distance: 25.6
click at [296, 432] on span "彩金加款" at bounding box center [295, 430] width 58 height 13
click at [330, 525] on button "确 定" at bounding box center [337, 535] width 51 height 26
drag, startPoint x: 218, startPoint y: 230, endPoint x: 275, endPoint y: 239, distance: 57.7
click at [218, 230] on input "[PERSON_NAME]" at bounding box center [186, 233] width 162 height 26
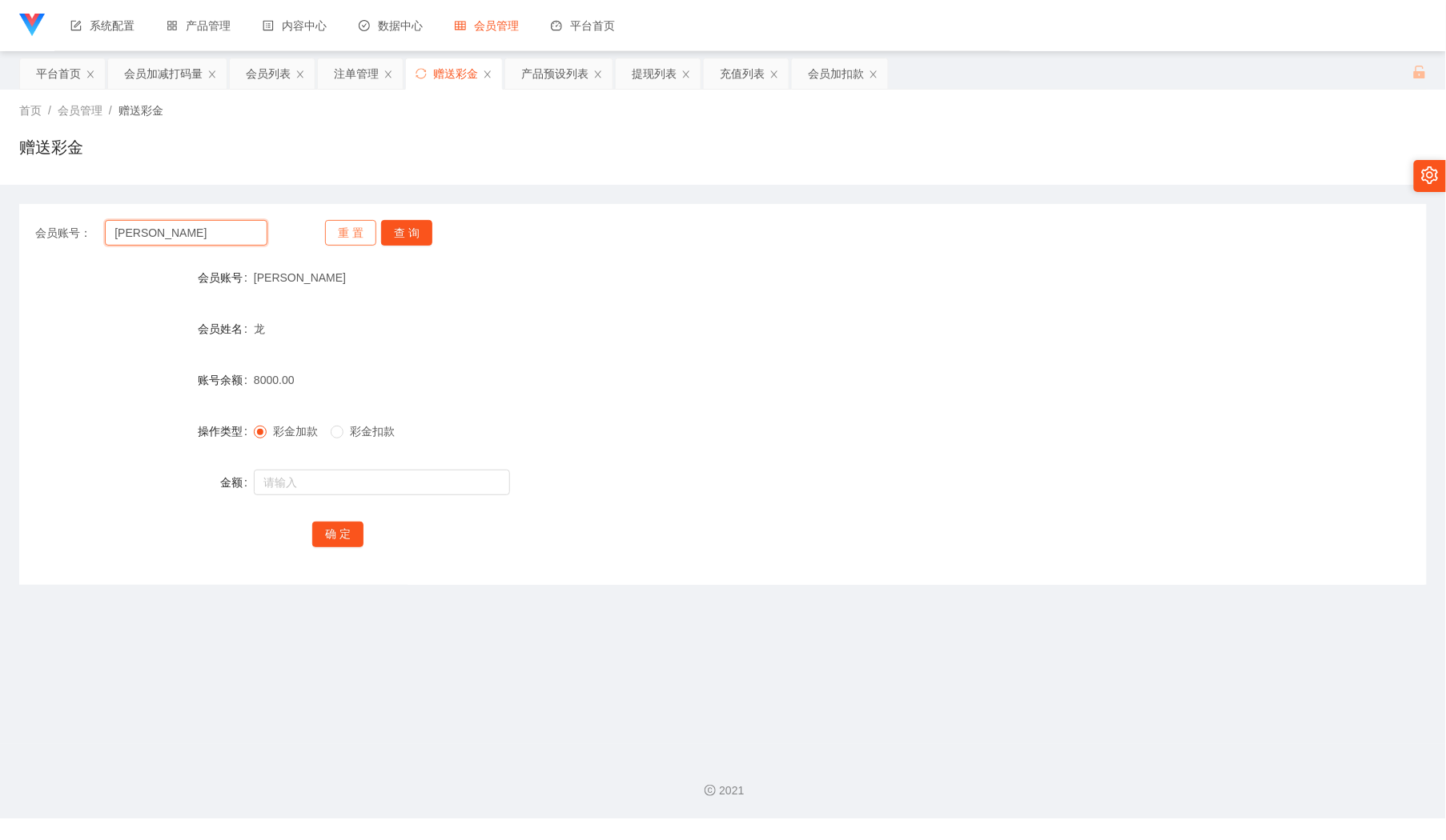
paste input "LAWLEE"
type input "LAWLEE"
click at [411, 230] on button "查 询" at bounding box center [406, 233] width 51 height 26
click at [382, 477] on input "text" at bounding box center [381, 482] width 256 height 26
type input "5000"
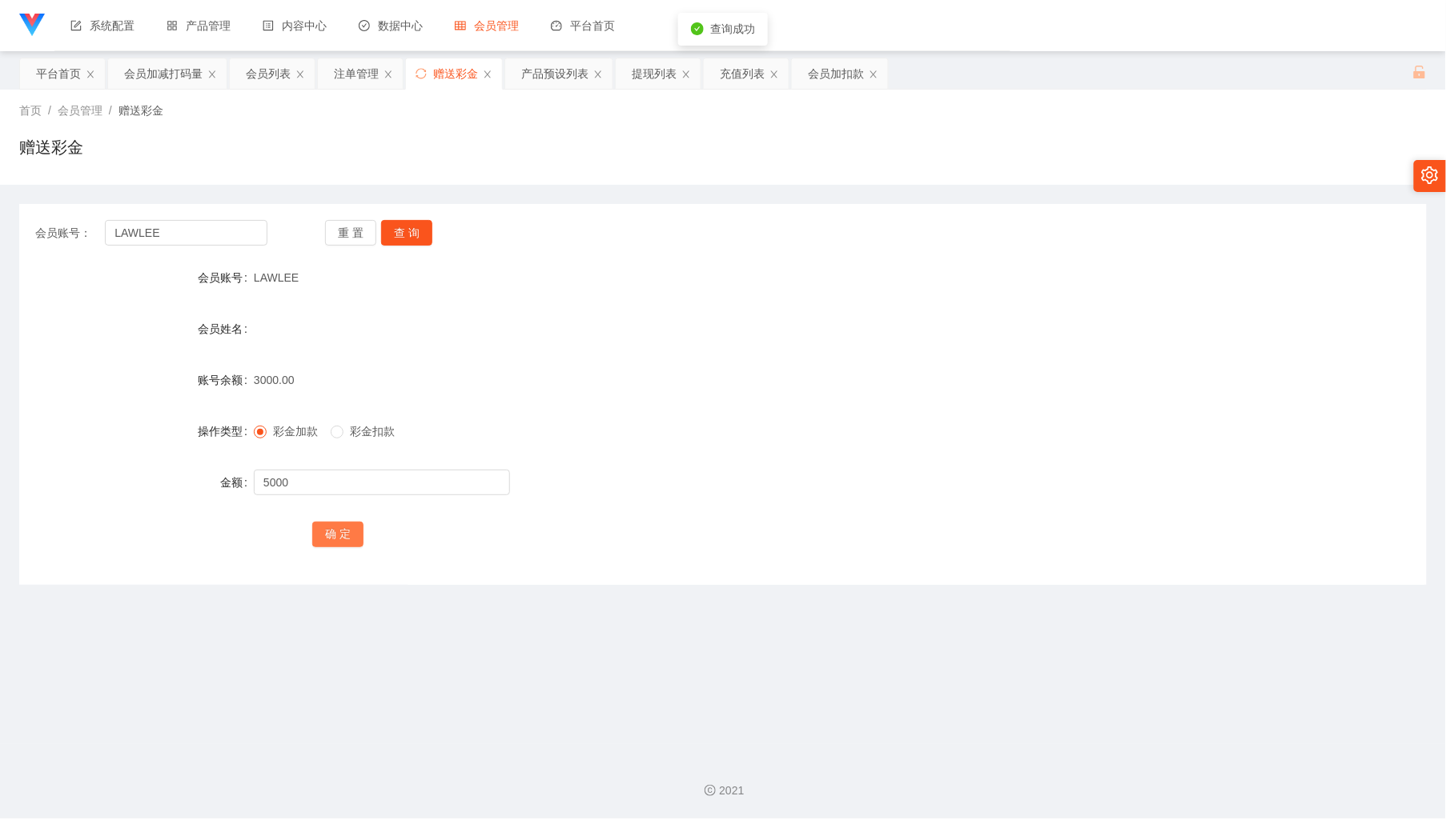
drag, startPoint x: 319, startPoint y: 531, endPoint x: 869, endPoint y: 354, distance: 577.8
click at [319, 531] on button "确 定" at bounding box center [337, 535] width 51 height 26
drag, startPoint x: 275, startPoint y: 77, endPoint x: 401, endPoint y: 143, distance: 142.2
click at [280, 80] on div "会员列表" at bounding box center [269, 73] width 45 height 30
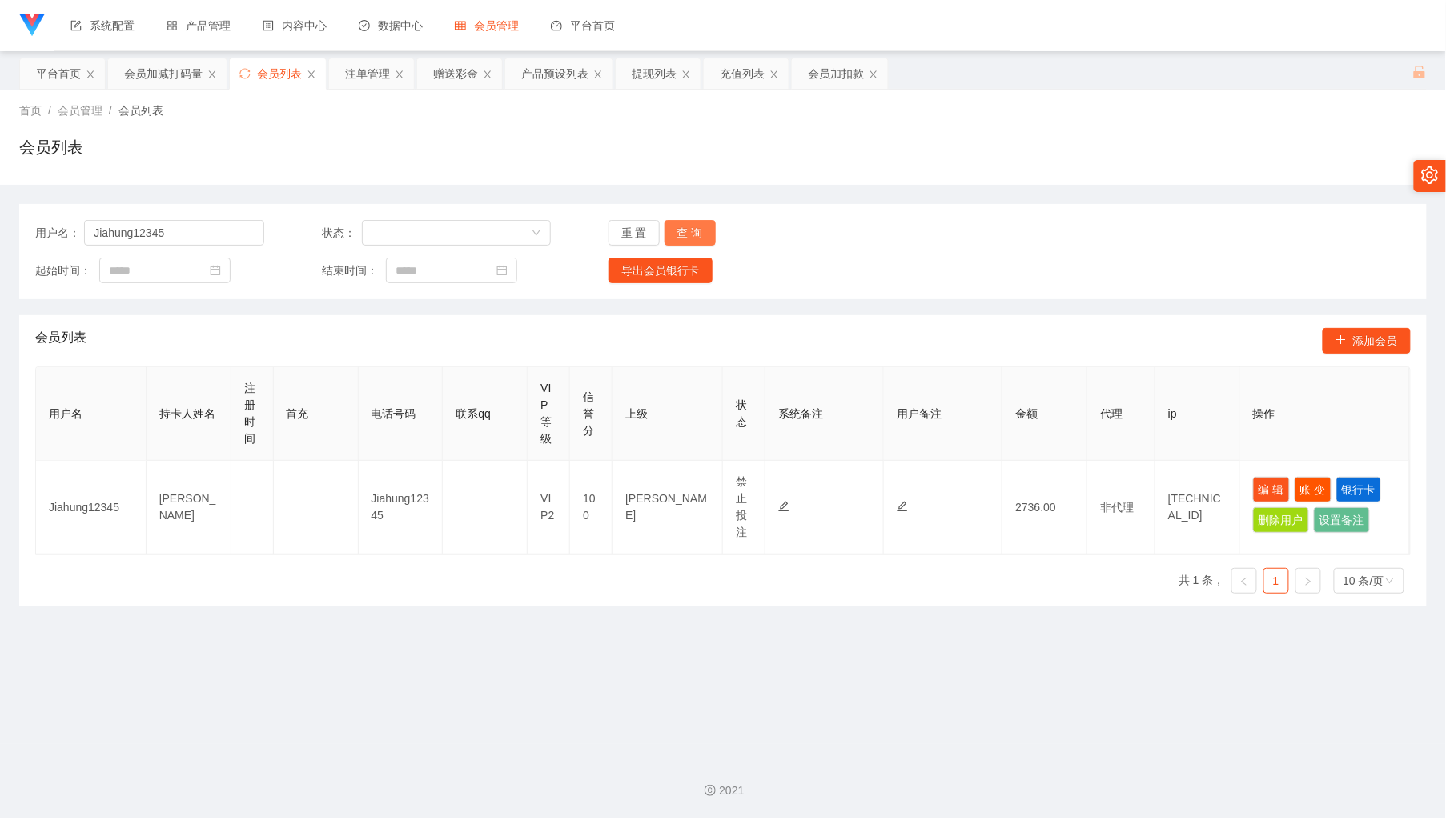
click at [708, 226] on button "查 询" at bounding box center [689, 233] width 51 height 26
drag, startPoint x: 196, startPoint y: 229, endPoint x: 389, endPoint y: 254, distance: 194.6
click at [203, 231] on input "Jiahung12345" at bounding box center [174, 233] width 180 height 26
paste input "jayson987"
type input "jayson9875"
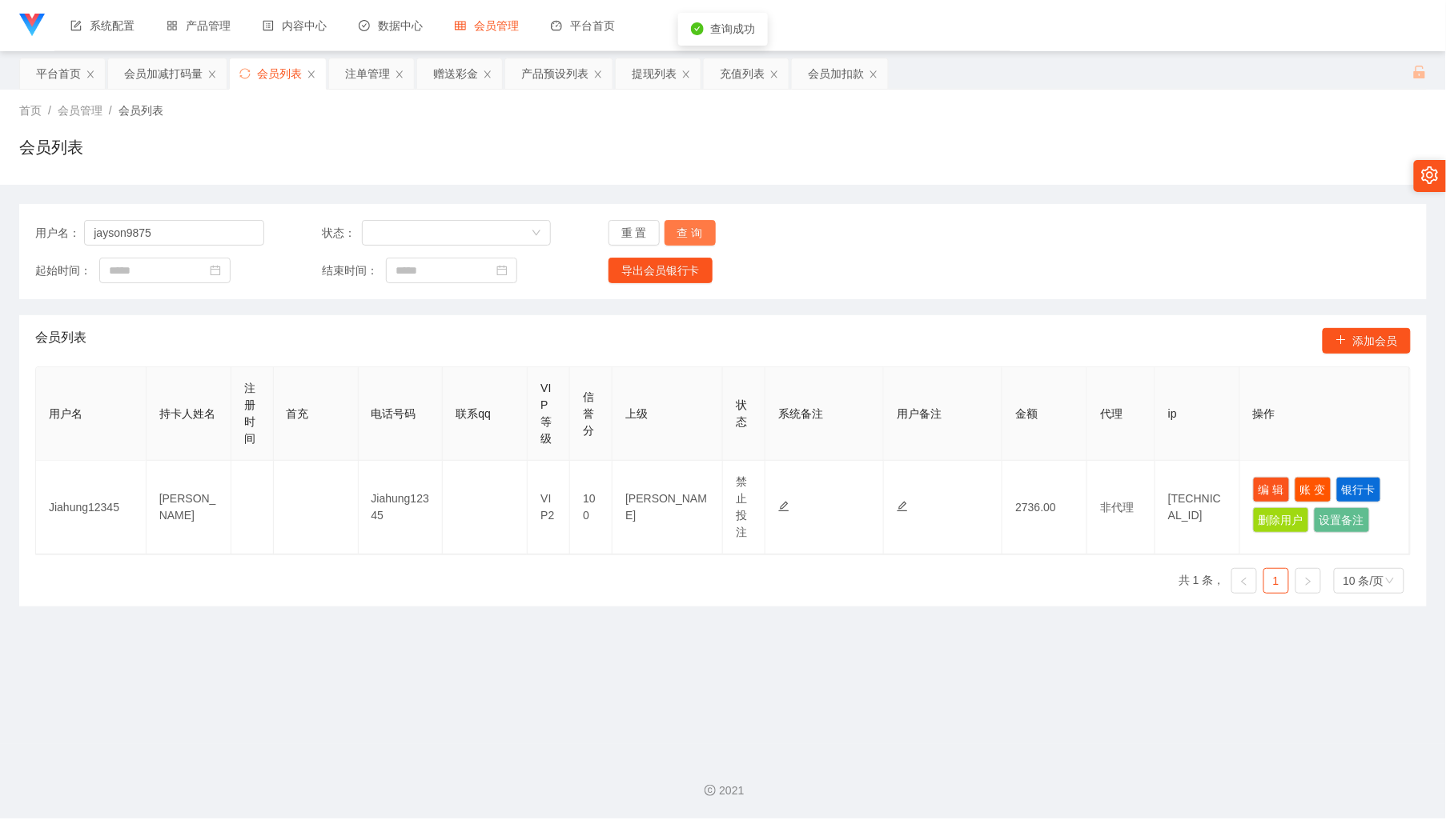
drag, startPoint x: 673, startPoint y: 221, endPoint x: 802, endPoint y: 227, distance: 129.1
click at [682, 223] on button "查 询" at bounding box center [689, 233] width 51 height 26
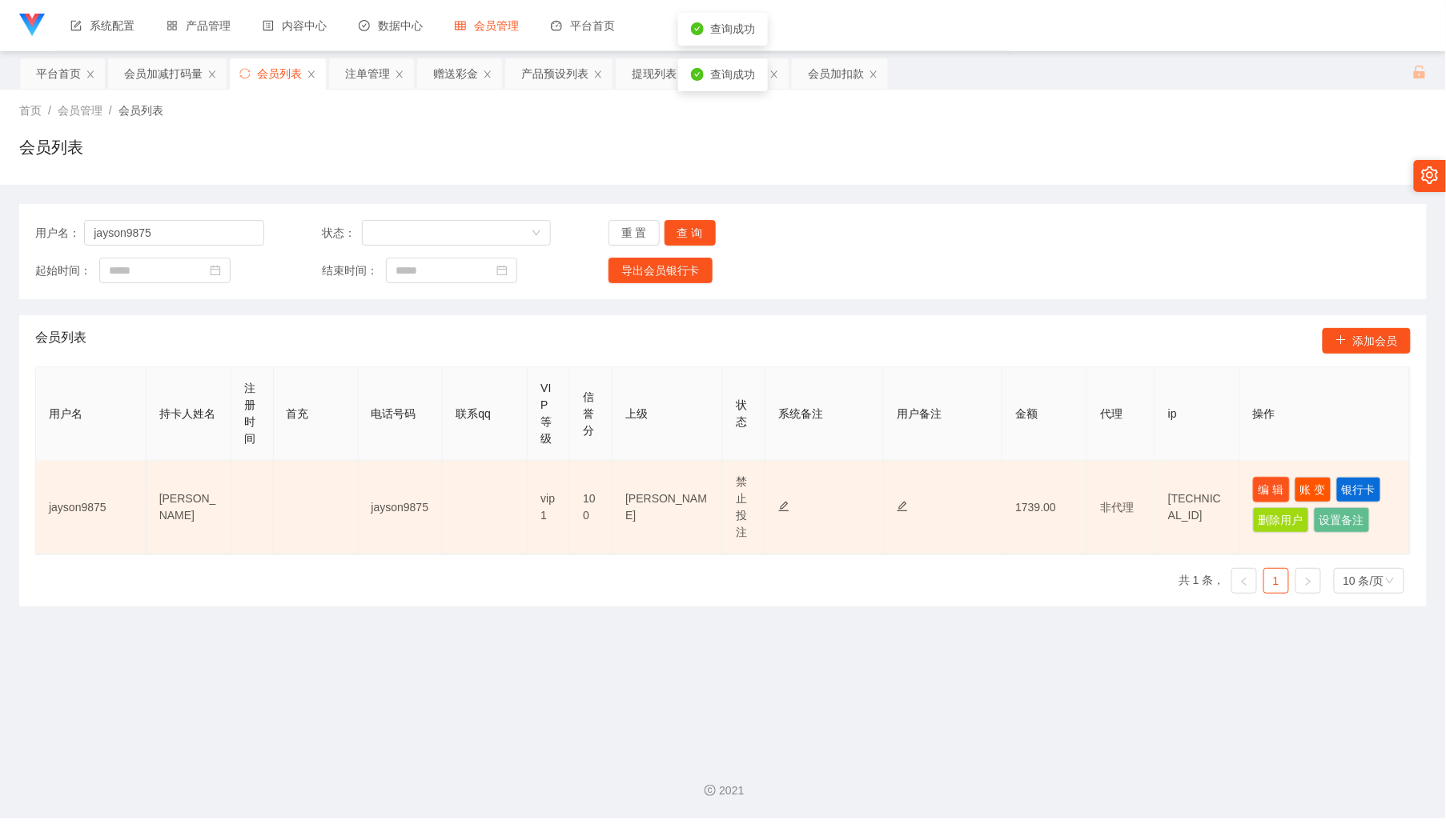
click at [1240, 484] on td "编 辑 账 变 银行卡 删除用户 设置备注" at bounding box center [1324, 508] width 169 height 93
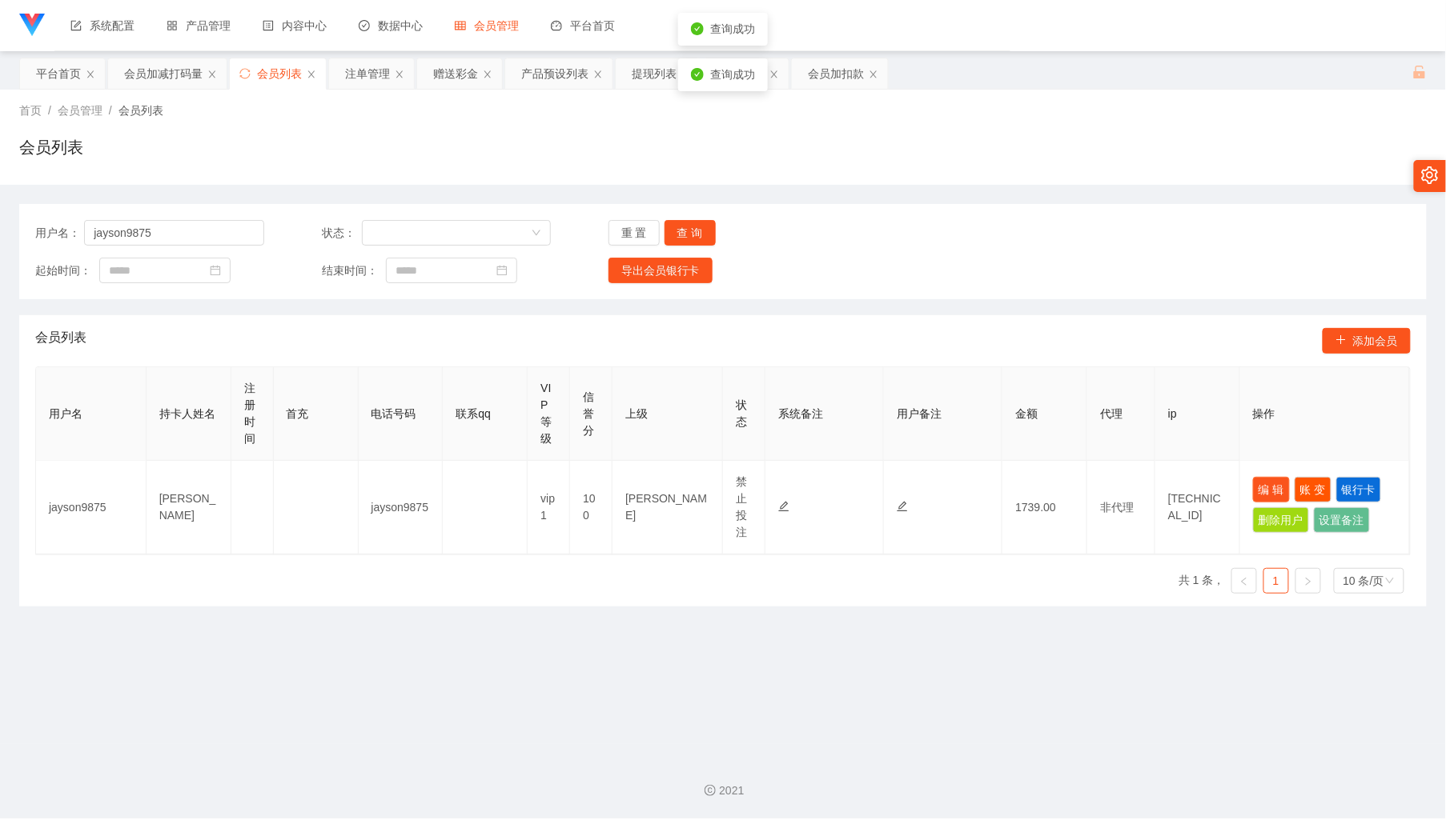
click at [1253, 487] on button "编 辑" at bounding box center [1272, 490] width 37 height 26
type input "jayson9875"
type input "[PERSON_NAME]"
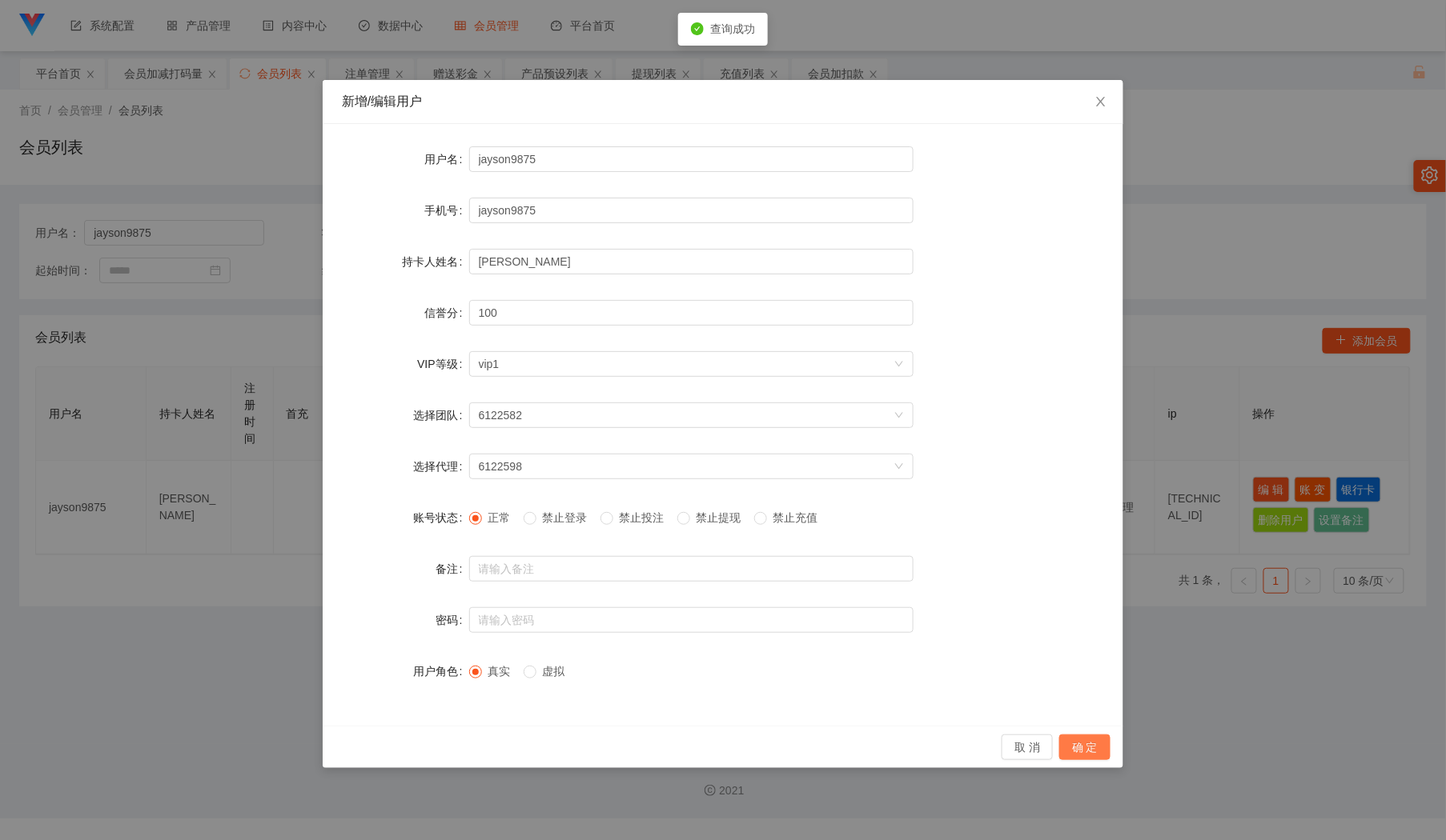
drag, startPoint x: 1077, startPoint y: 744, endPoint x: 1135, endPoint y: 702, distance: 71.6
click at [1079, 744] on button "确 定" at bounding box center [1084, 747] width 51 height 26
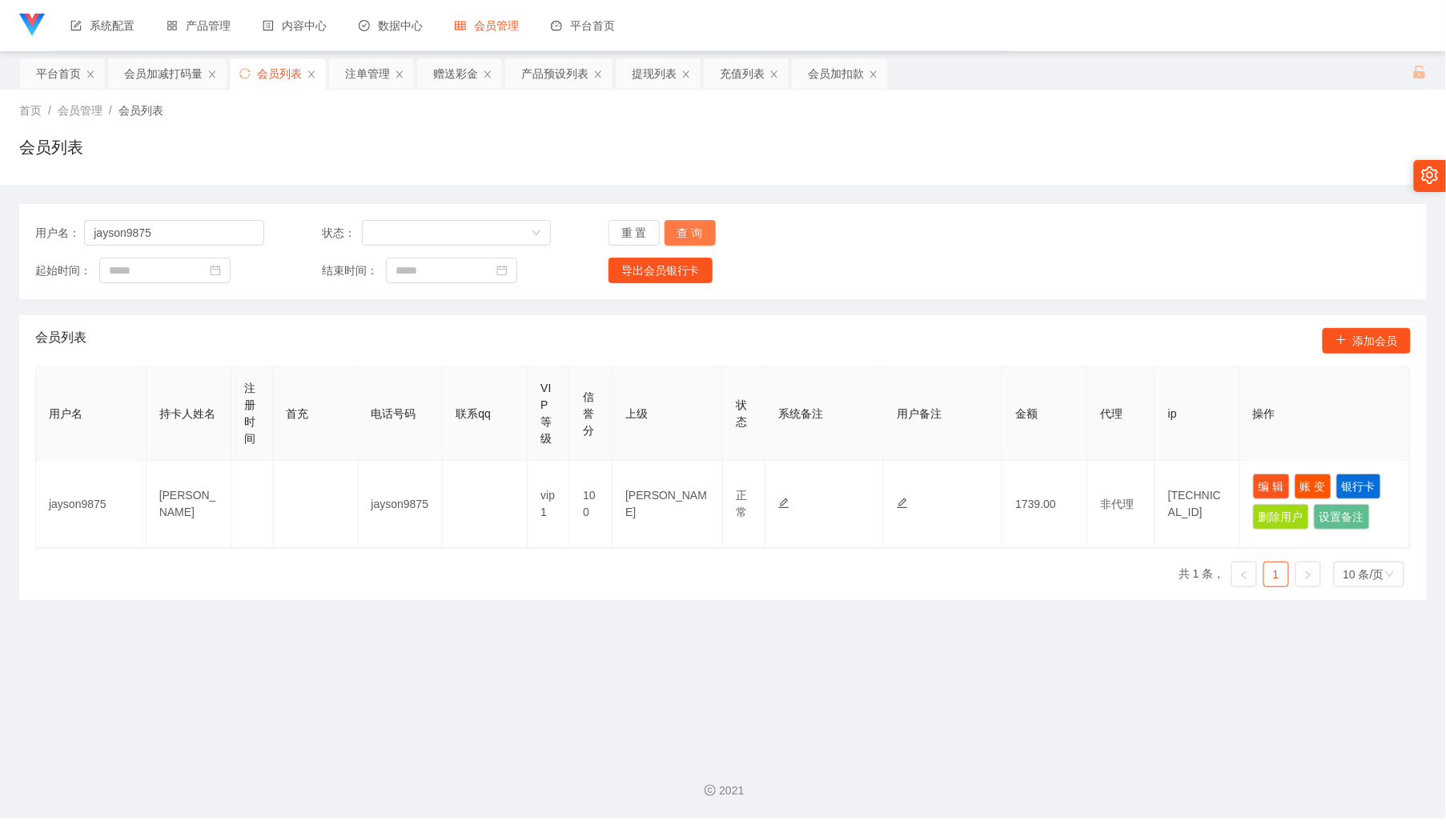
click at [682, 234] on button "查 询" at bounding box center [689, 233] width 51 height 26
click at [678, 228] on button "查 询" at bounding box center [689, 233] width 51 height 26
click at [678, 228] on div "重 置 查 询" at bounding box center [723, 233] width 229 height 26
click at [678, 228] on button "查 询" at bounding box center [689, 233] width 51 height 26
click at [678, 228] on div "重 置 查 询" at bounding box center [723, 233] width 229 height 26
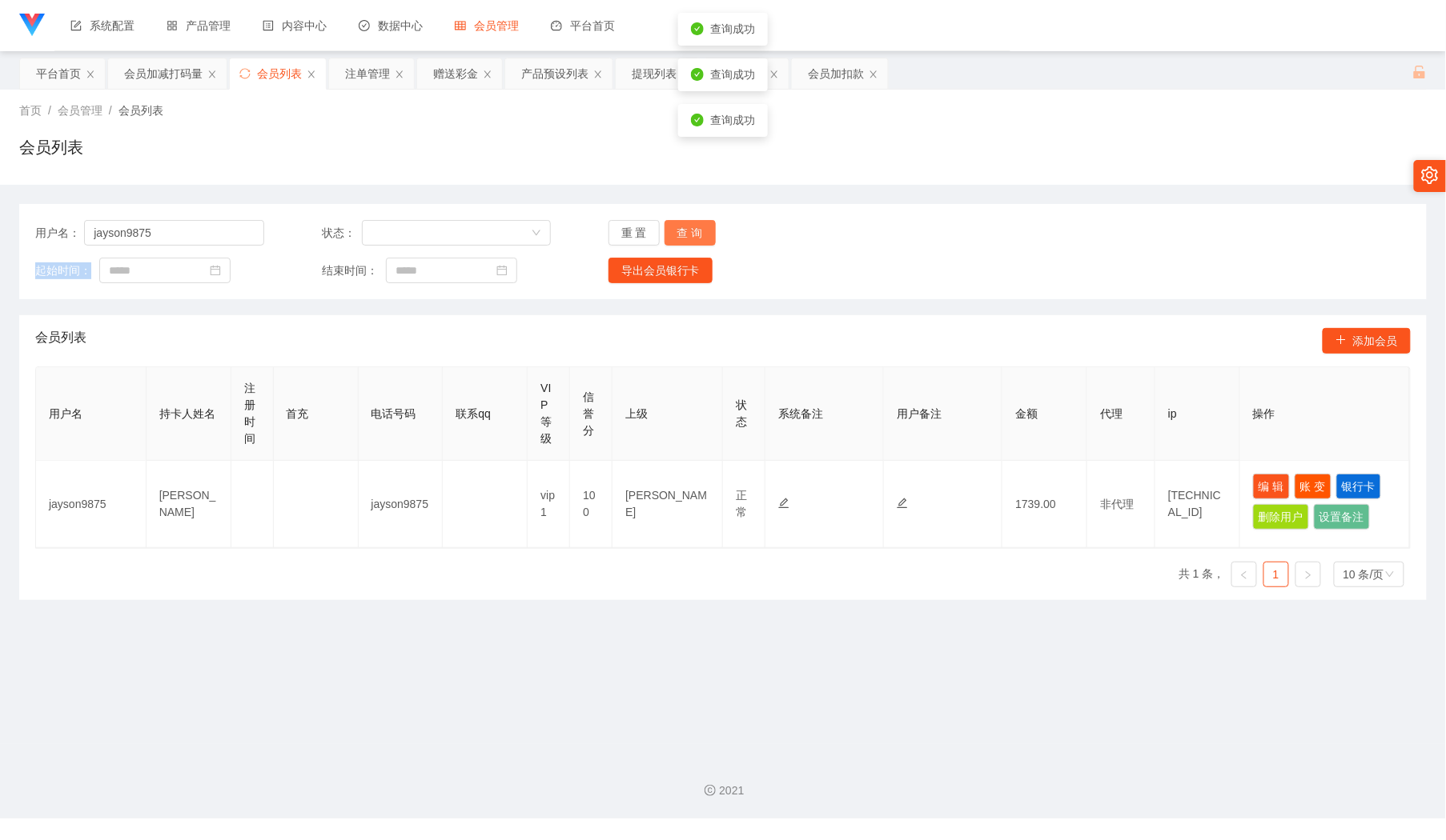
click at [678, 228] on button "查 询" at bounding box center [689, 233] width 51 height 26
click at [678, 228] on div "重 置 查 询" at bounding box center [723, 233] width 229 height 26
drag, startPoint x: 919, startPoint y: 174, endPoint x: 784, endPoint y: 188, distance: 135.7
click at [919, 174] on div "首页 / 会员管理 / 会员列表 / 会员列表" at bounding box center [723, 137] width 1446 height 95
click at [693, 228] on button "查 询" at bounding box center [689, 233] width 51 height 26
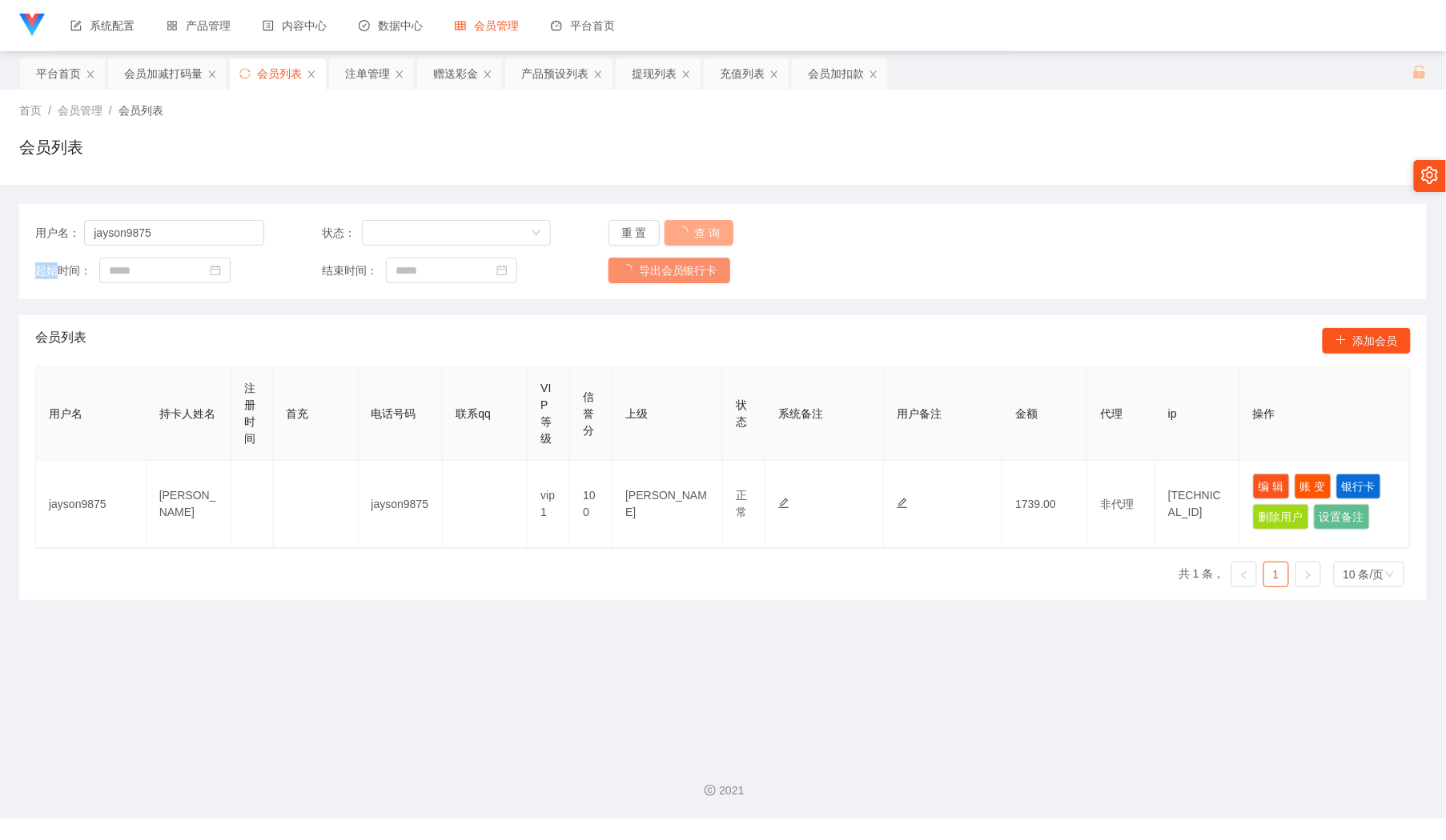
click at [693, 228] on div "重 置 查 询" at bounding box center [723, 233] width 229 height 26
click at [1262, 494] on button "编 辑" at bounding box center [1272, 486] width 37 height 26
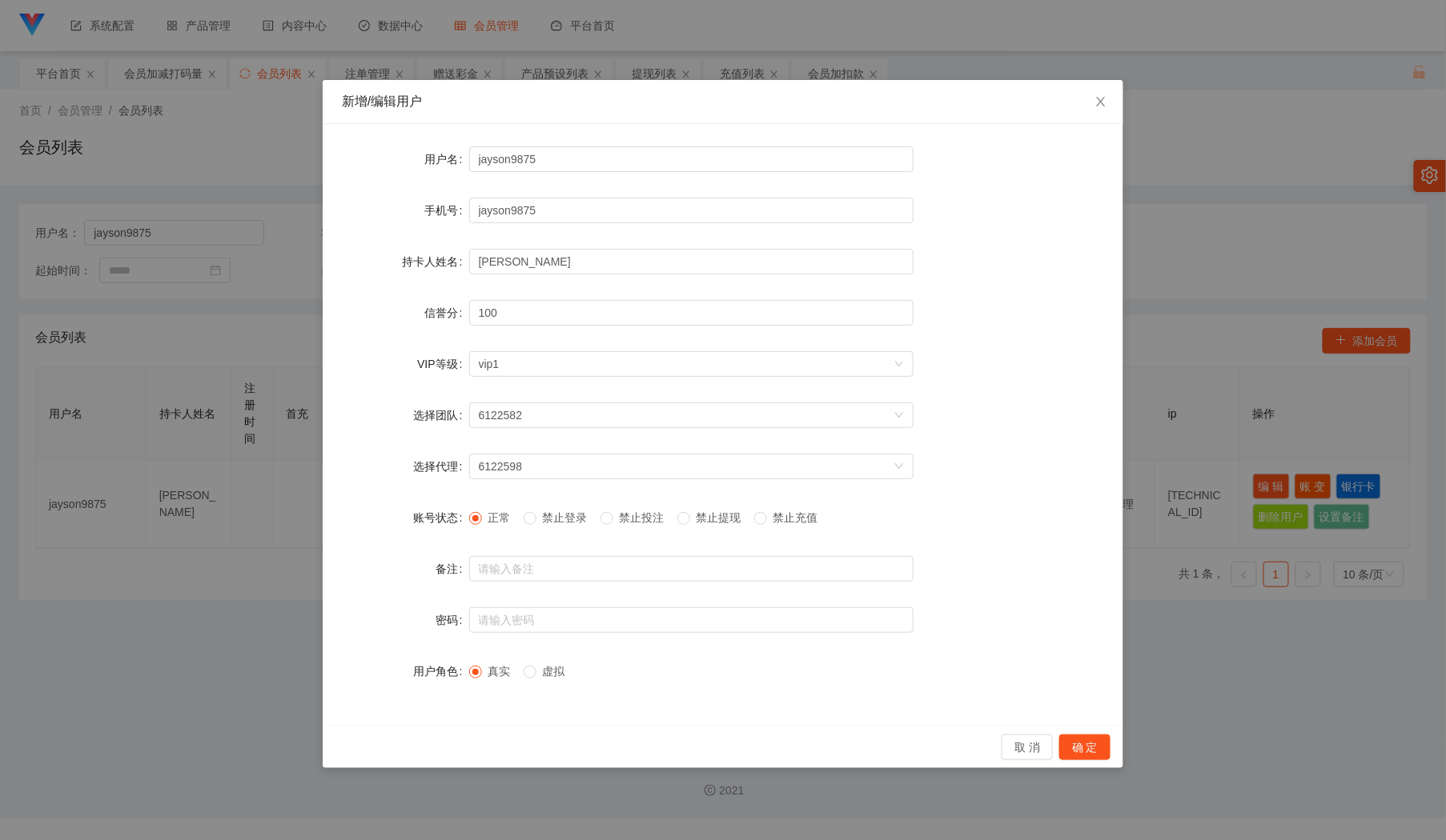
click at [642, 516] on span "禁止投注" at bounding box center [642, 517] width 58 height 13
click at [1076, 749] on button "确 定" at bounding box center [1084, 747] width 51 height 26
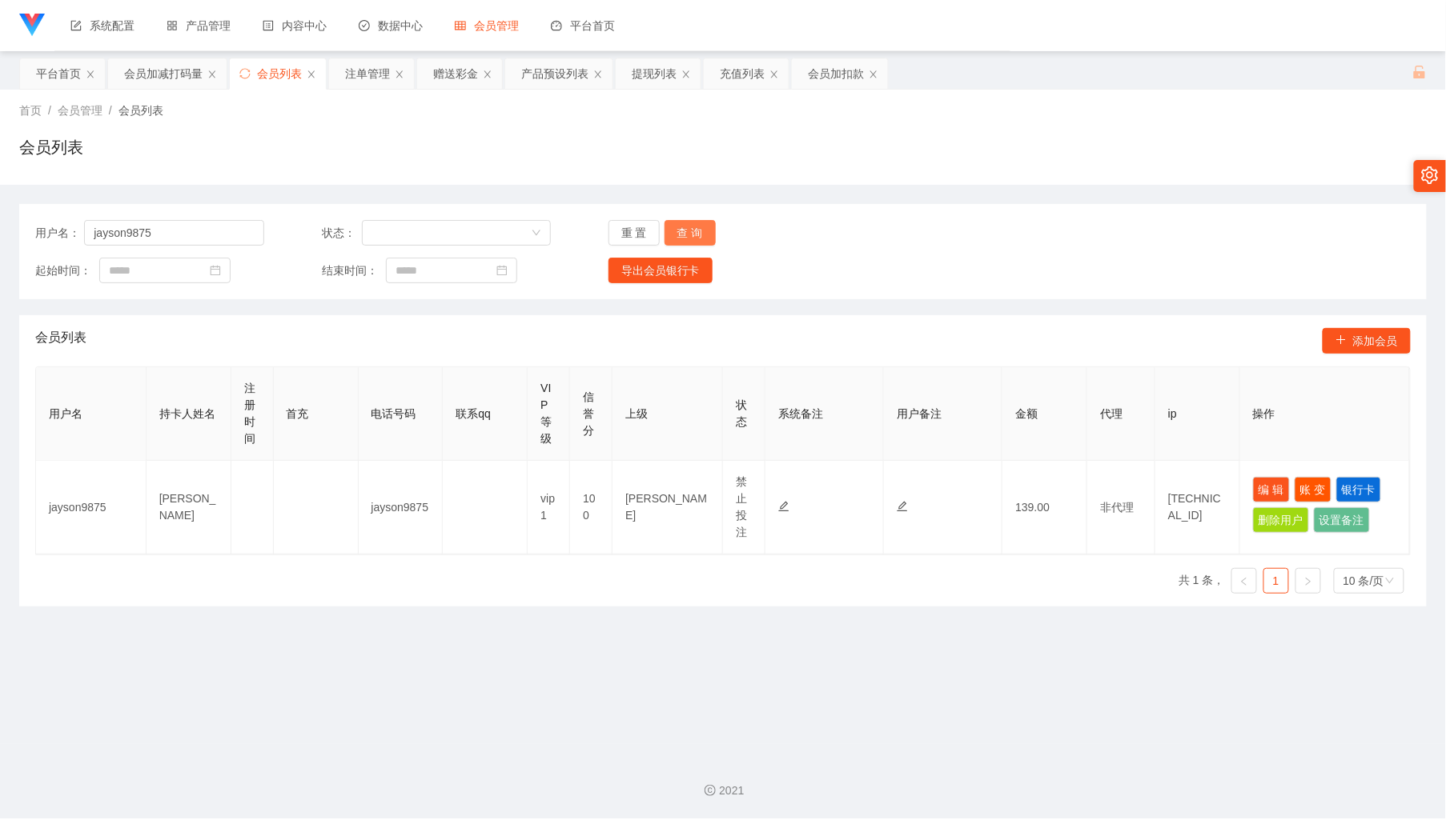
click at [705, 238] on button "查 询" at bounding box center [689, 233] width 51 height 26
